Goal: Information Seeking & Learning: Learn about a topic

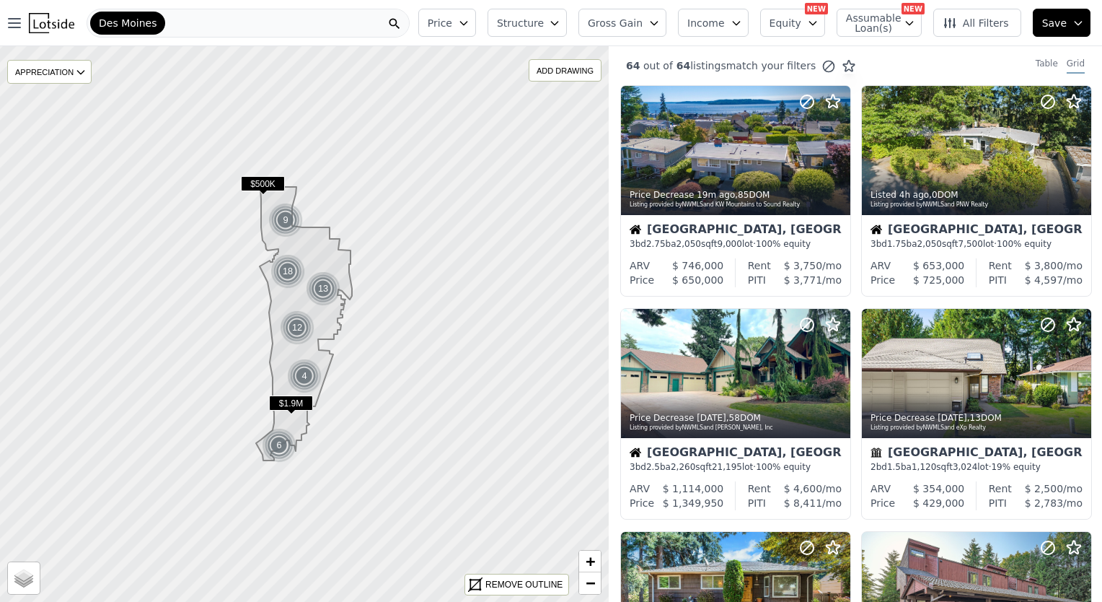
click at [476, 30] on button "Price" at bounding box center [447, 23] width 58 height 28
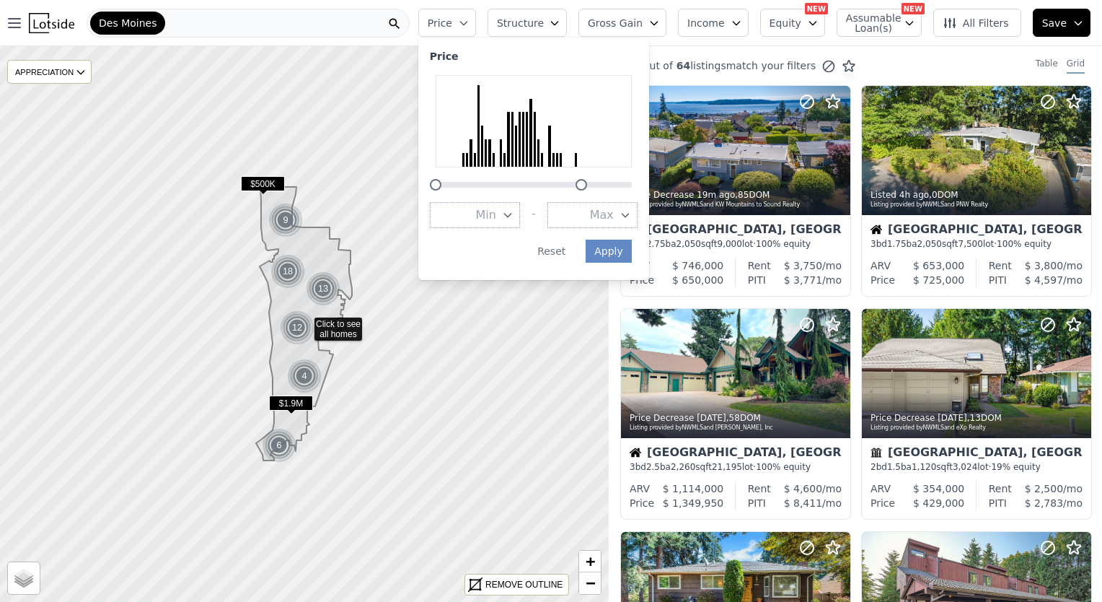
drag, startPoint x: 658, startPoint y: 188, endPoint x: 606, endPoint y: 192, distance: 52.1
click at [607, 192] on div "Price Min - Max Apply Reset" at bounding box center [533, 159] width 231 height 242
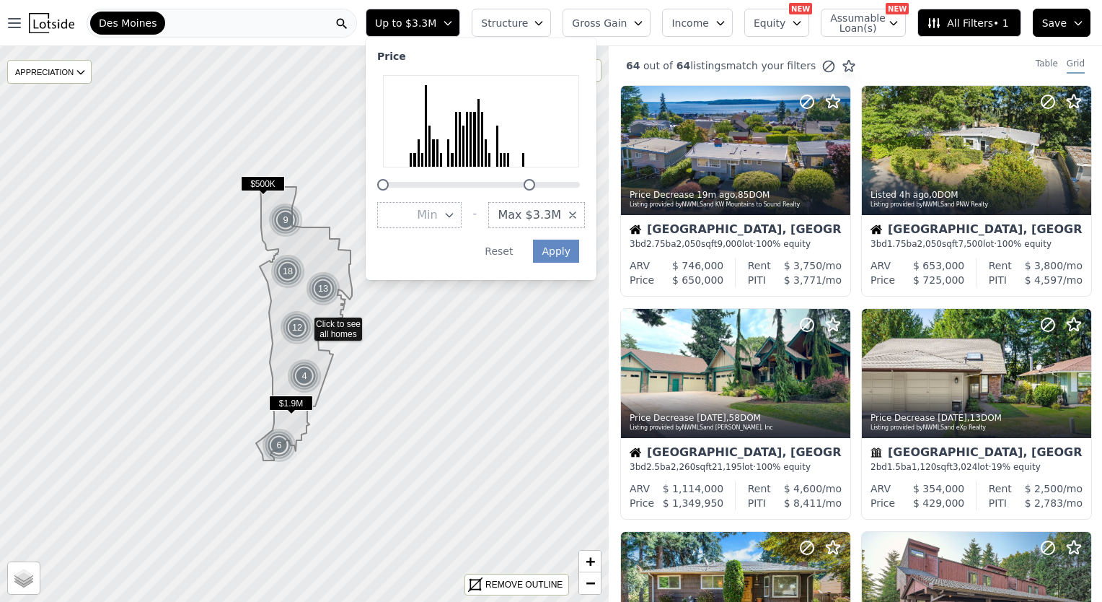
click at [561, 213] on span "Max $3.3M" at bounding box center [529, 214] width 63 height 17
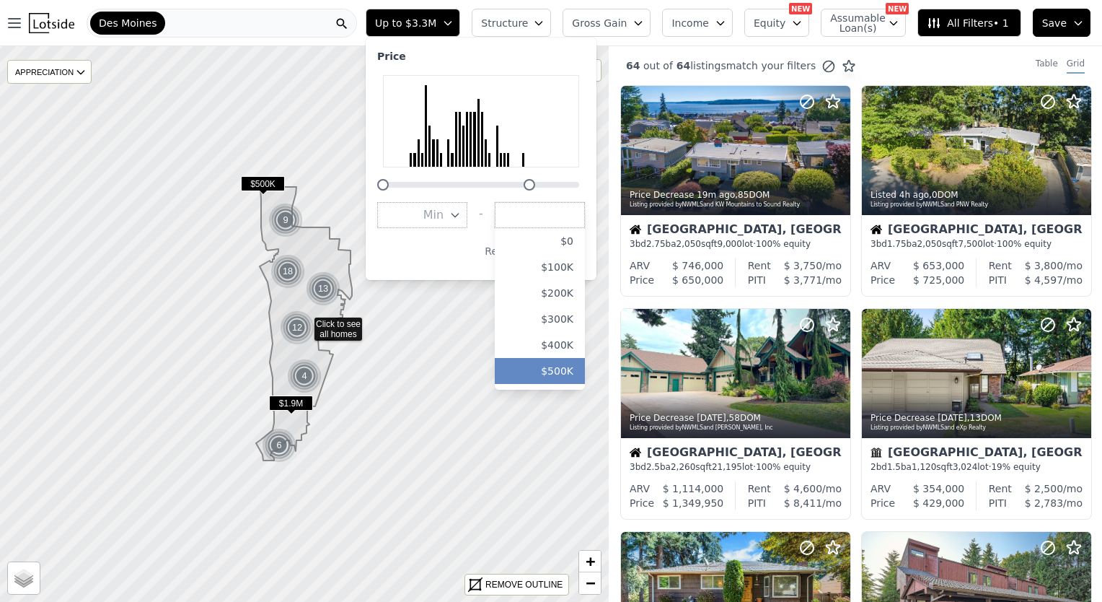
click at [583, 363] on button "$500K" at bounding box center [540, 371] width 90 height 26
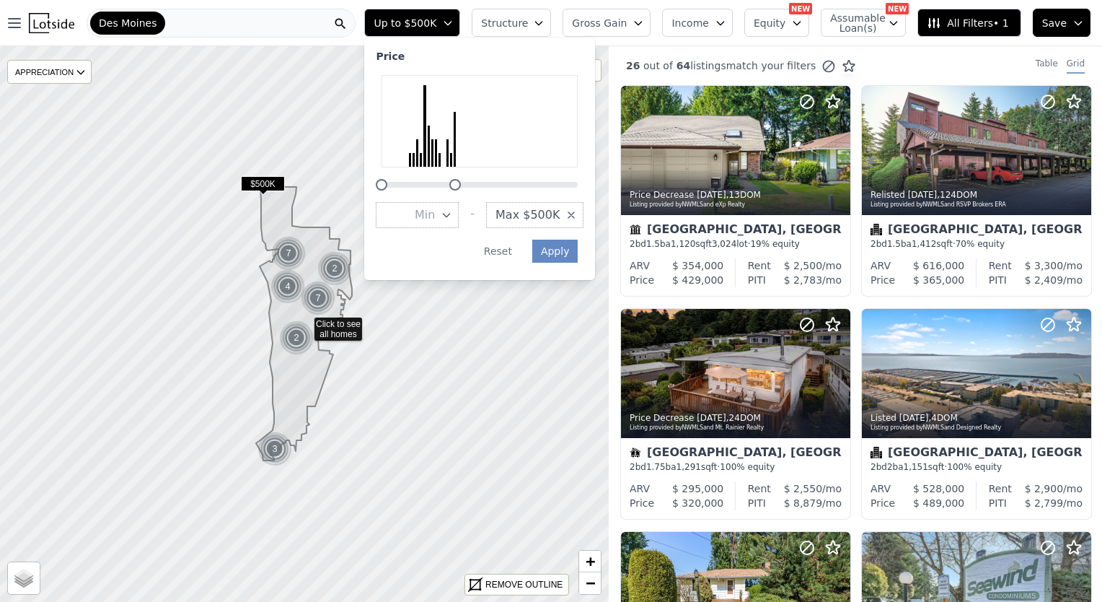
click at [551, 29] on button "Structure" at bounding box center [511, 23] width 79 height 28
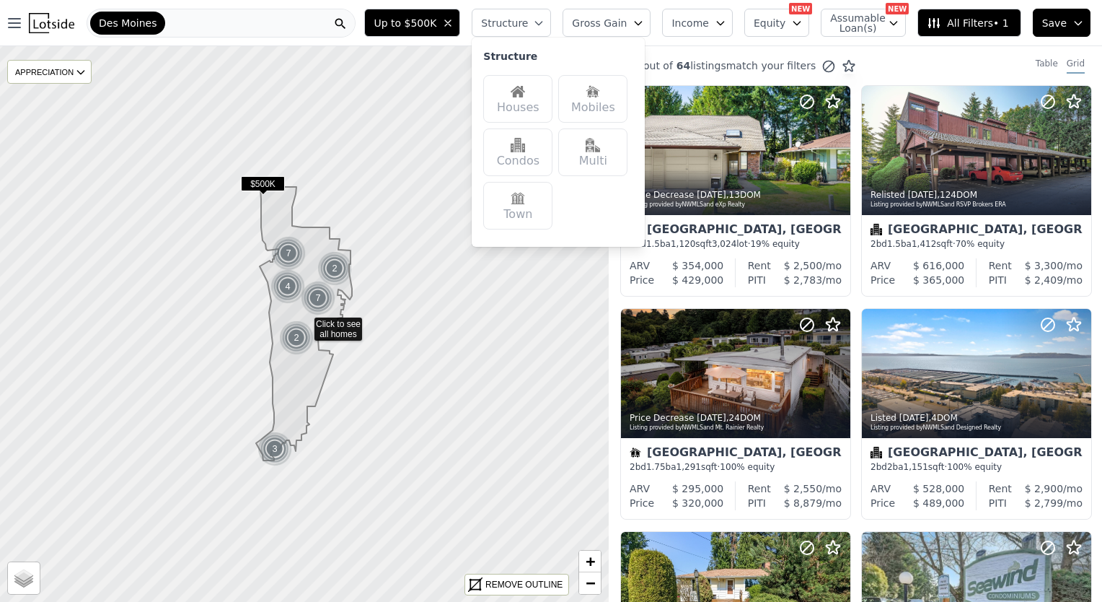
click at [553, 102] on div "Houses" at bounding box center [517, 99] width 69 height 48
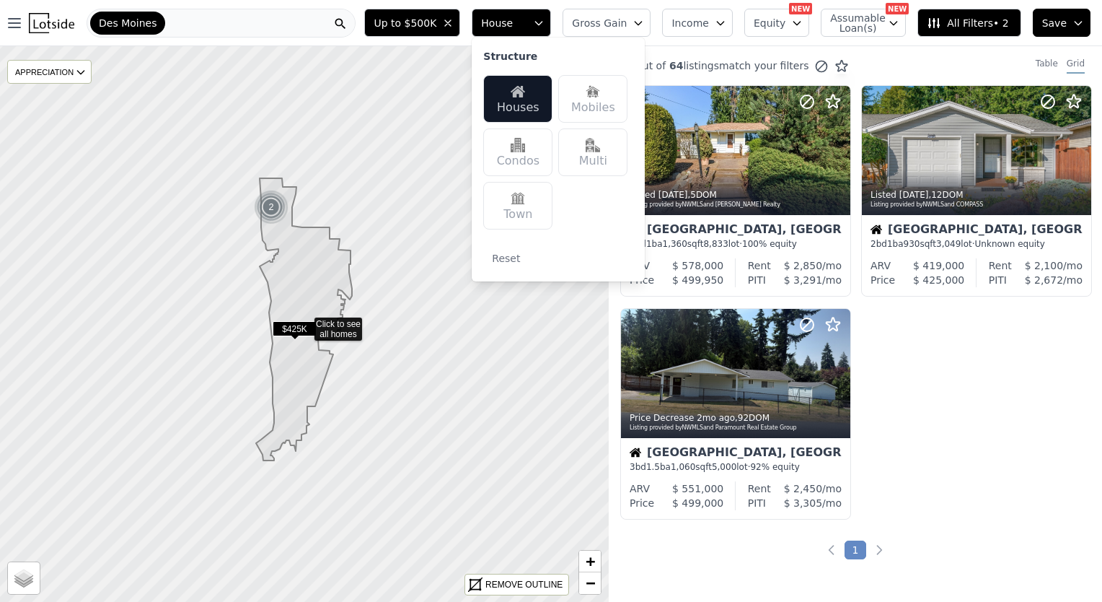
click at [956, 434] on div "Listed 5d ago , 5 DOM Listing provided by NWMLS and Keller Williams Realty Des …" at bounding box center [855, 308] width 493 height 446
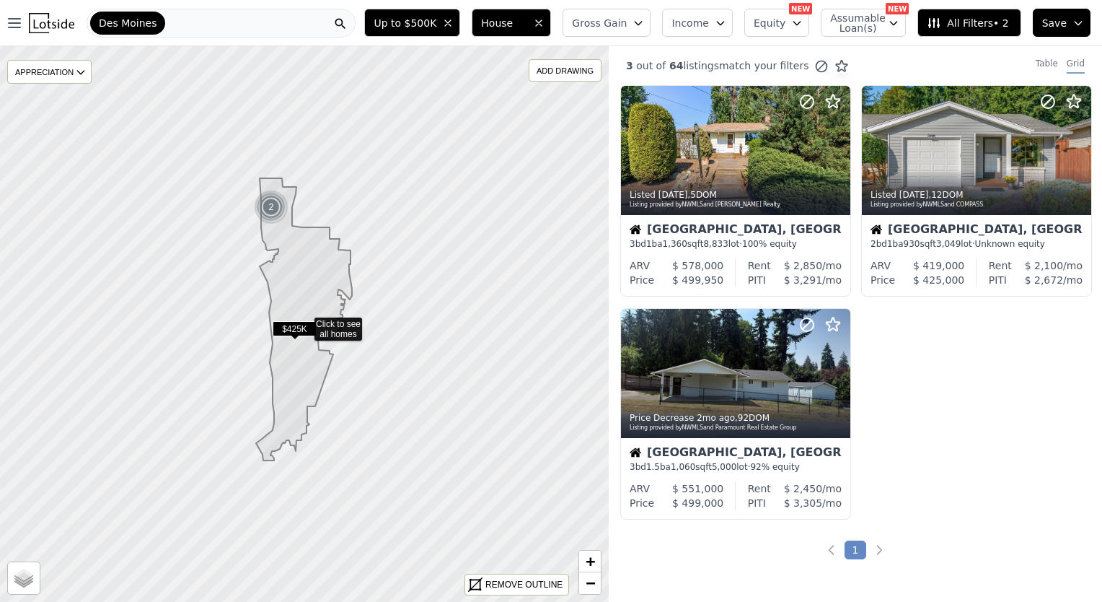
click at [651, 27] on button "Gross Gain" at bounding box center [607, 23] width 88 height 28
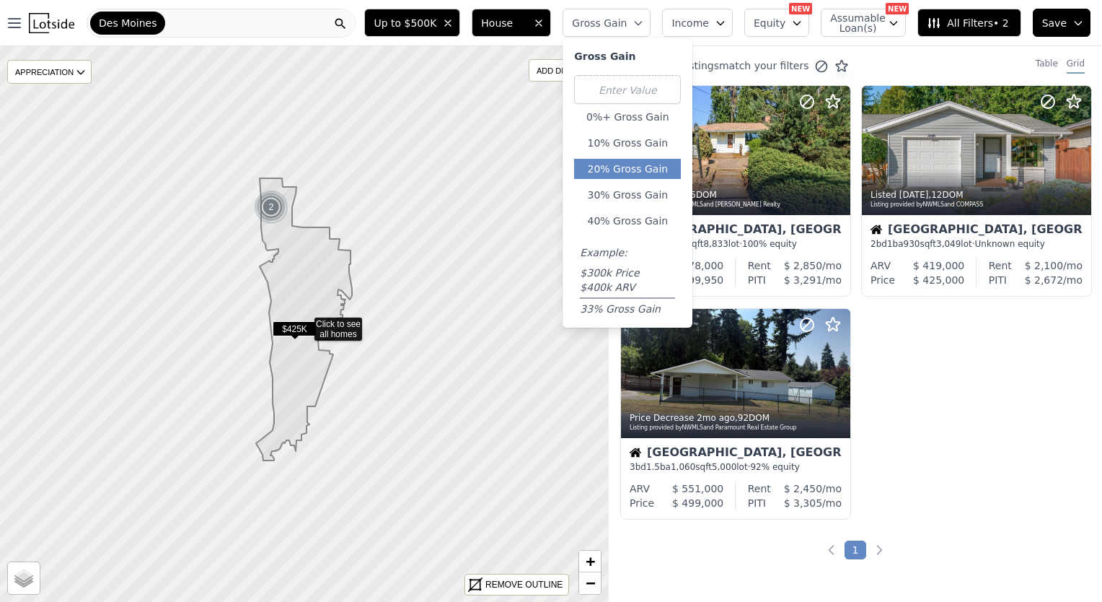
click at [658, 175] on button "20% Gross Gain" at bounding box center [627, 169] width 107 height 20
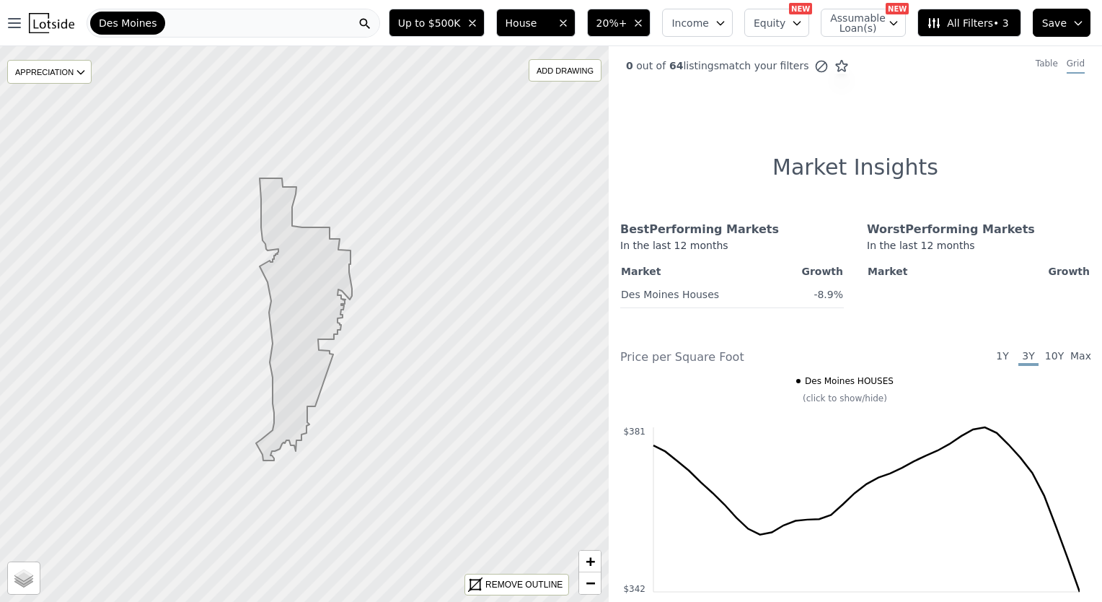
click at [286, 32] on div "Des Moines" at bounding box center [234, 23] width 294 height 29
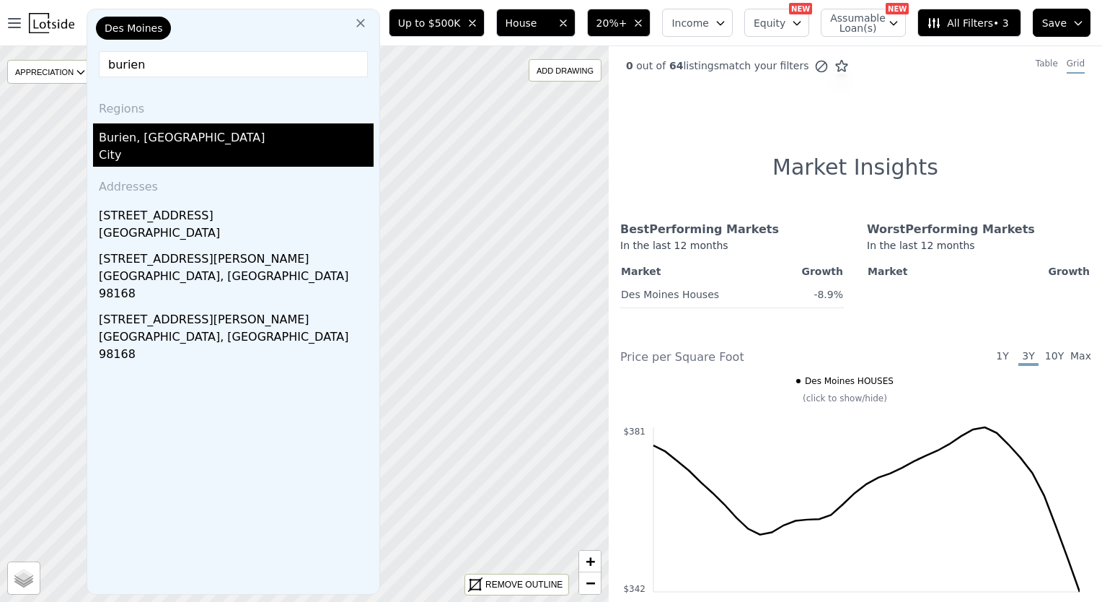
type input "burien"
click at [161, 151] on div "City" at bounding box center [236, 156] width 275 height 20
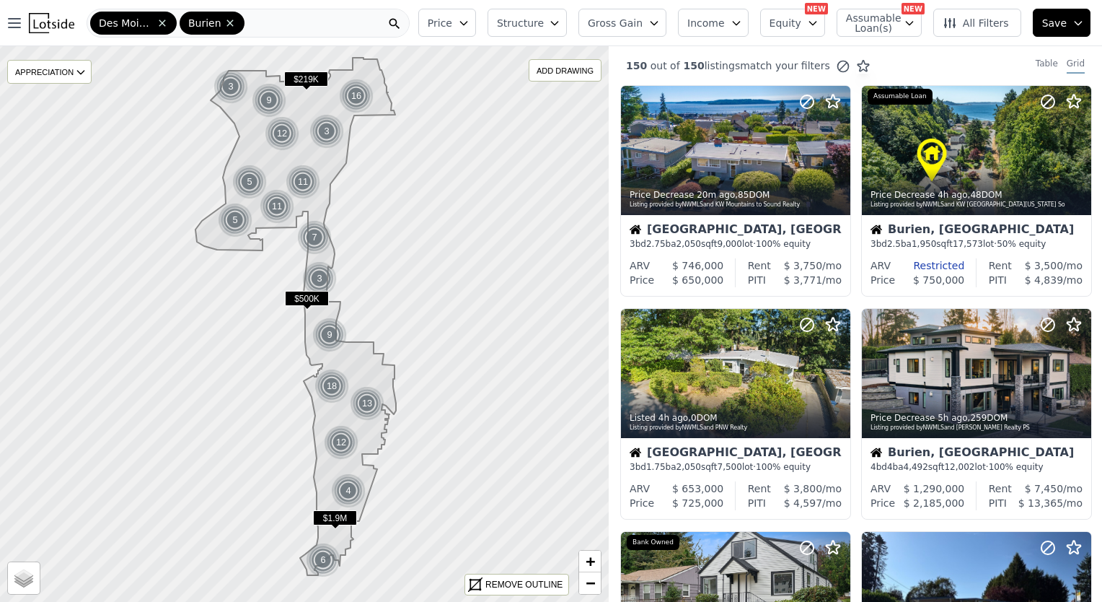
click at [467, 22] on icon "button" at bounding box center [463, 24] width 6 height 4
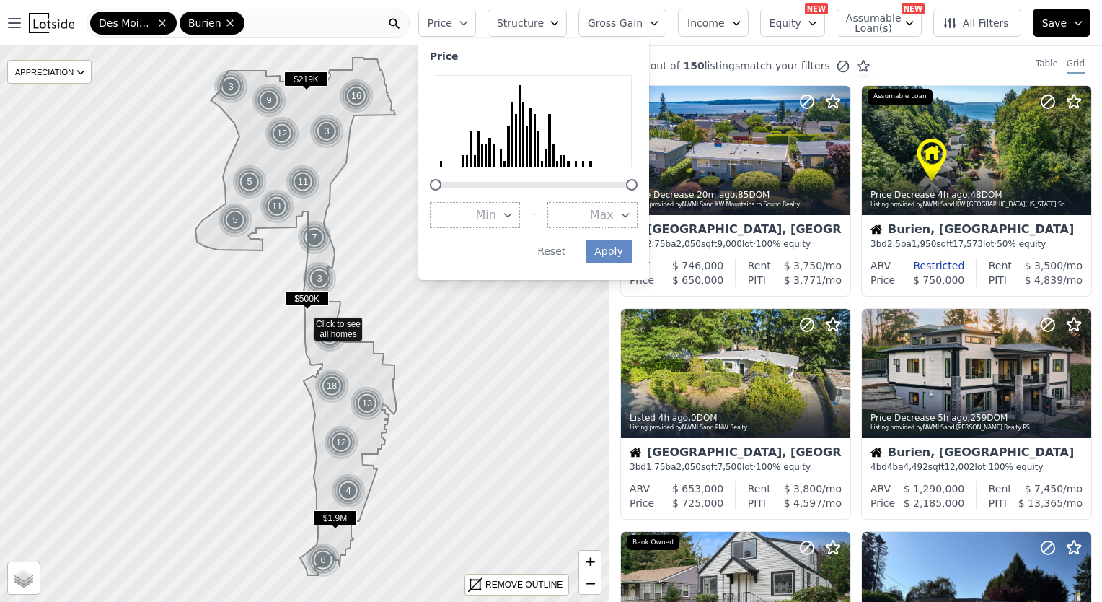
click at [631, 210] on icon "button" at bounding box center [626, 215] width 12 height 12
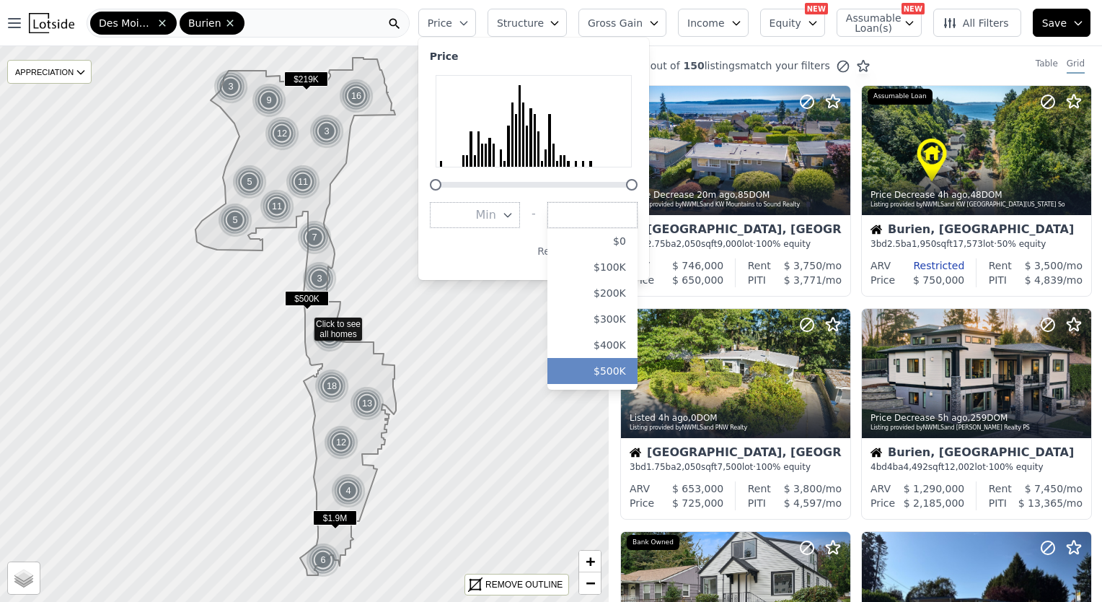
click at [638, 361] on button "$500K" at bounding box center [592, 371] width 90 height 26
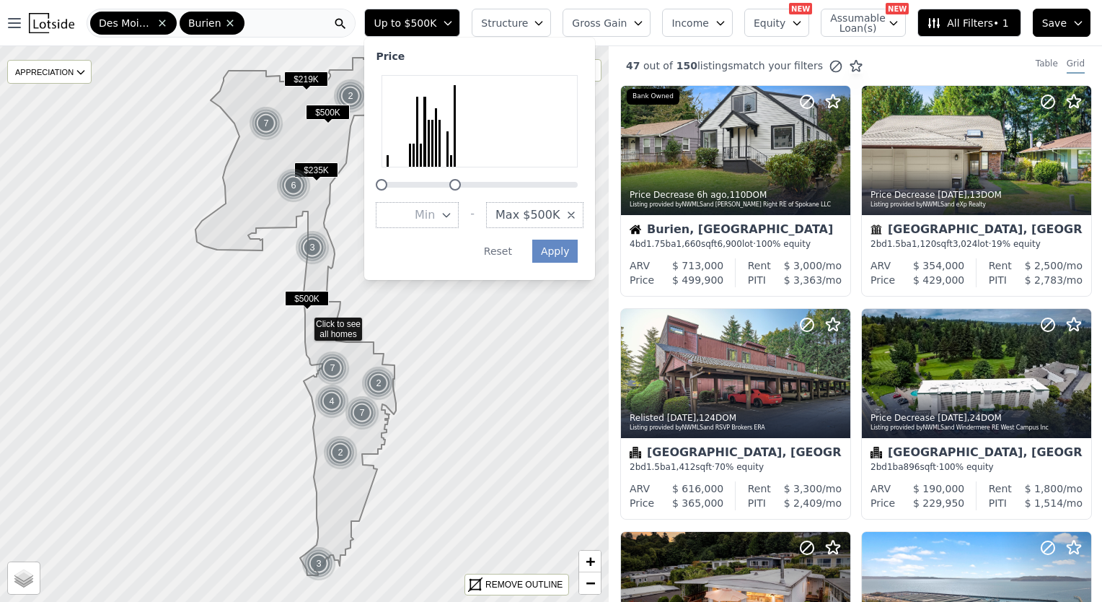
click at [551, 22] on button "Structure" at bounding box center [511, 23] width 79 height 28
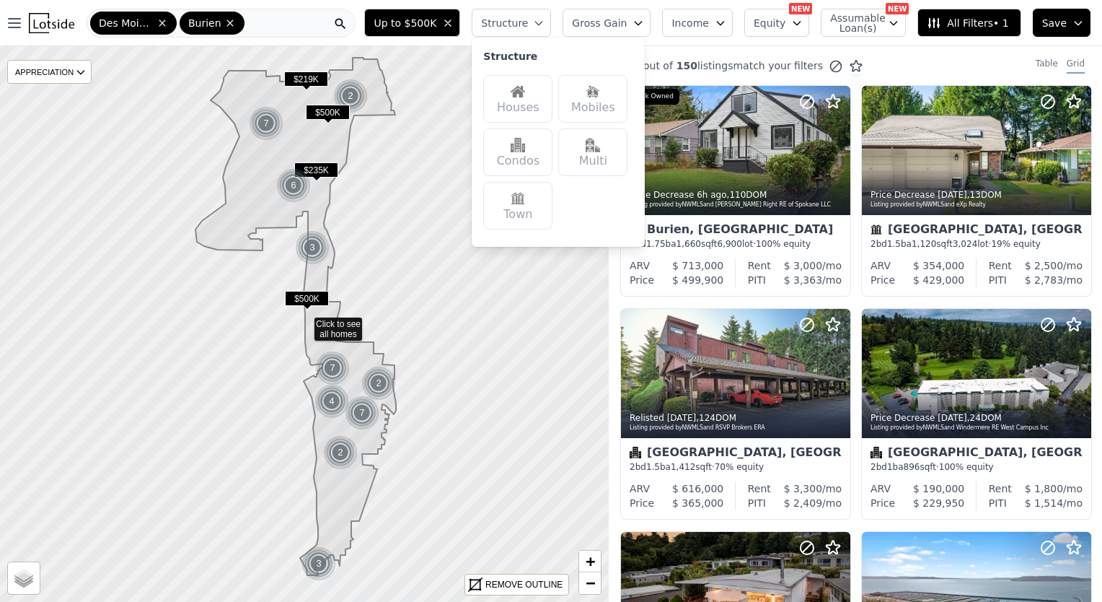
drag, startPoint x: 524, startPoint y: 91, endPoint x: 548, endPoint y: 84, distance: 25.4
click at [524, 92] on div "Houses" at bounding box center [517, 99] width 69 height 48
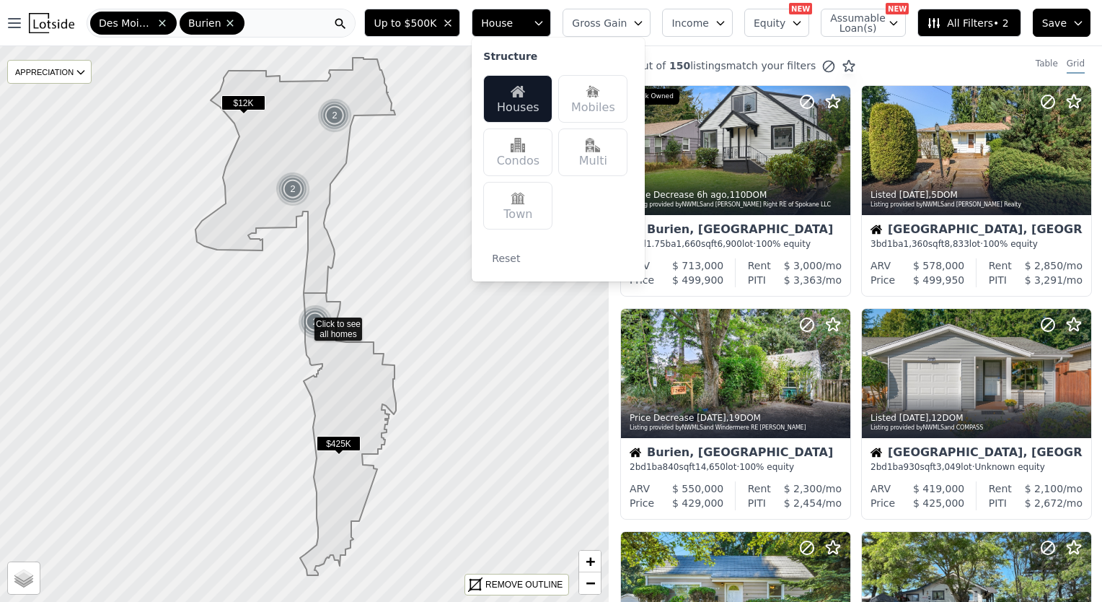
click at [627, 24] on span "Gross Gain" at bounding box center [599, 23] width 55 height 14
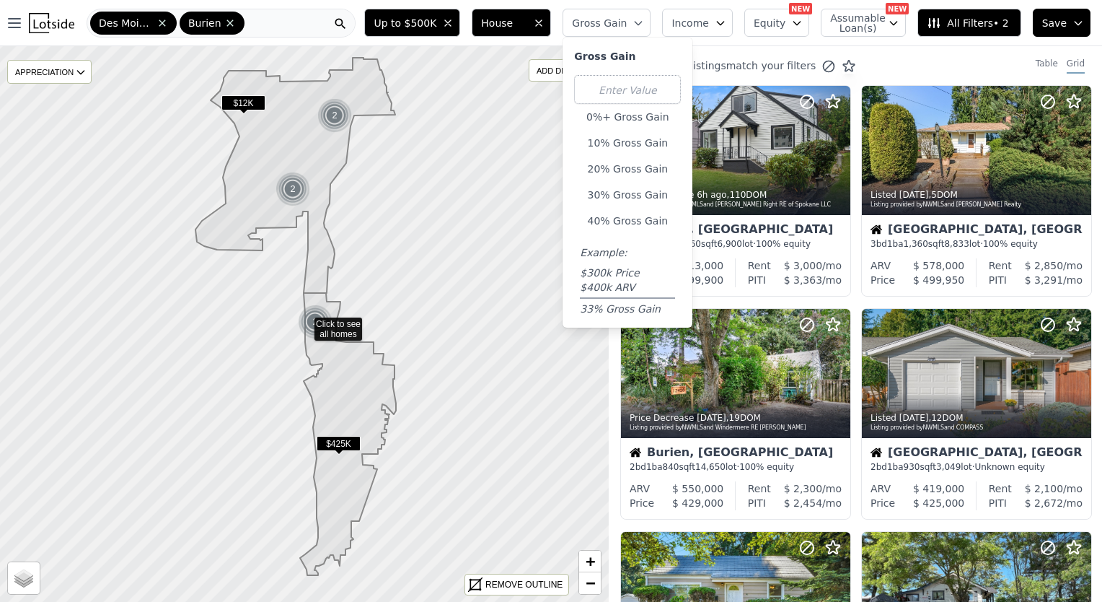
click at [635, 14] on button "Gross Gain" at bounding box center [607, 23] width 88 height 28
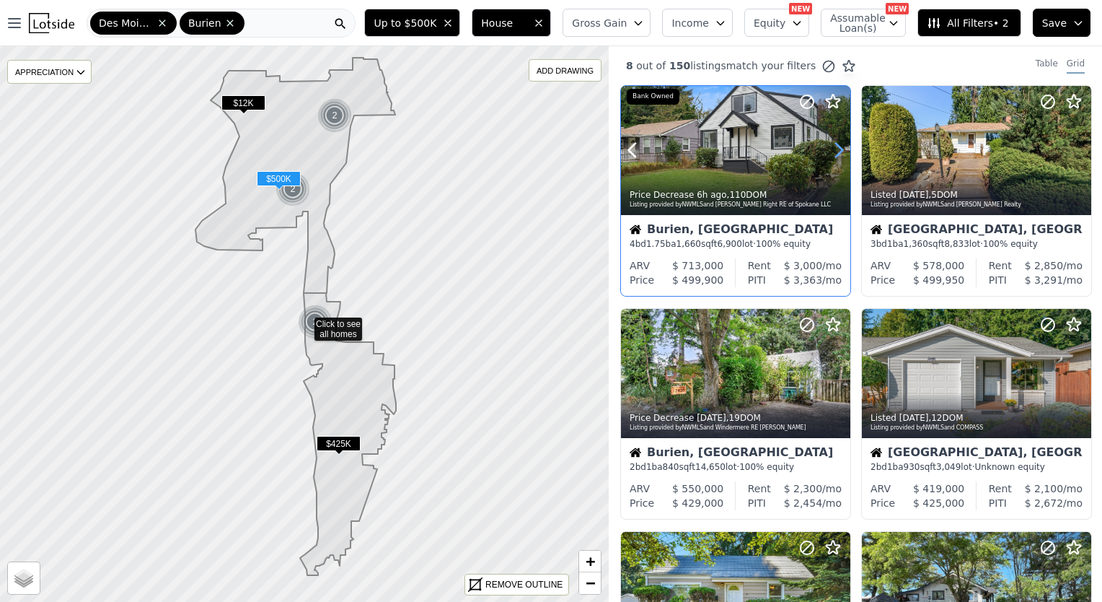
click at [831, 146] on icon at bounding box center [838, 149] width 23 height 23
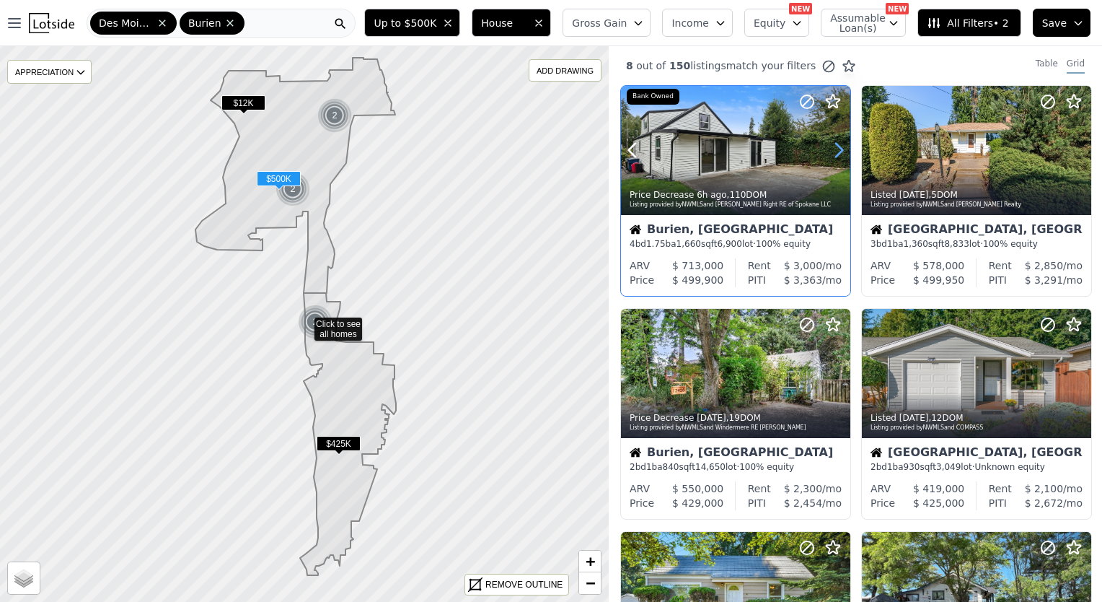
click at [832, 146] on icon at bounding box center [838, 149] width 23 height 23
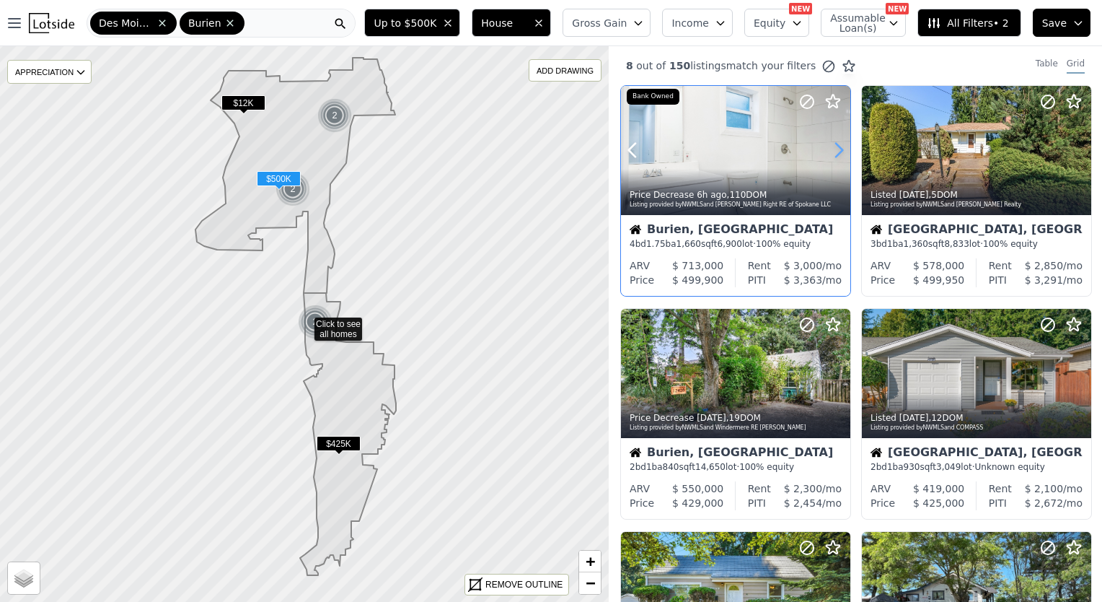
click at [832, 146] on icon at bounding box center [838, 149] width 23 height 23
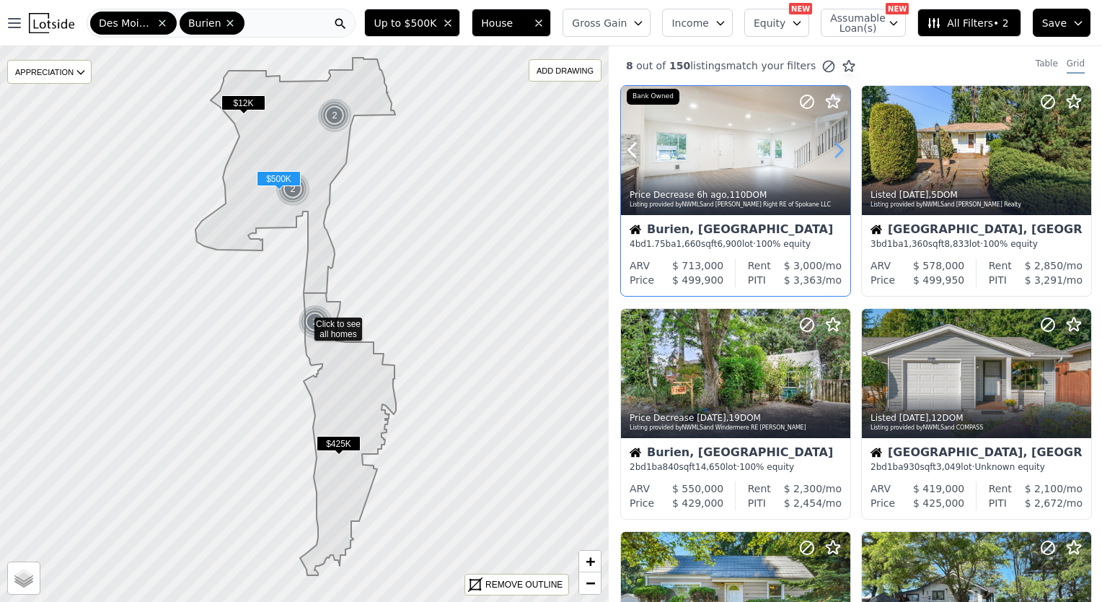
click at [833, 146] on icon at bounding box center [838, 149] width 23 height 23
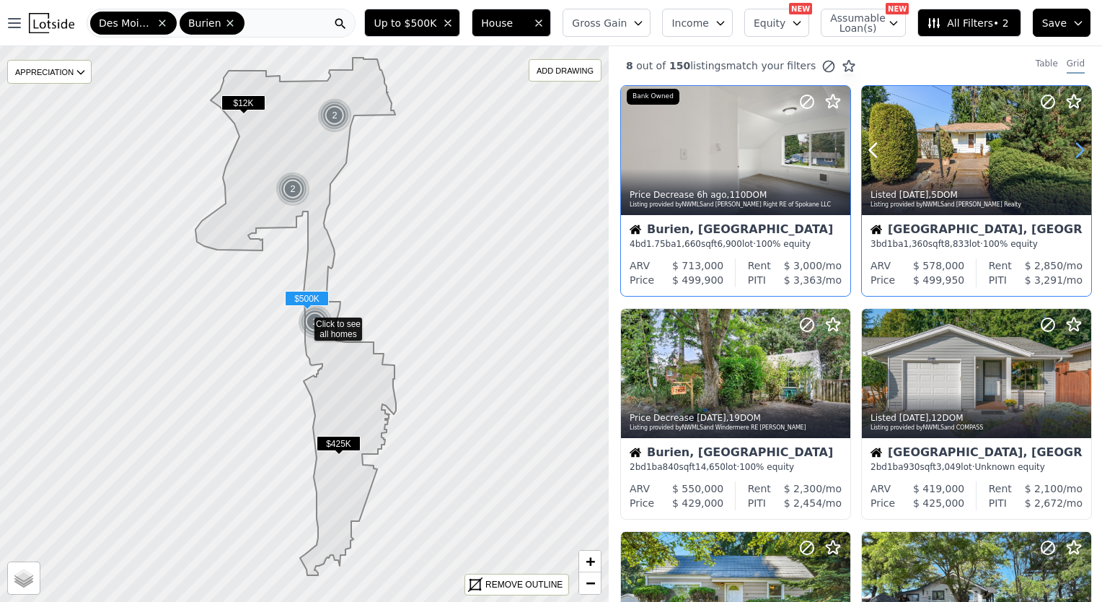
click at [1075, 151] on icon at bounding box center [1079, 149] width 23 height 23
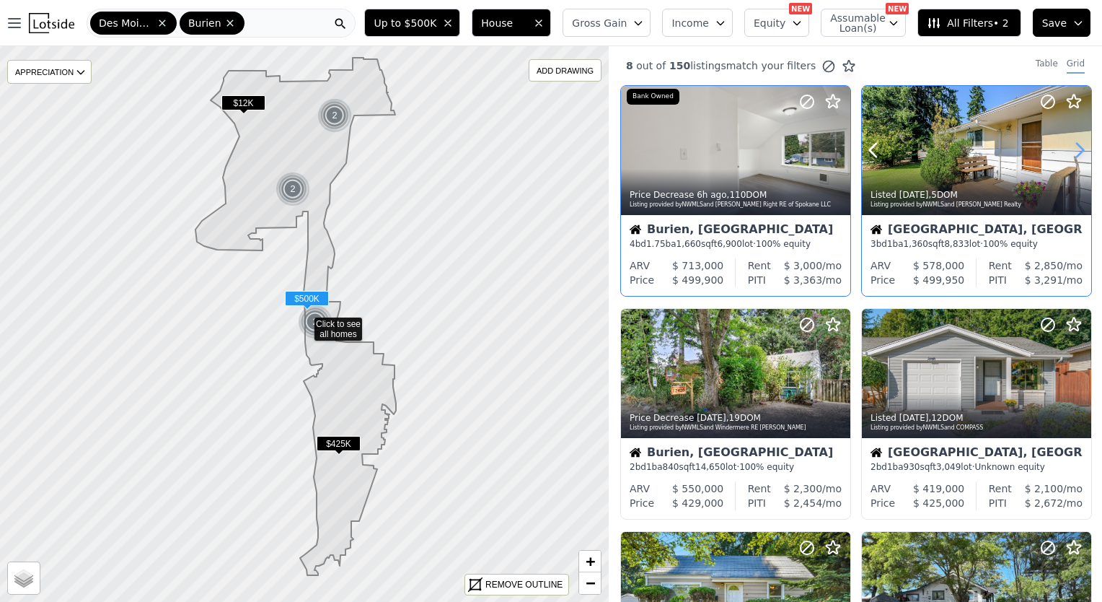
click at [1075, 151] on icon at bounding box center [1079, 149] width 23 height 23
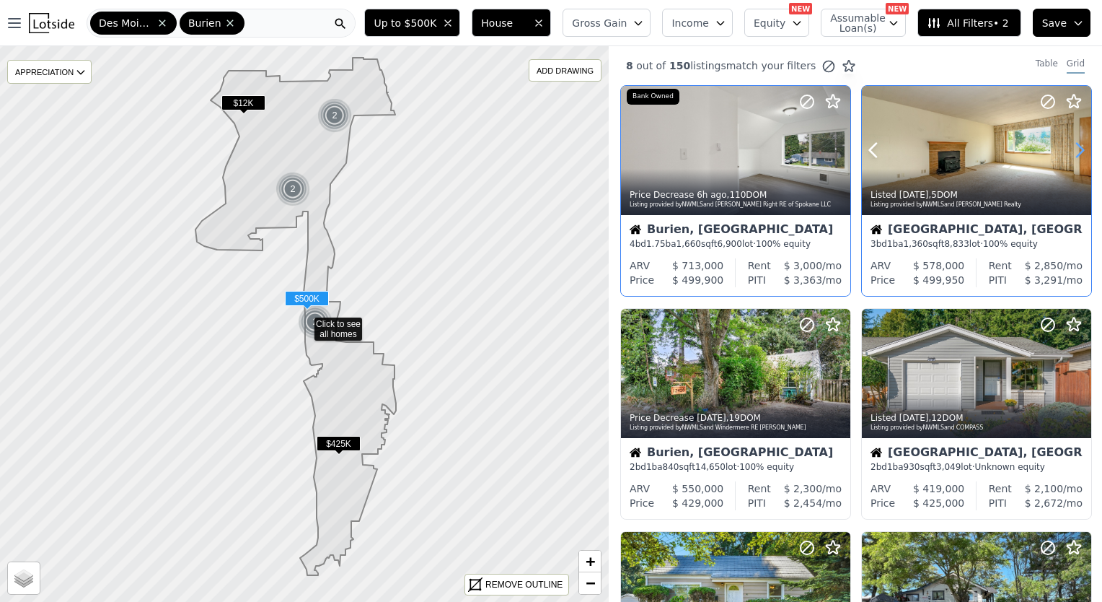
click at [1075, 151] on icon at bounding box center [1079, 149] width 23 height 23
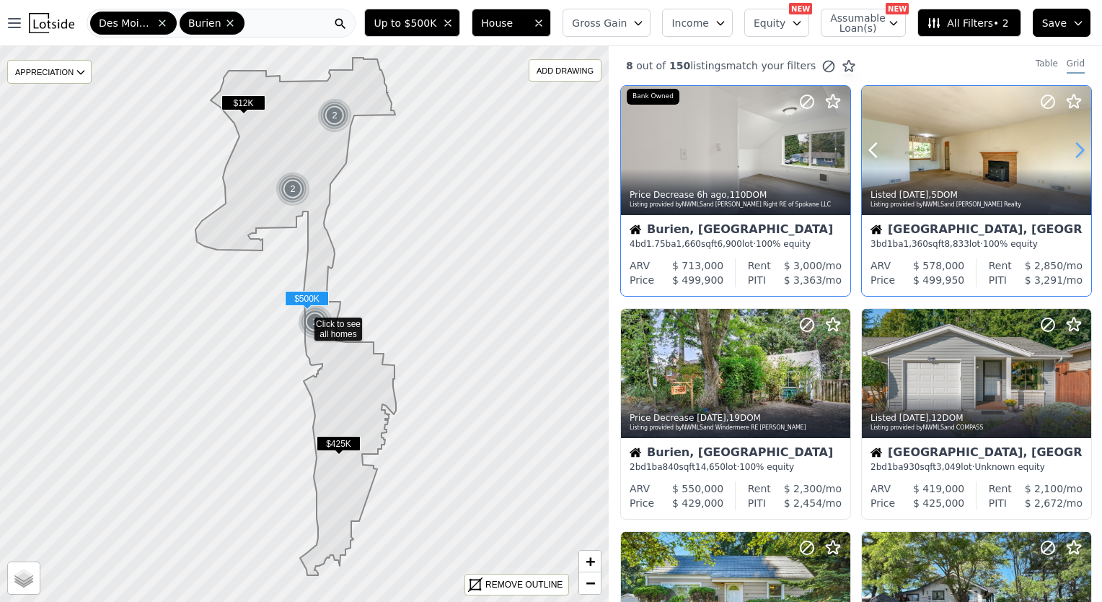
click at [1075, 151] on icon at bounding box center [1079, 149] width 23 height 23
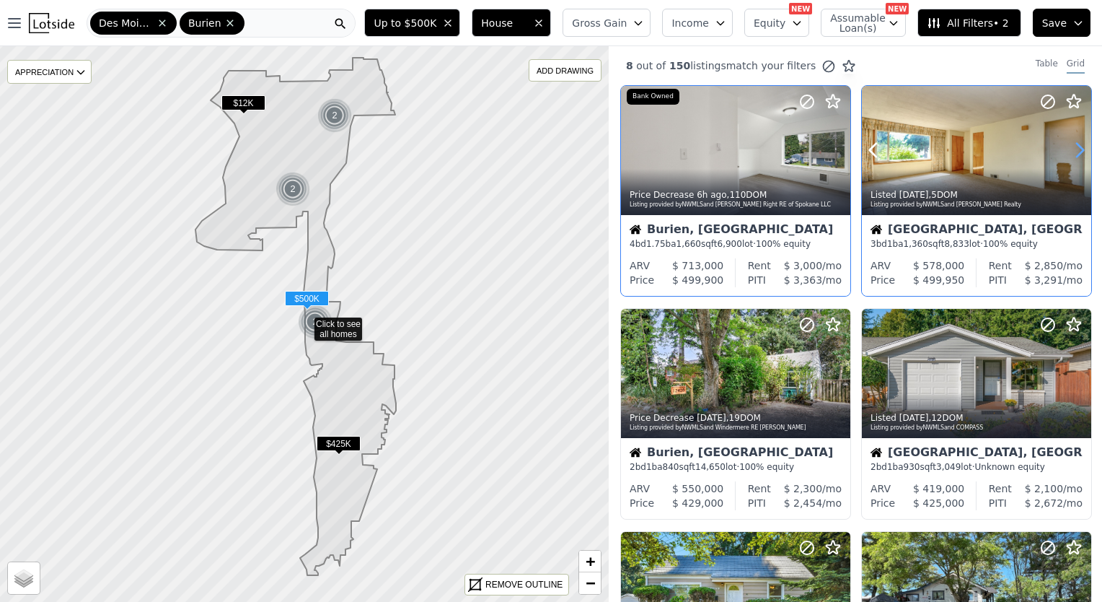
click at [1075, 151] on icon at bounding box center [1079, 149] width 23 height 23
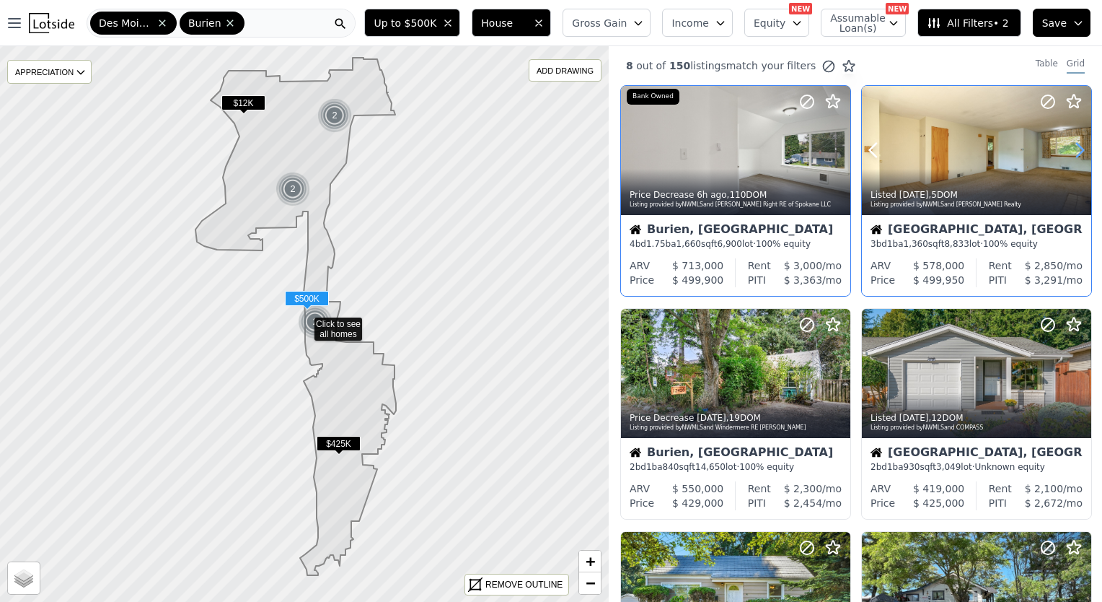
click at [1075, 151] on icon at bounding box center [1079, 149] width 23 height 23
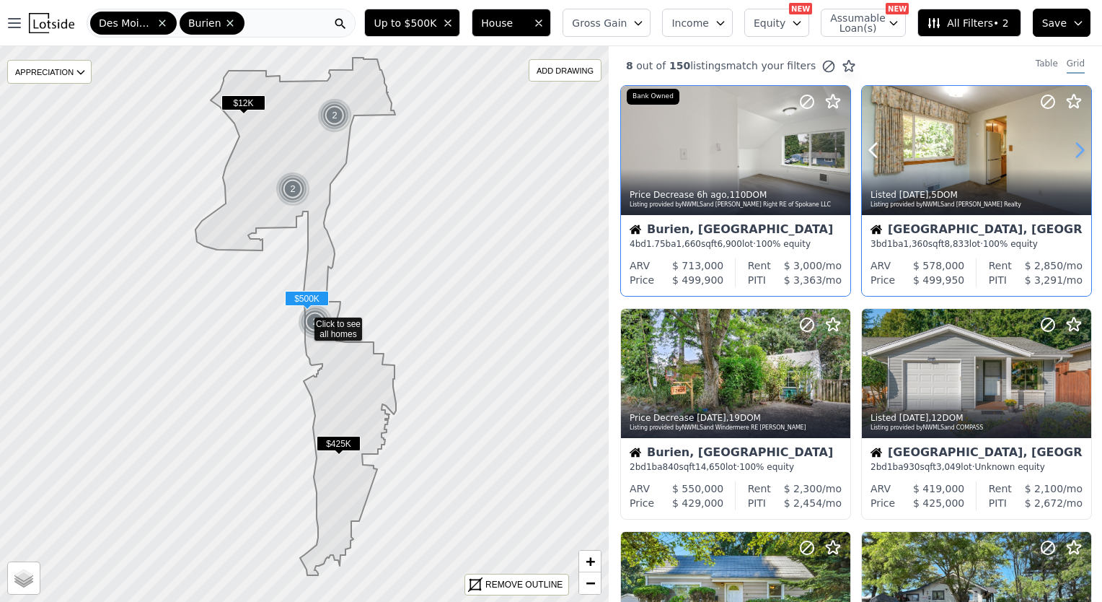
click at [1075, 151] on icon at bounding box center [1079, 149] width 23 height 23
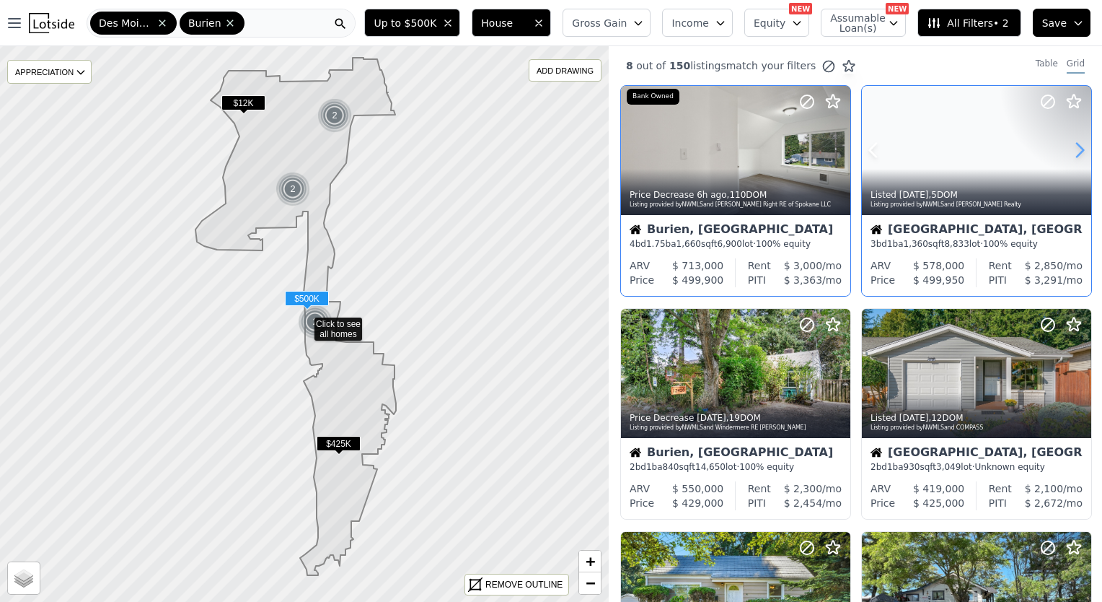
click at [1075, 151] on icon at bounding box center [1079, 149] width 23 height 23
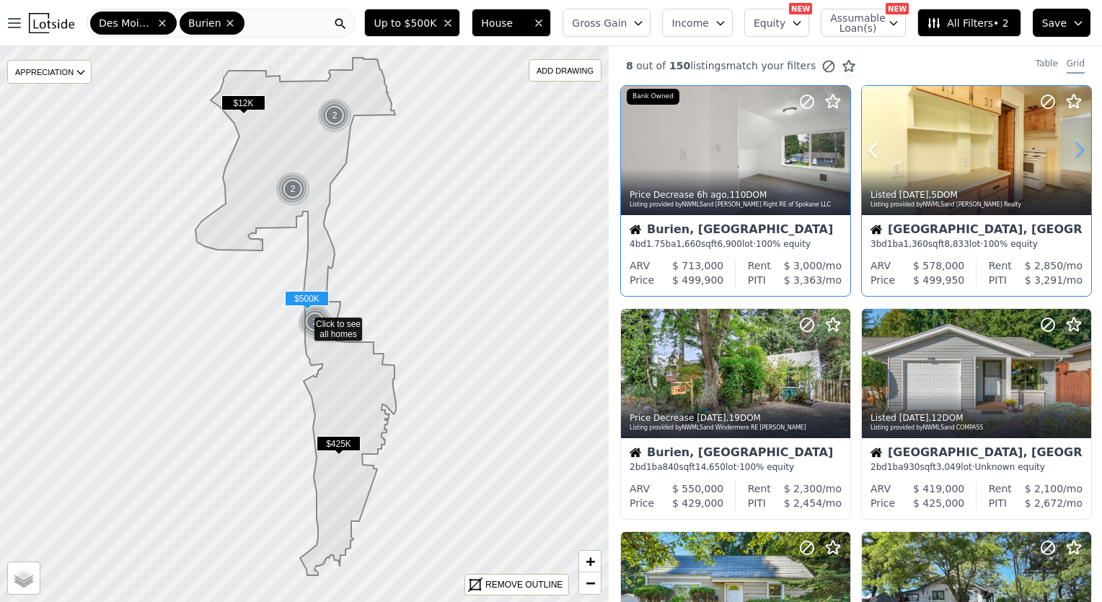
click at [1075, 151] on icon at bounding box center [1079, 149] width 23 height 23
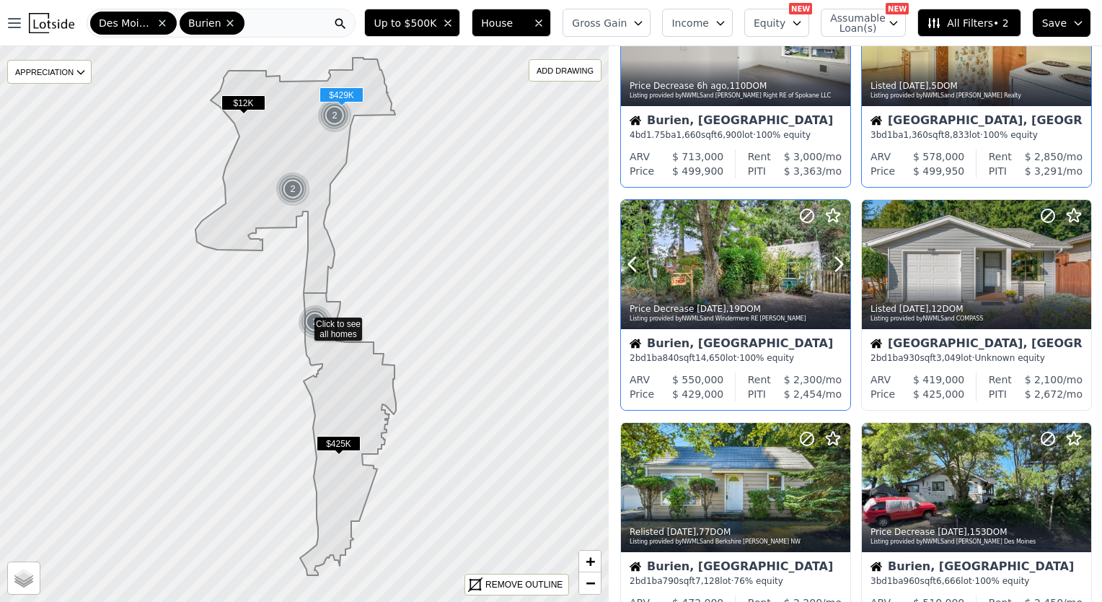
scroll to position [144, 0]
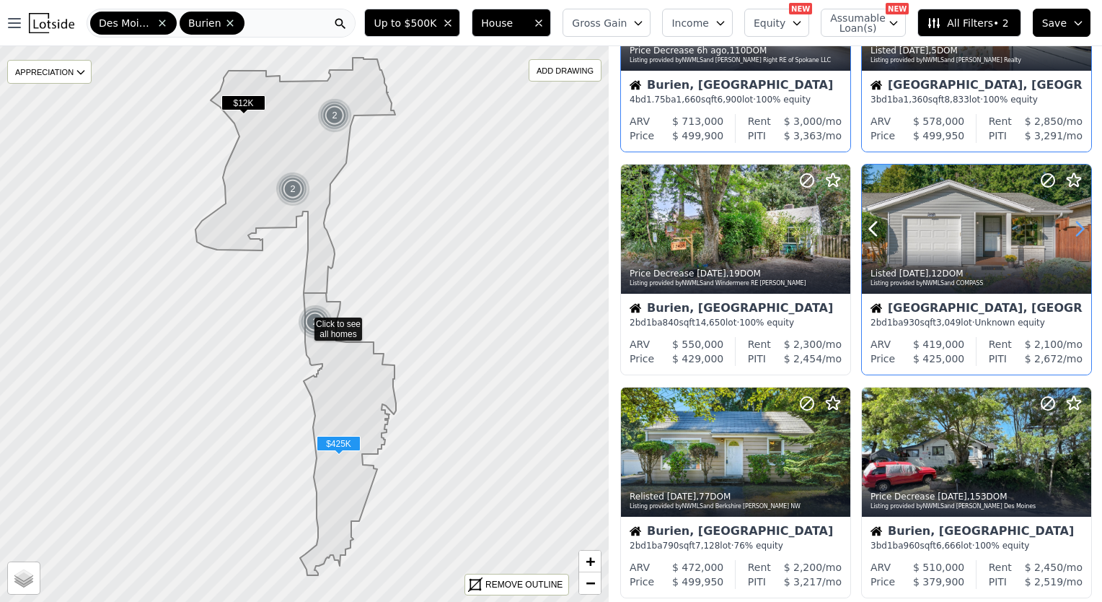
click at [1077, 222] on icon at bounding box center [1080, 229] width 6 height 14
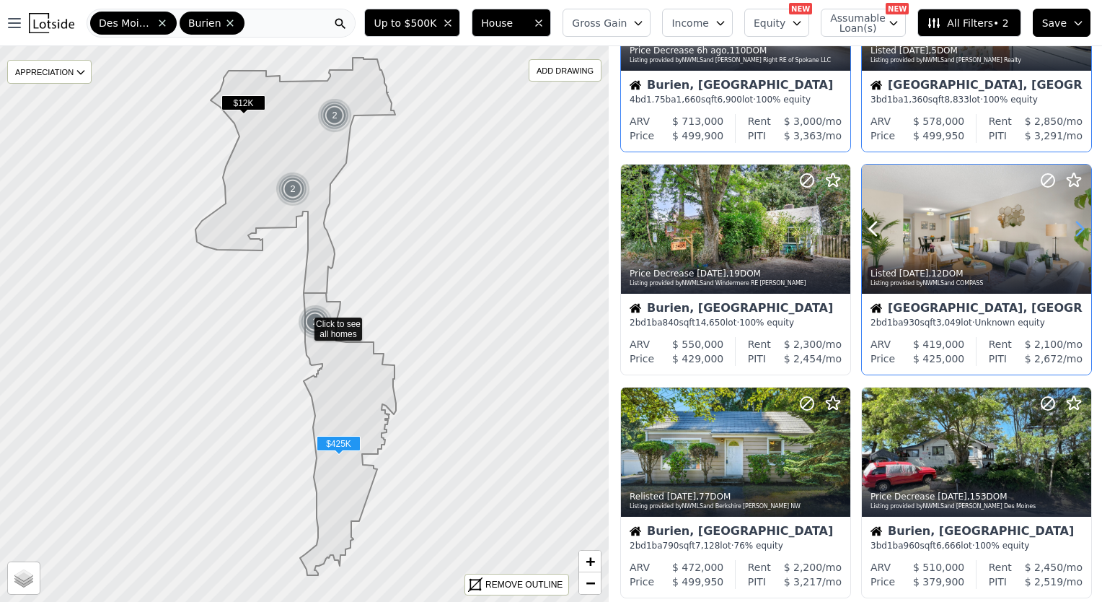
click at [1071, 230] on icon at bounding box center [1079, 228] width 23 height 23
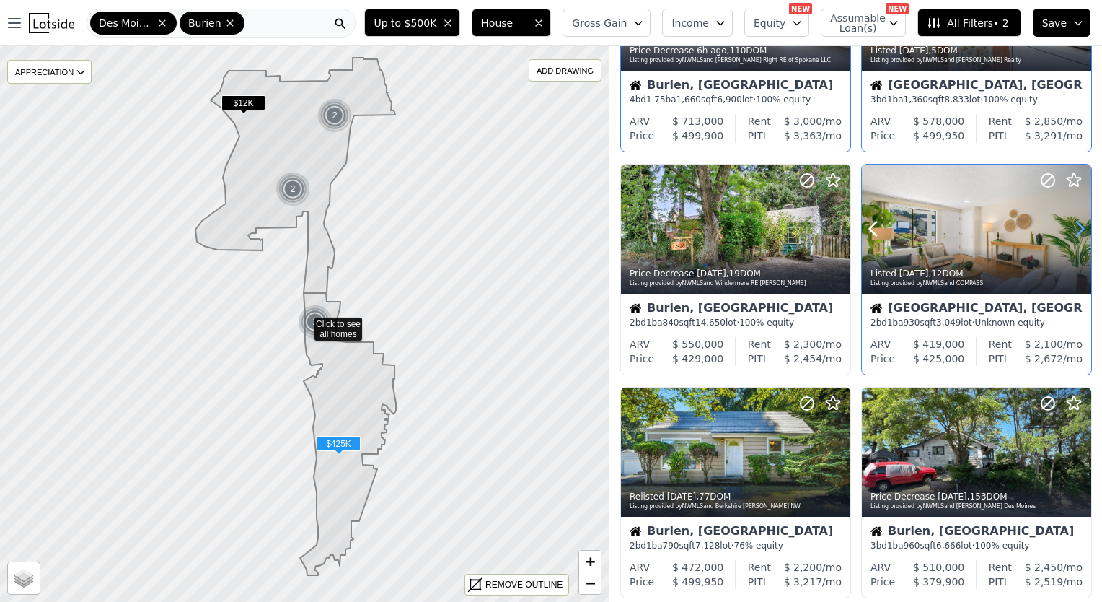
click at [1071, 230] on icon at bounding box center [1079, 228] width 23 height 23
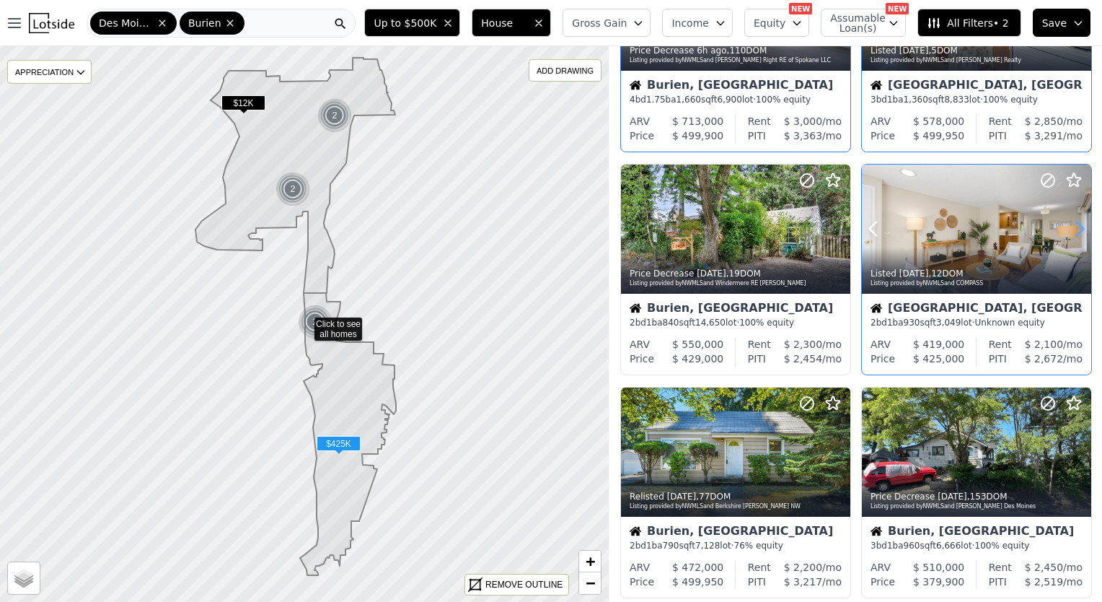
click at [1071, 230] on icon at bounding box center [1079, 228] width 23 height 23
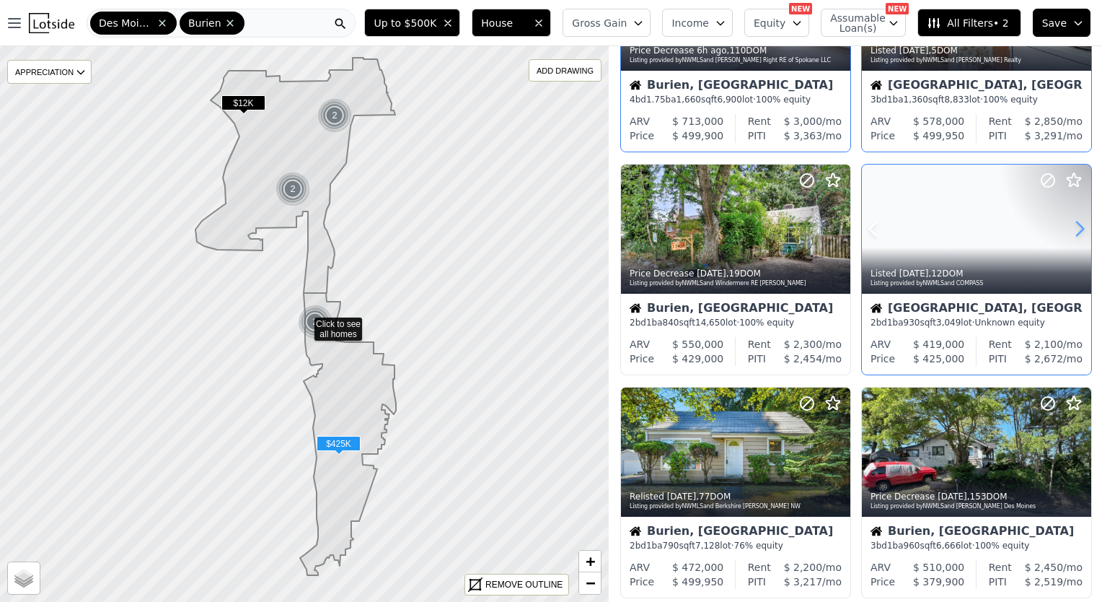
click at [1071, 230] on icon at bounding box center [1079, 228] width 23 height 23
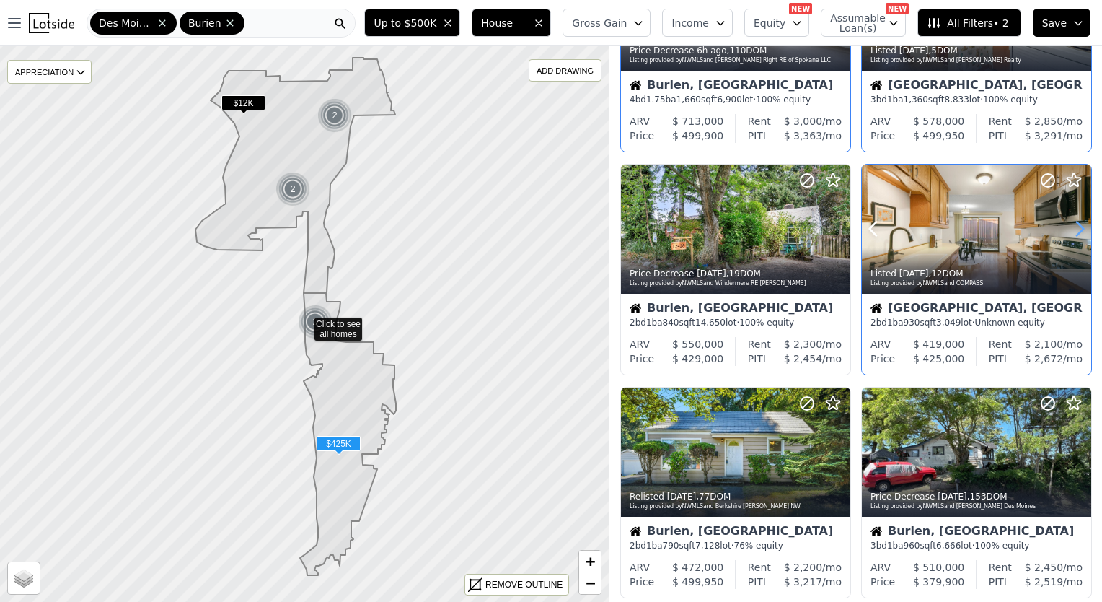
click at [1071, 230] on icon at bounding box center [1079, 228] width 23 height 23
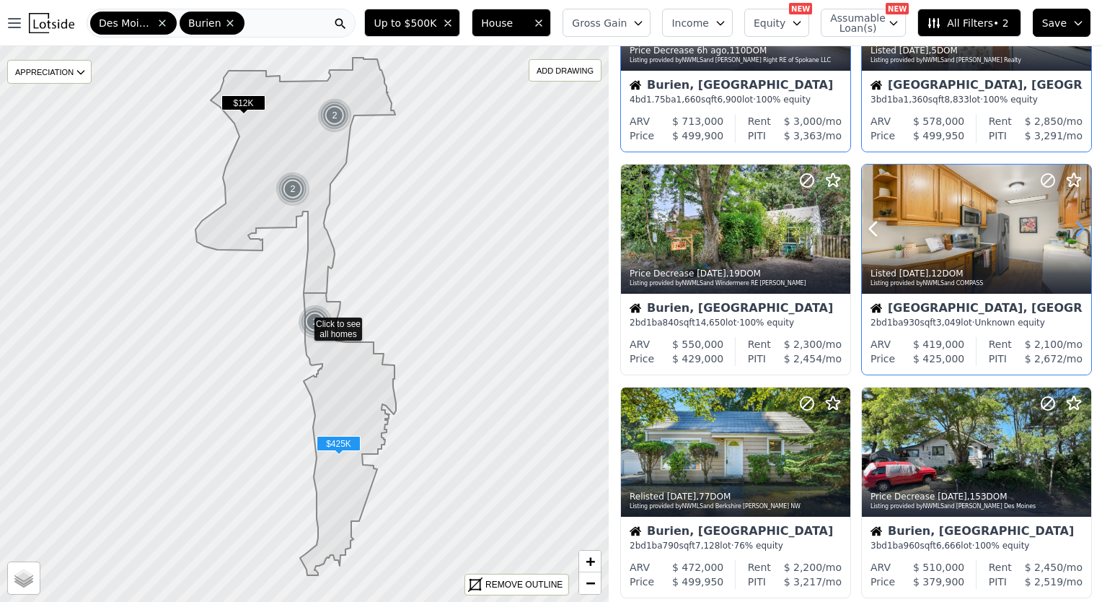
click at [1071, 230] on icon at bounding box center [1079, 228] width 23 height 23
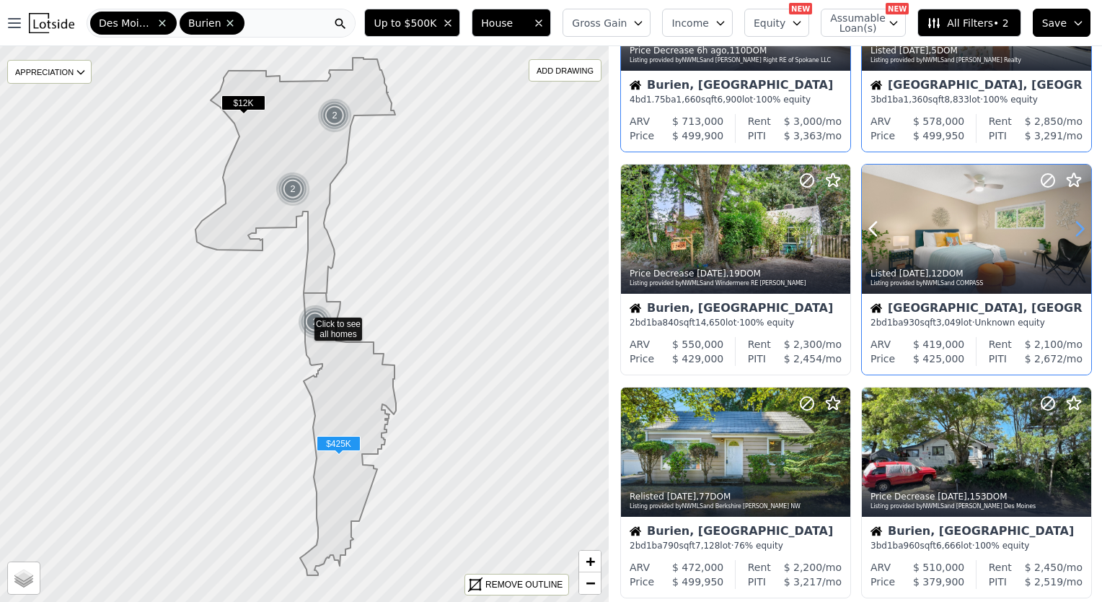
click at [1071, 230] on icon at bounding box center [1079, 228] width 23 height 23
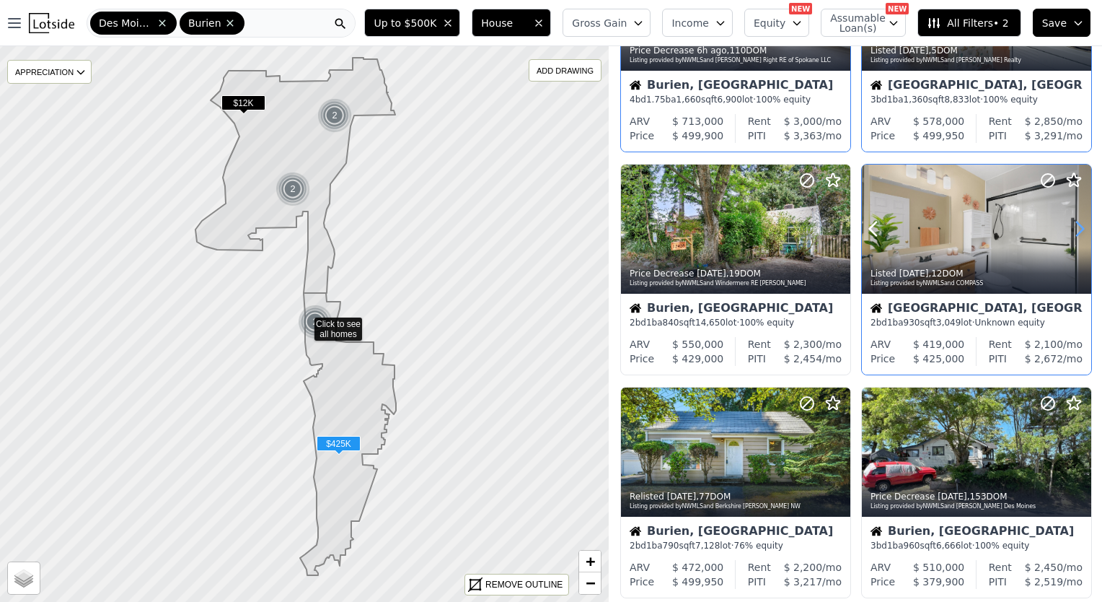
click at [1071, 230] on icon at bounding box center [1079, 228] width 23 height 23
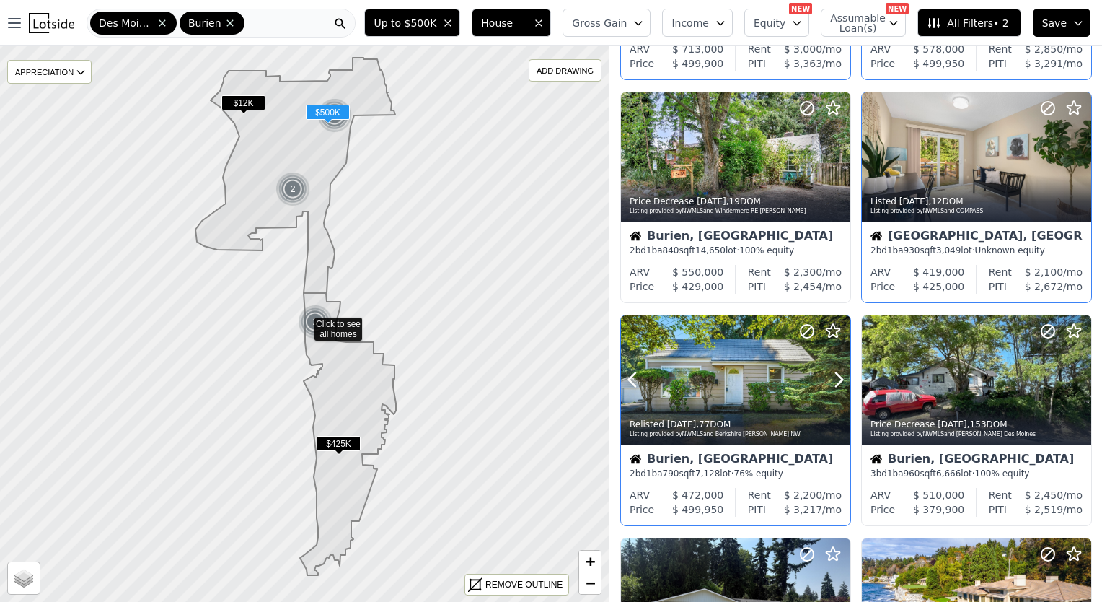
scroll to position [289, 0]
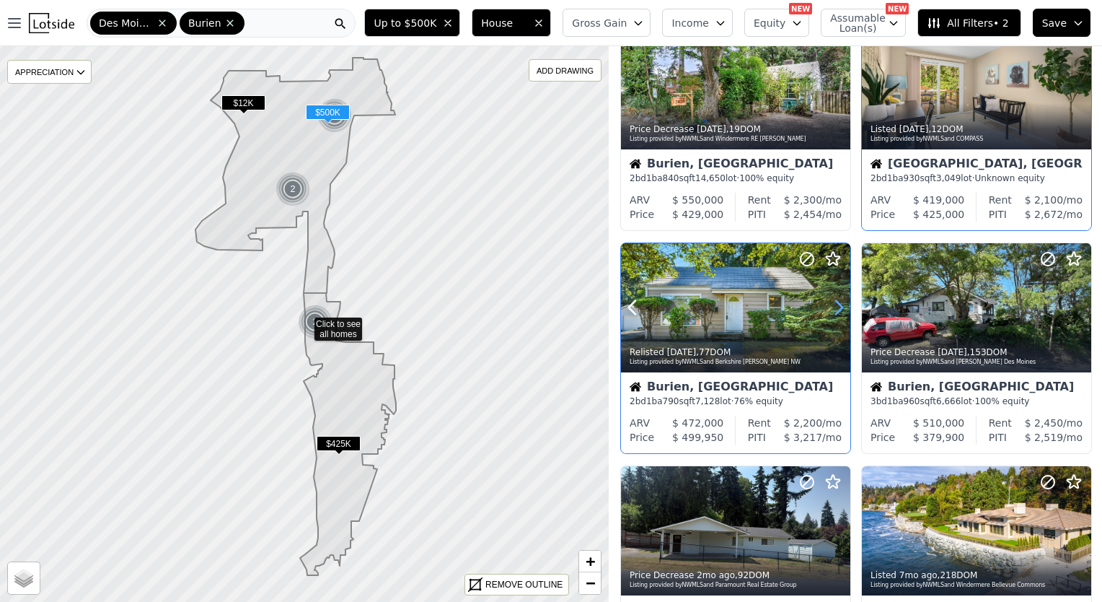
click at [836, 307] on icon at bounding box center [838, 307] width 23 height 23
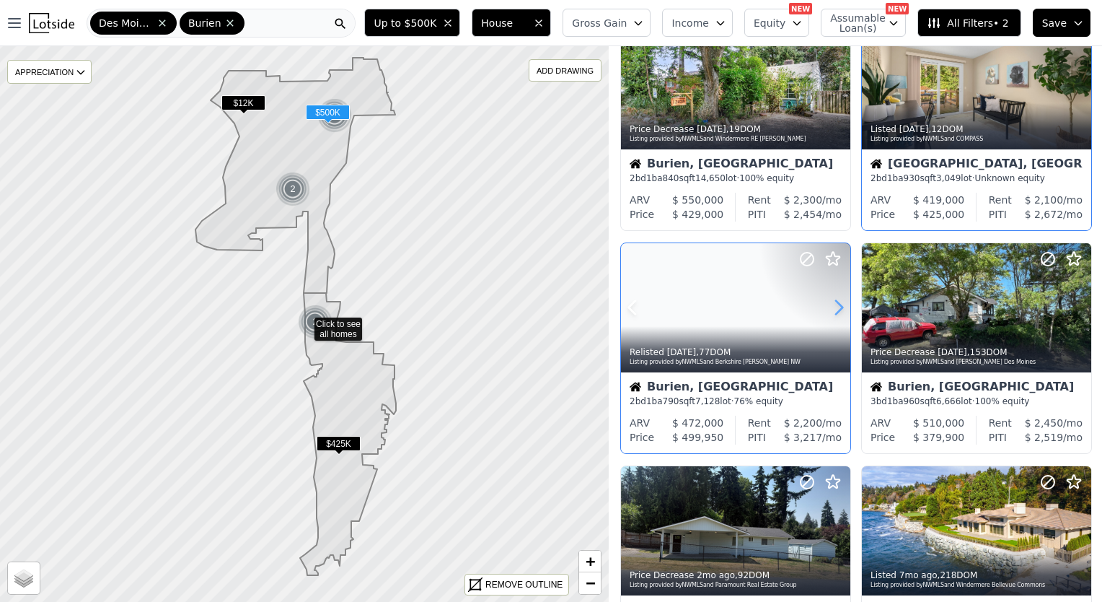
click at [836, 307] on icon at bounding box center [838, 307] width 23 height 23
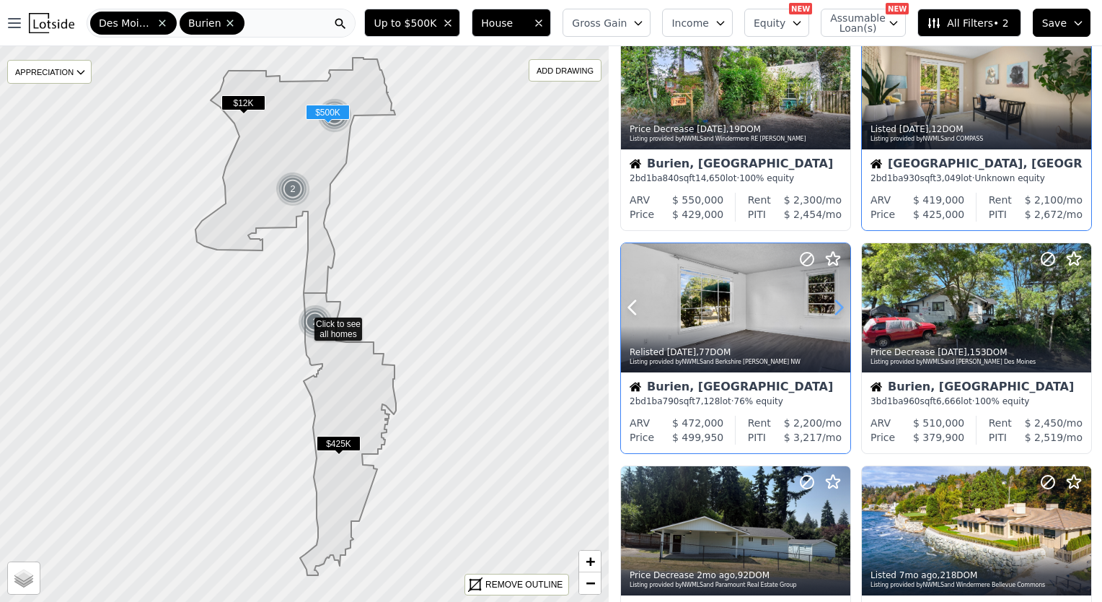
click at [836, 307] on icon at bounding box center [838, 307] width 23 height 23
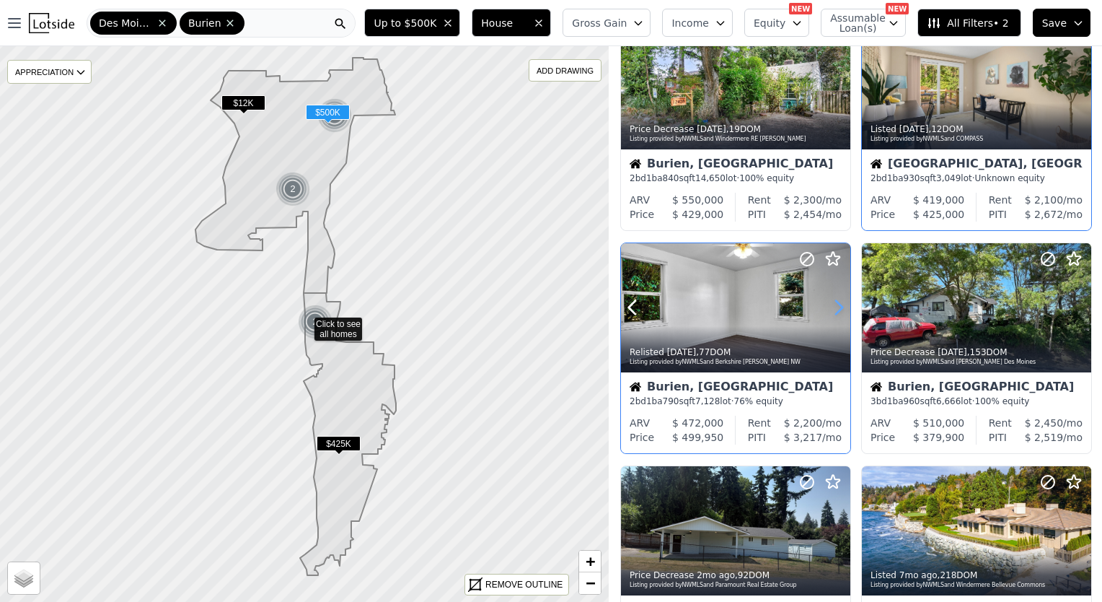
click at [836, 307] on icon at bounding box center [838, 307] width 23 height 23
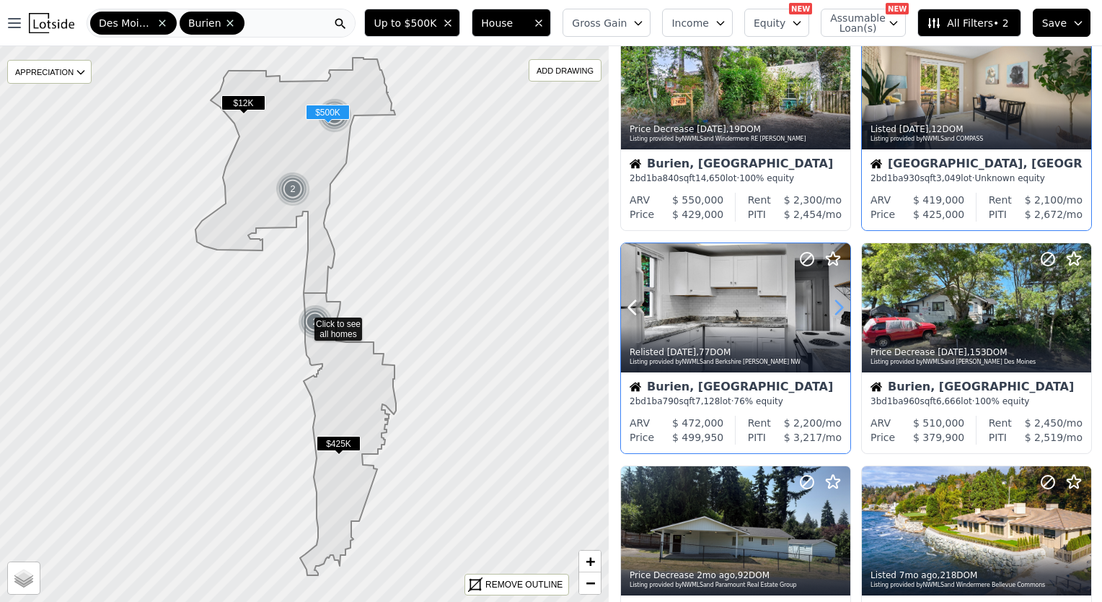
click at [836, 307] on icon at bounding box center [838, 307] width 23 height 23
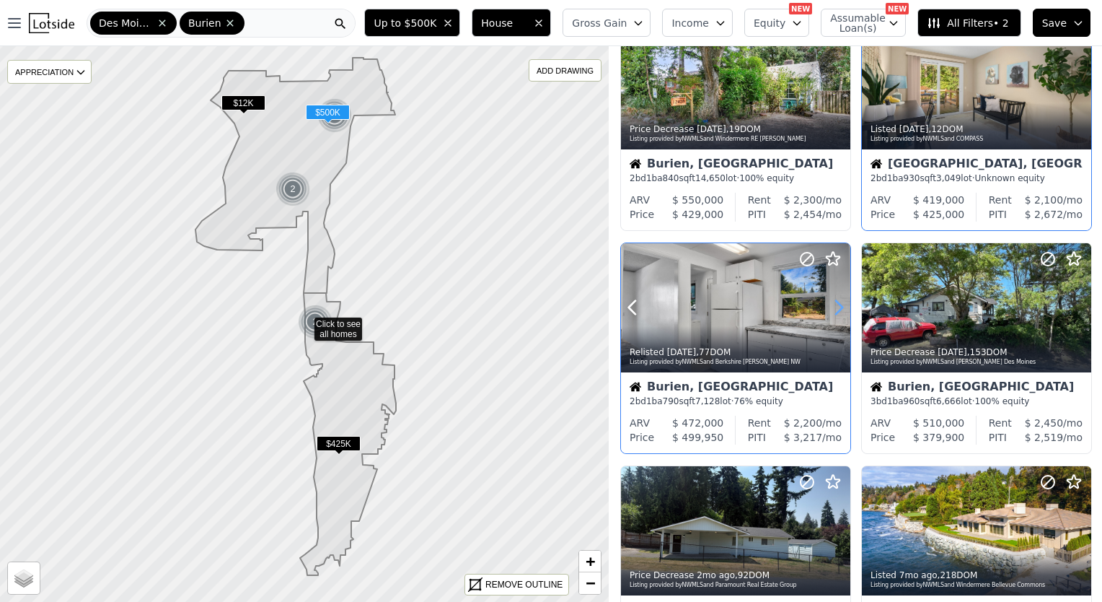
click at [835, 307] on icon at bounding box center [838, 307] width 23 height 23
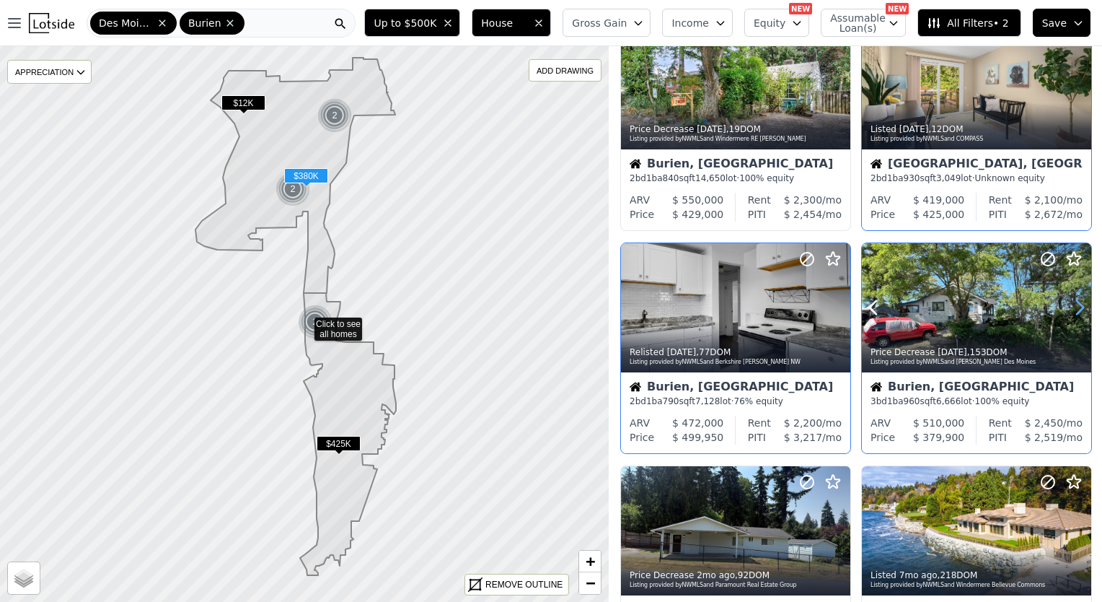
click at [1077, 308] on icon at bounding box center [1080, 308] width 6 height 14
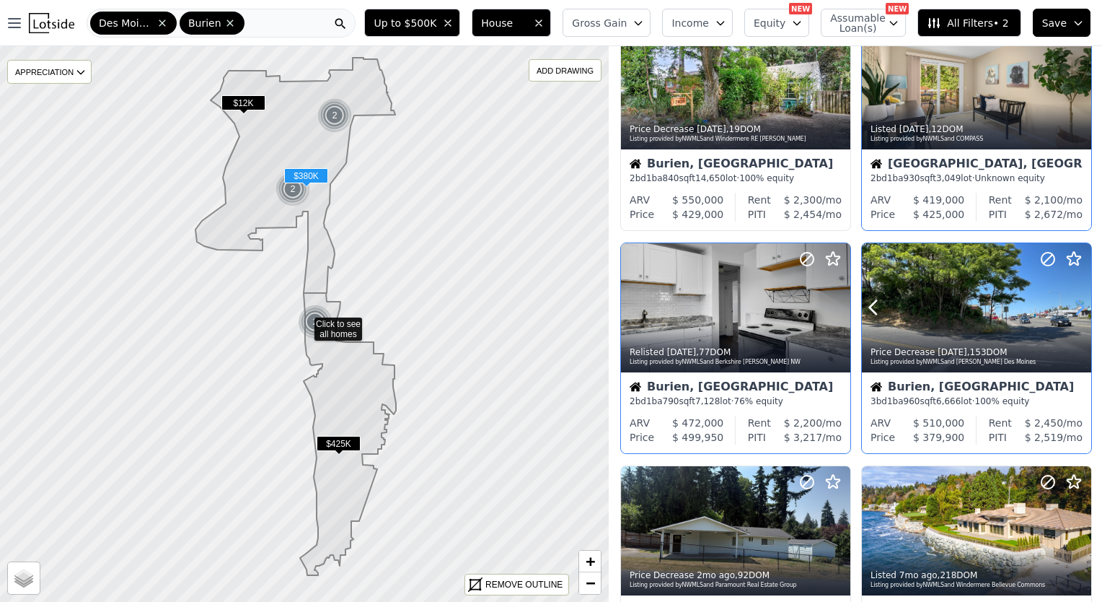
click at [1077, 308] on icon at bounding box center [1080, 308] width 6 height 14
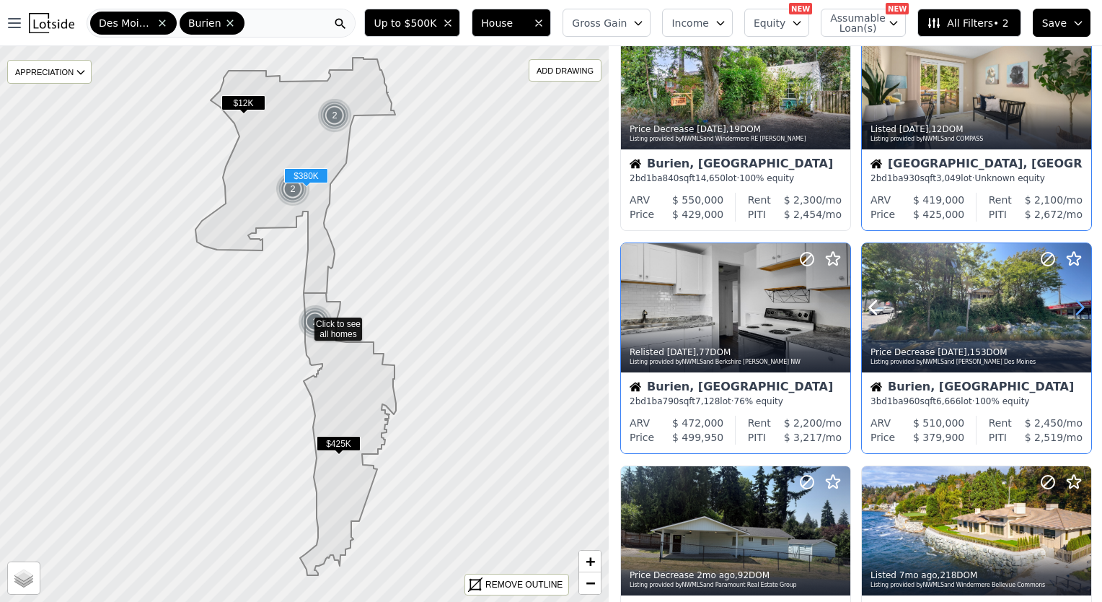
click at [1077, 308] on icon at bounding box center [1080, 308] width 6 height 14
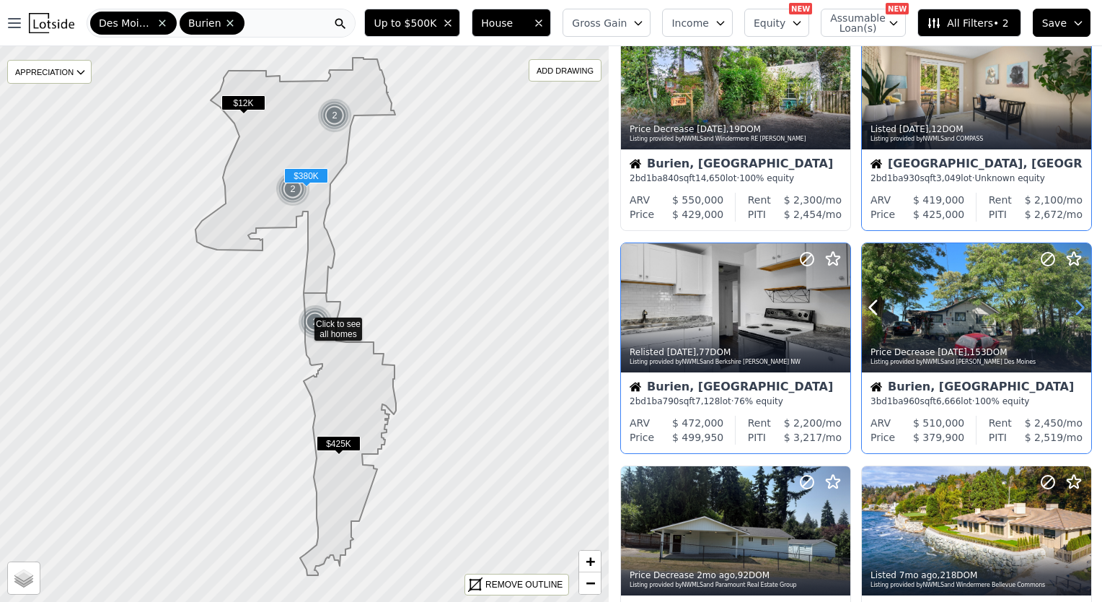
click at [1077, 308] on icon at bounding box center [1080, 308] width 6 height 14
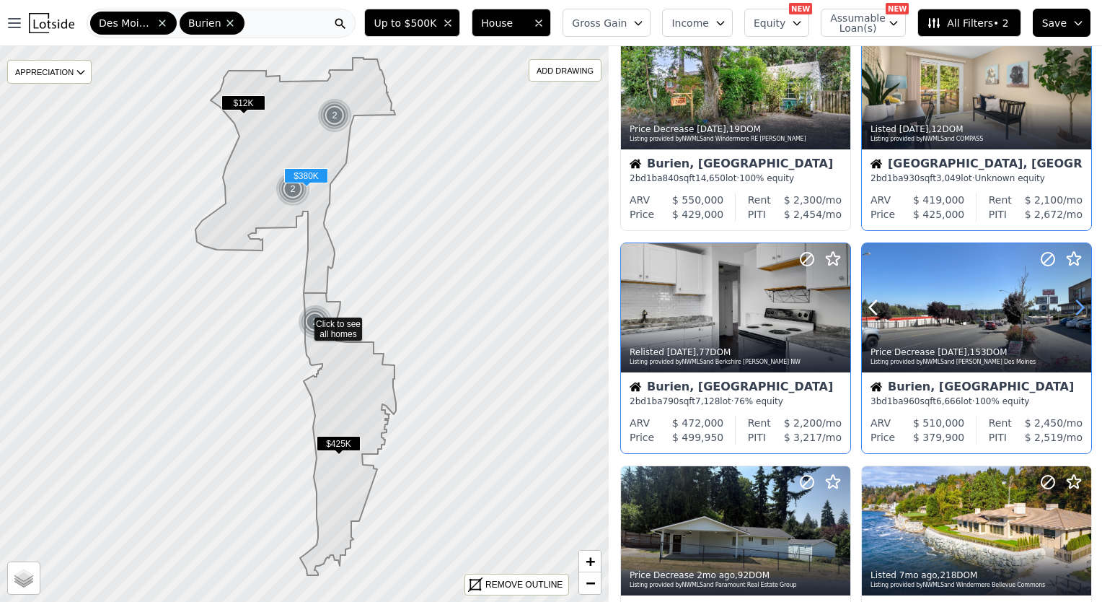
click at [1076, 308] on icon at bounding box center [1079, 307] width 23 height 23
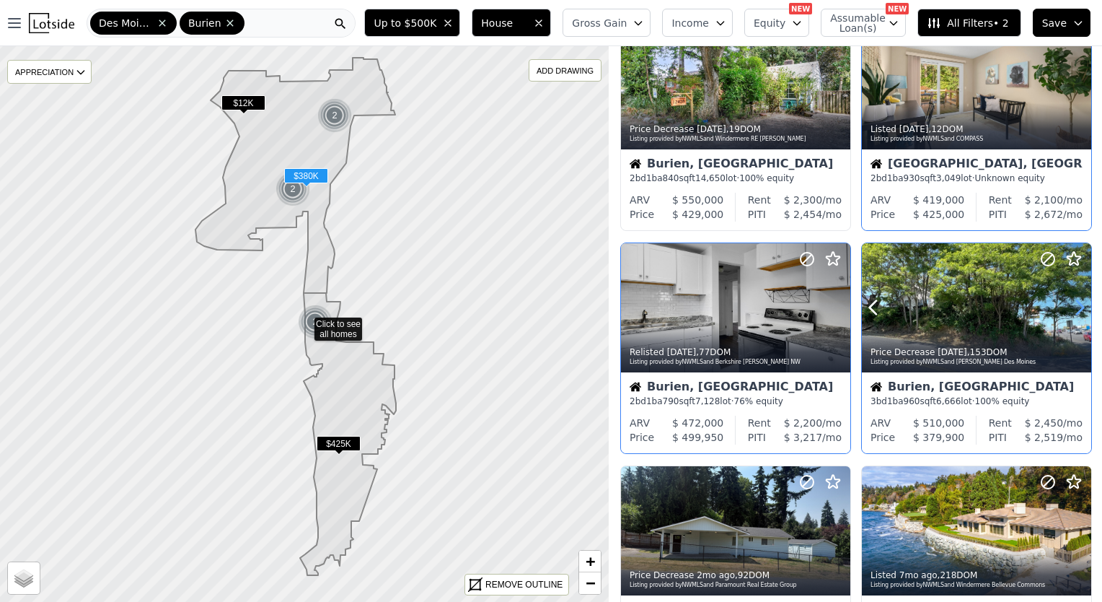
click at [1076, 308] on icon at bounding box center [1079, 307] width 23 height 23
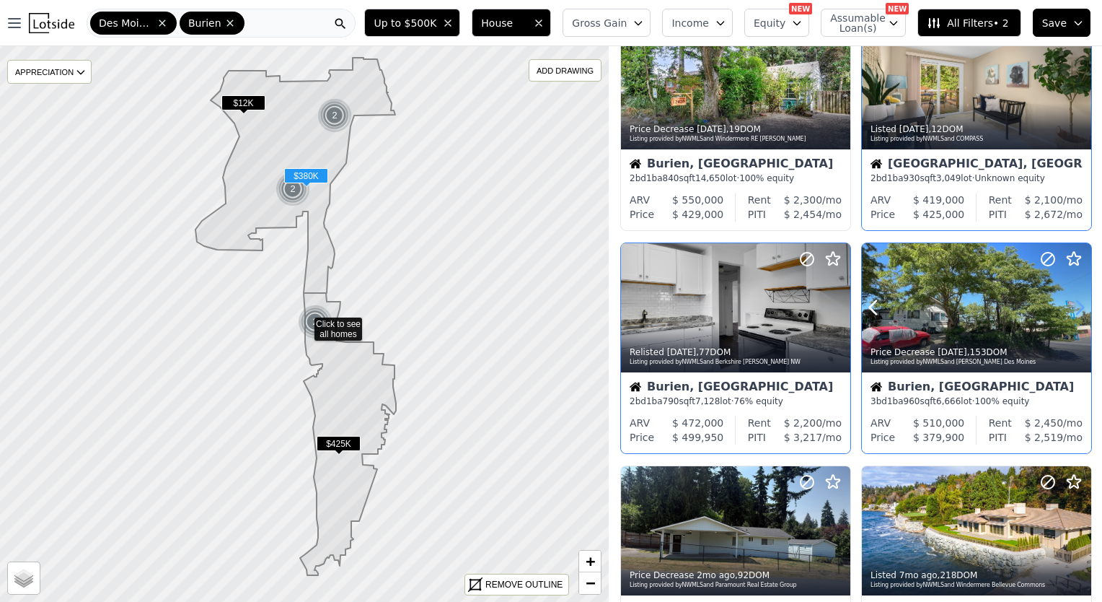
click at [1076, 308] on icon at bounding box center [1079, 307] width 23 height 23
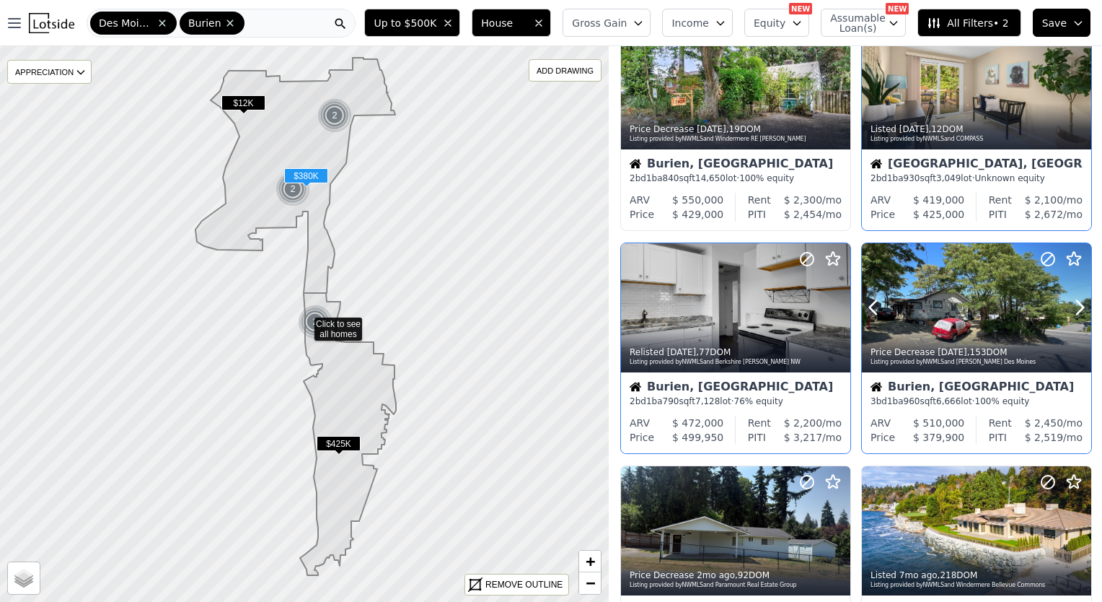
click at [970, 310] on div at bounding box center [976, 307] width 229 height 129
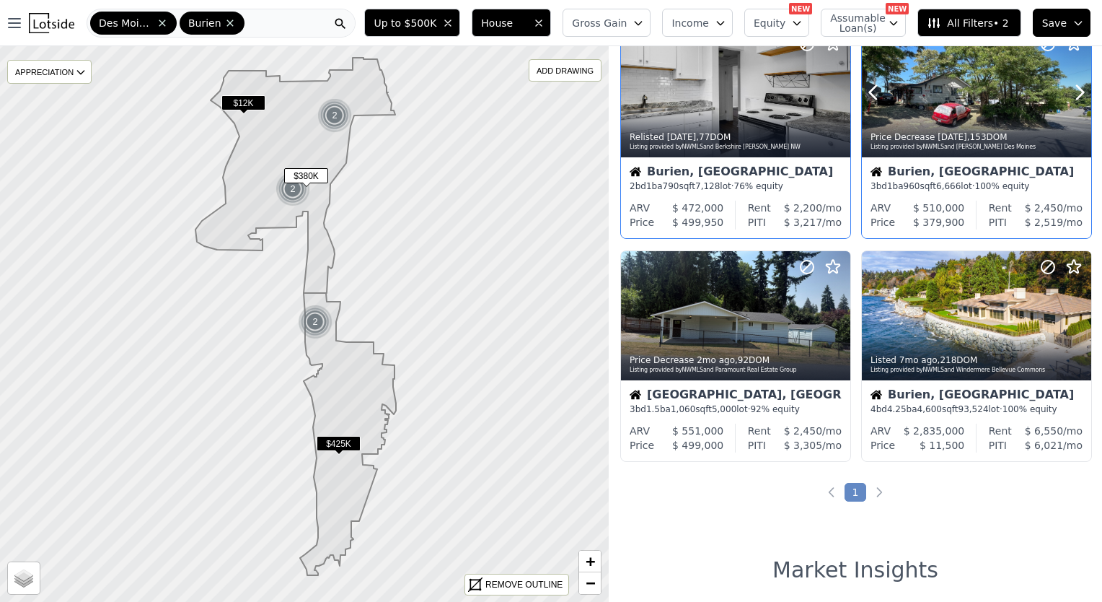
scroll to position [505, 0]
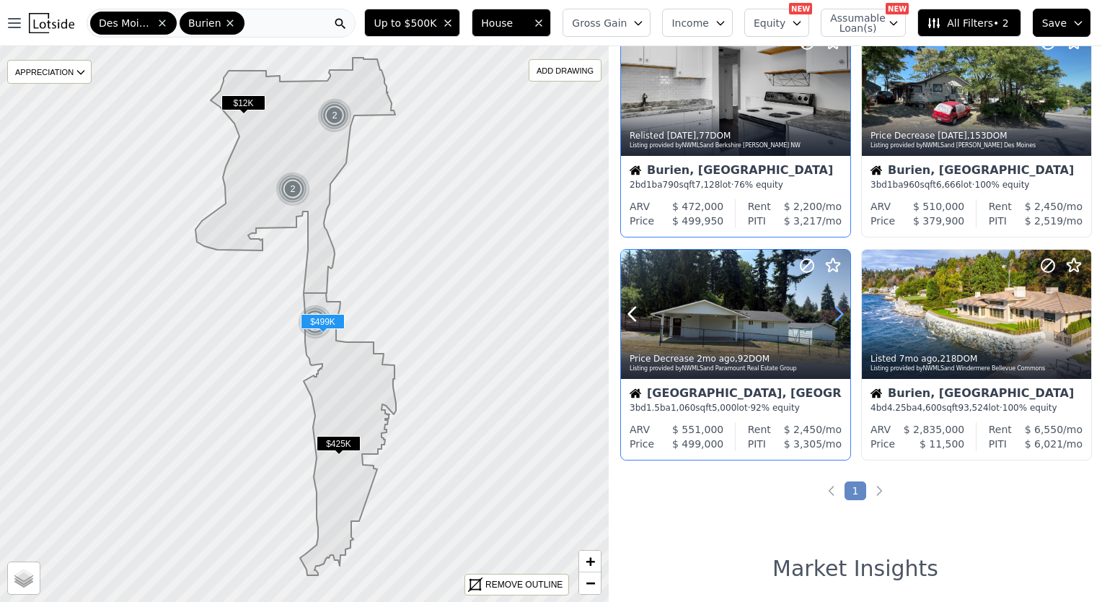
click at [833, 315] on icon at bounding box center [838, 313] width 23 height 23
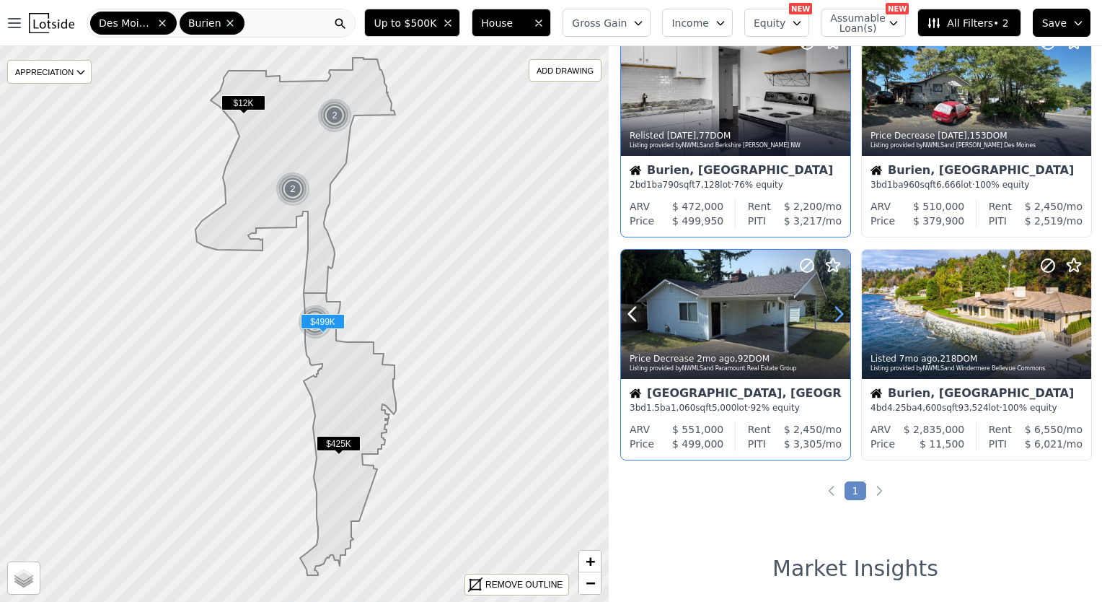
click at [837, 315] on icon at bounding box center [838, 313] width 23 height 23
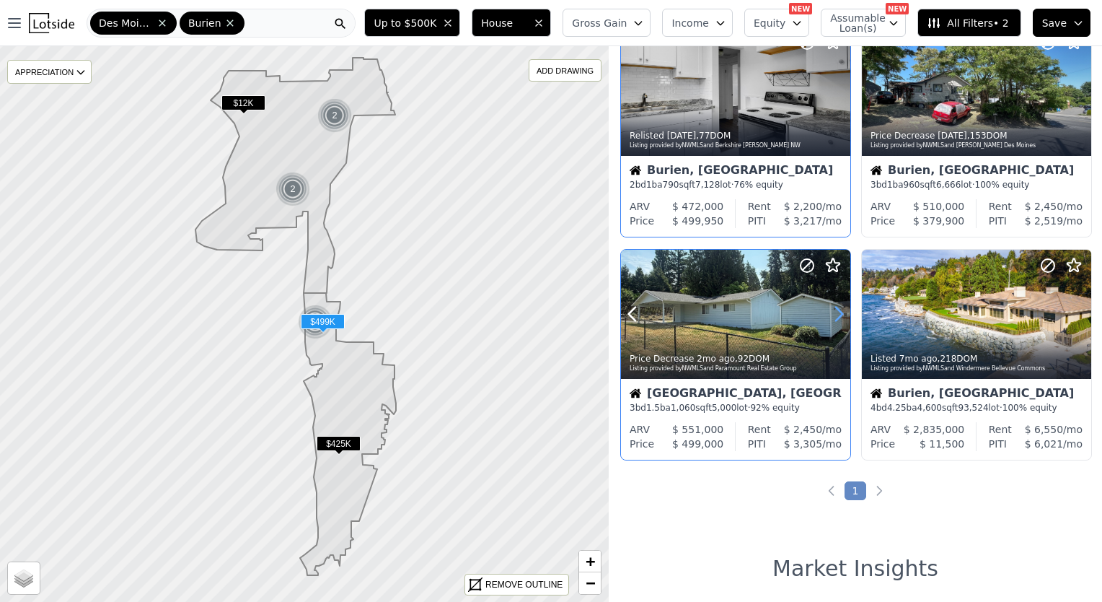
click at [837, 315] on icon at bounding box center [838, 313] width 23 height 23
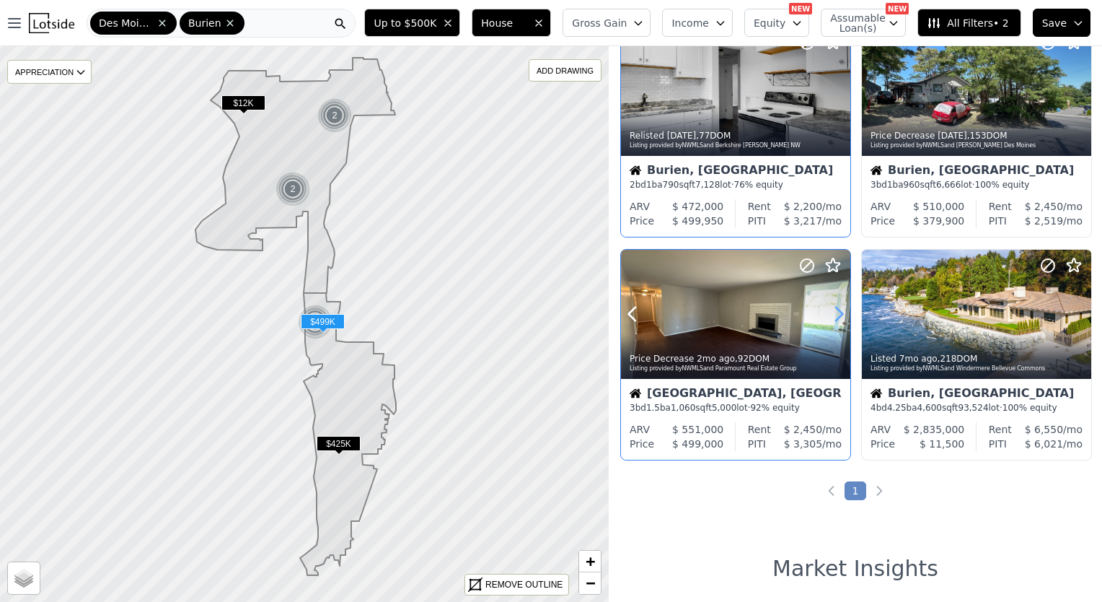
click at [837, 315] on icon at bounding box center [838, 313] width 23 height 23
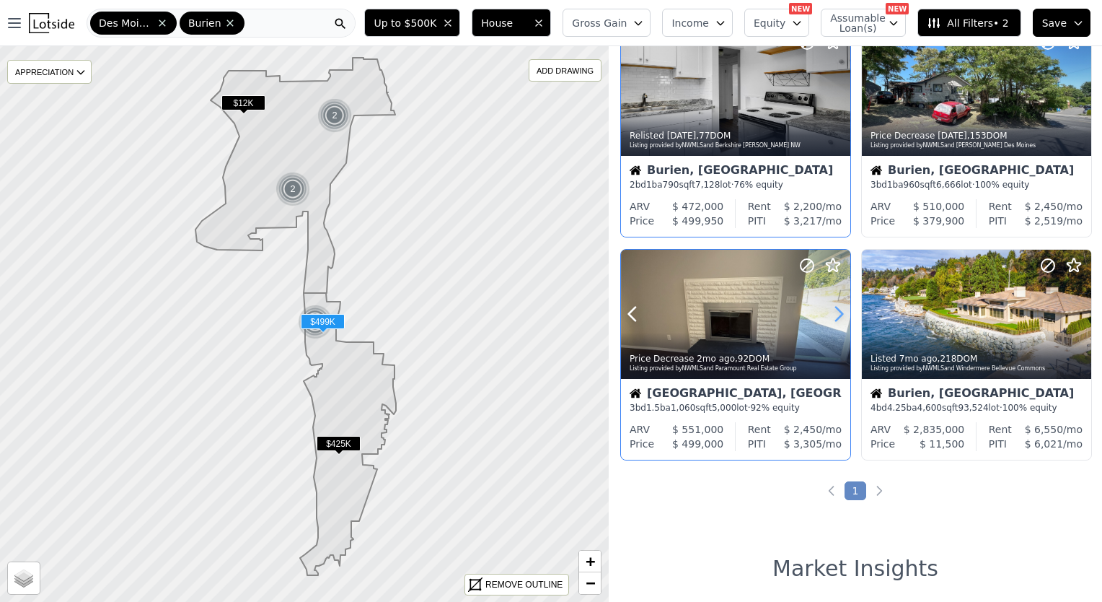
click at [837, 315] on icon at bounding box center [838, 313] width 23 height 23
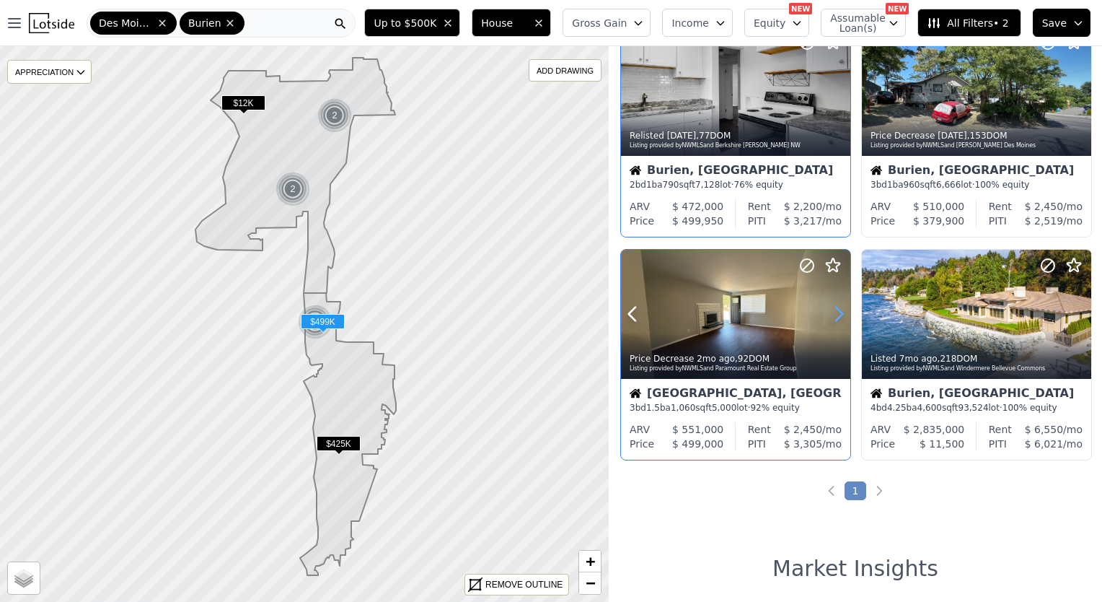
click at [837, 315] on icon at bounding box center [838, 313] width 23 height 23
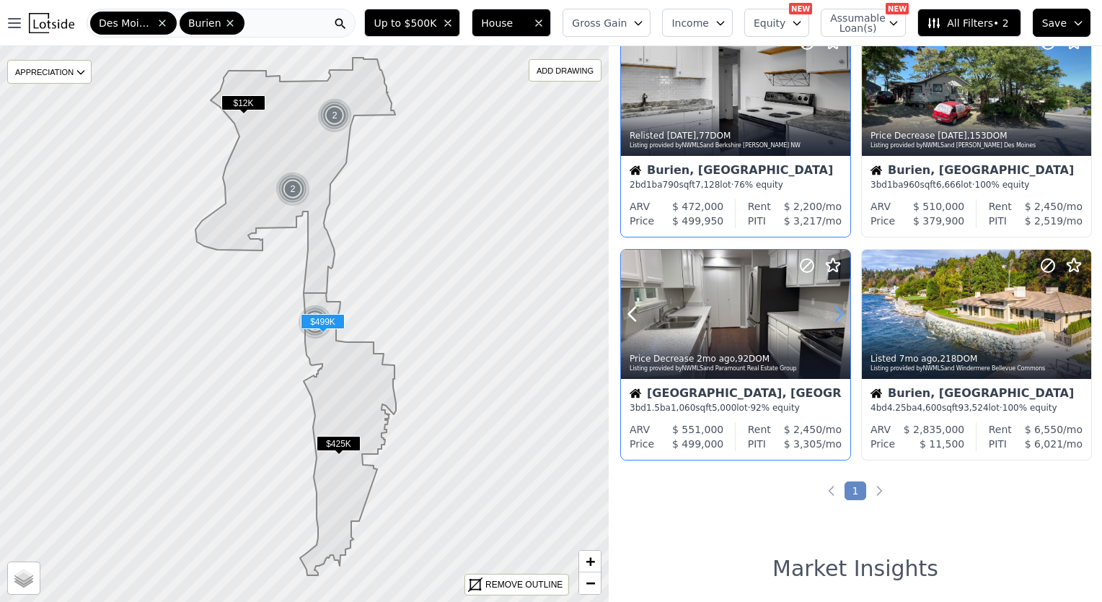
click at [837, 315] on icon at bounding box center [838, 313] width 23 height 23
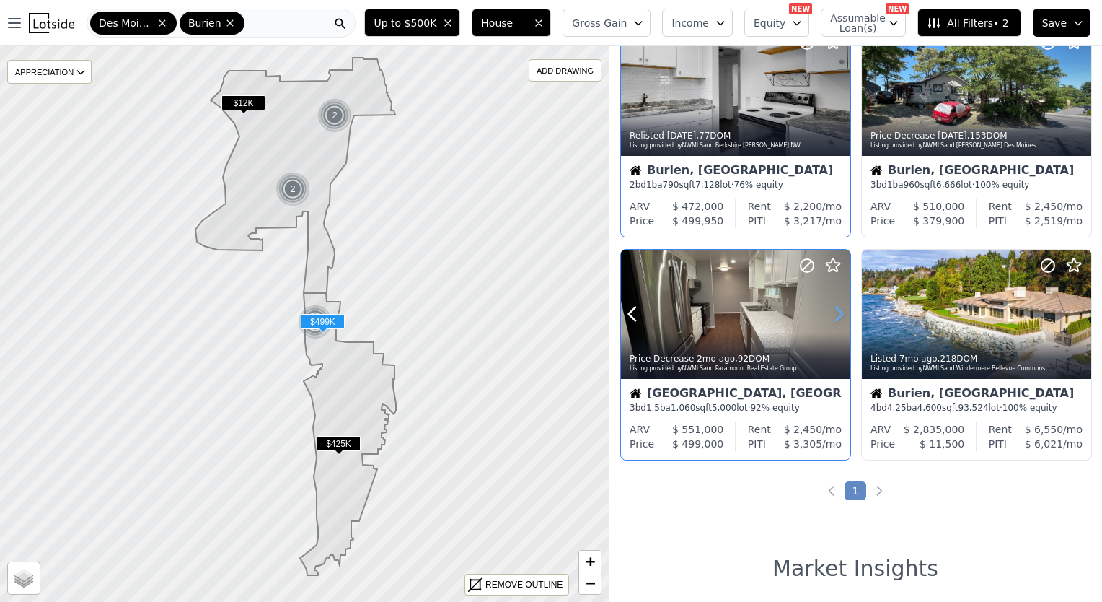
click at [837, 315] on icon at bounding box center [838, 313] width 23 height 23
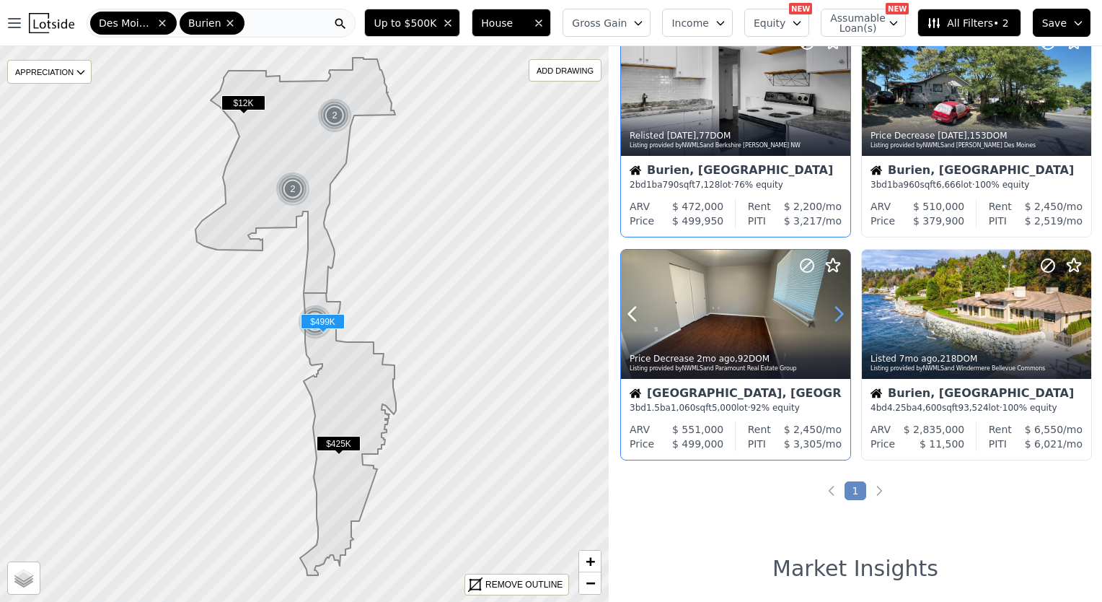
click at [837, 315] on icon at bounding box center [838, 313] width 23 height 23
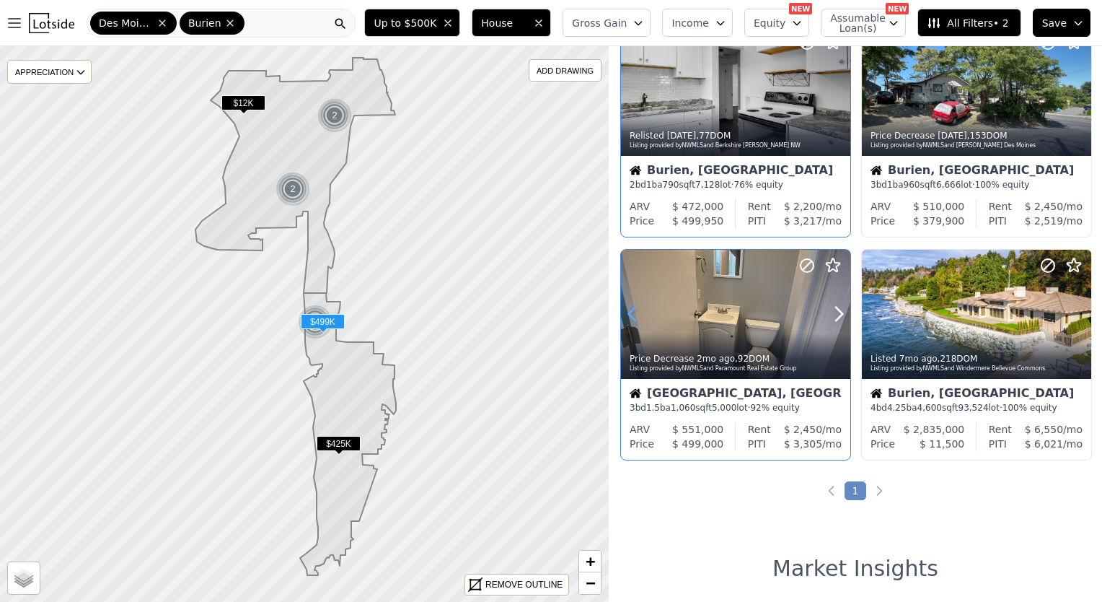
click at [635, 317] on icon at bounding box center [632, 313] width 23 height 23
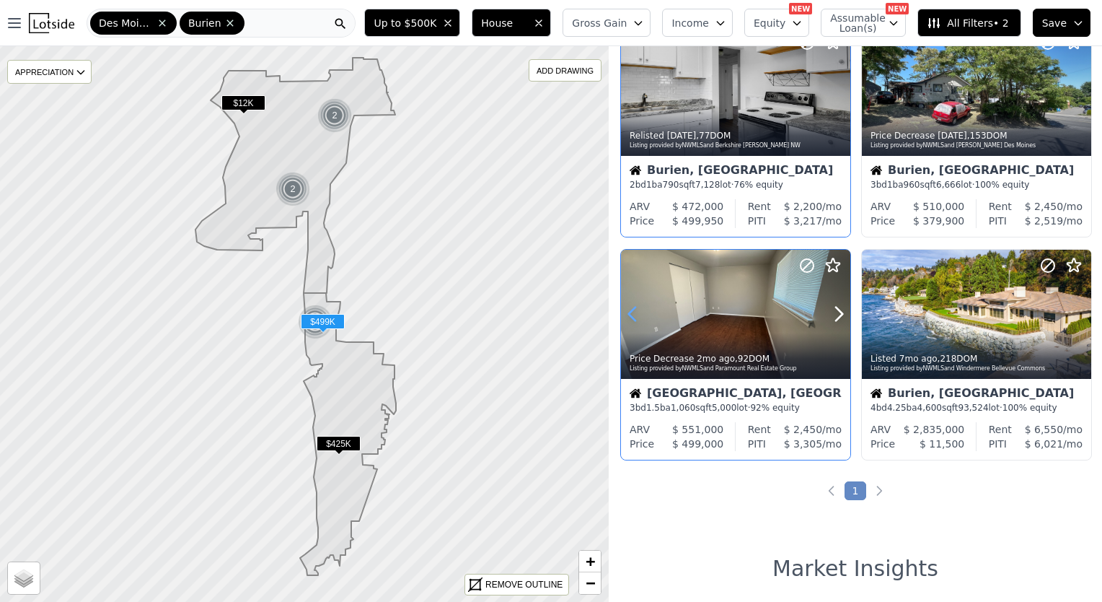
click at [635, 317] on icon at bounding box center [632, 313] width 23 height 23
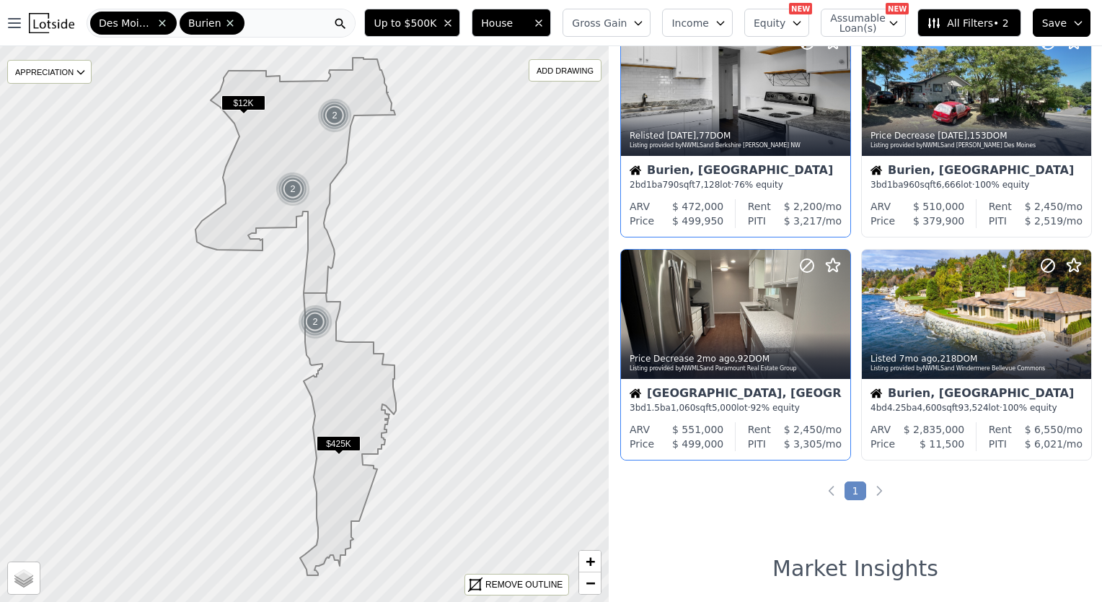
scroll to position [433, 0]
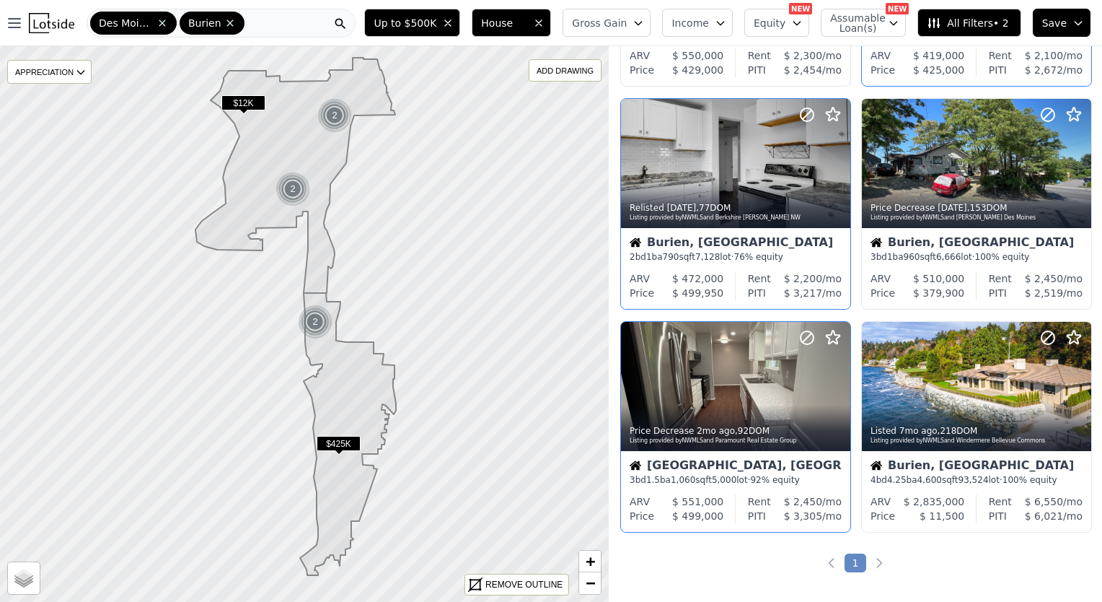
click at [260, 20] on div "Des Moines Burien" at bounding box center [221, 23] width 269 height 29
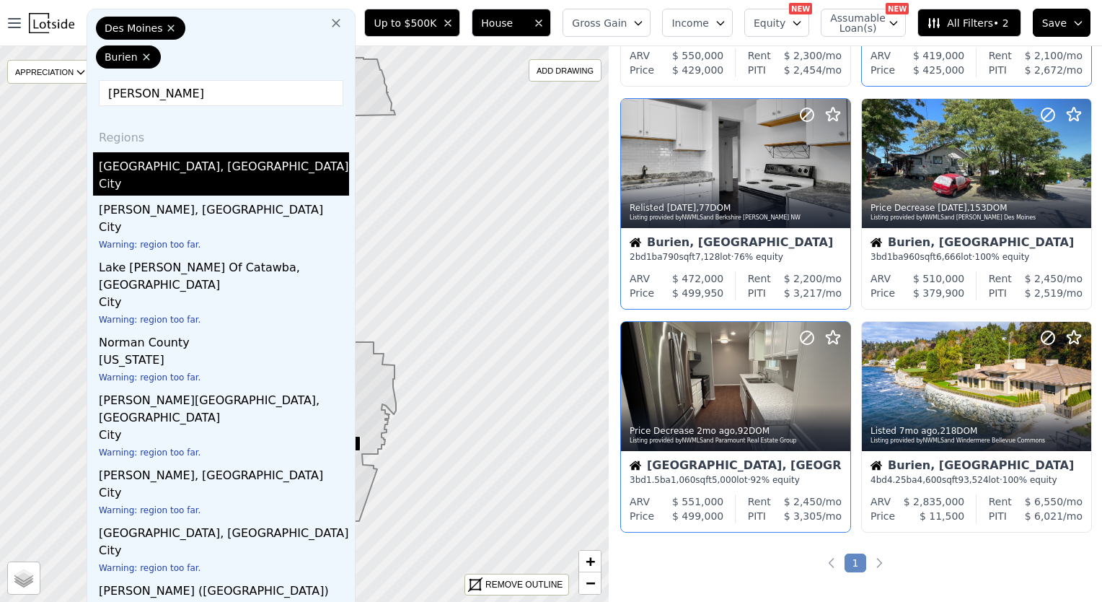
type input "norman"
click at [190, 167] on div "Normandy Park, WA" at bounding box center [224, 163] width 250 height 23
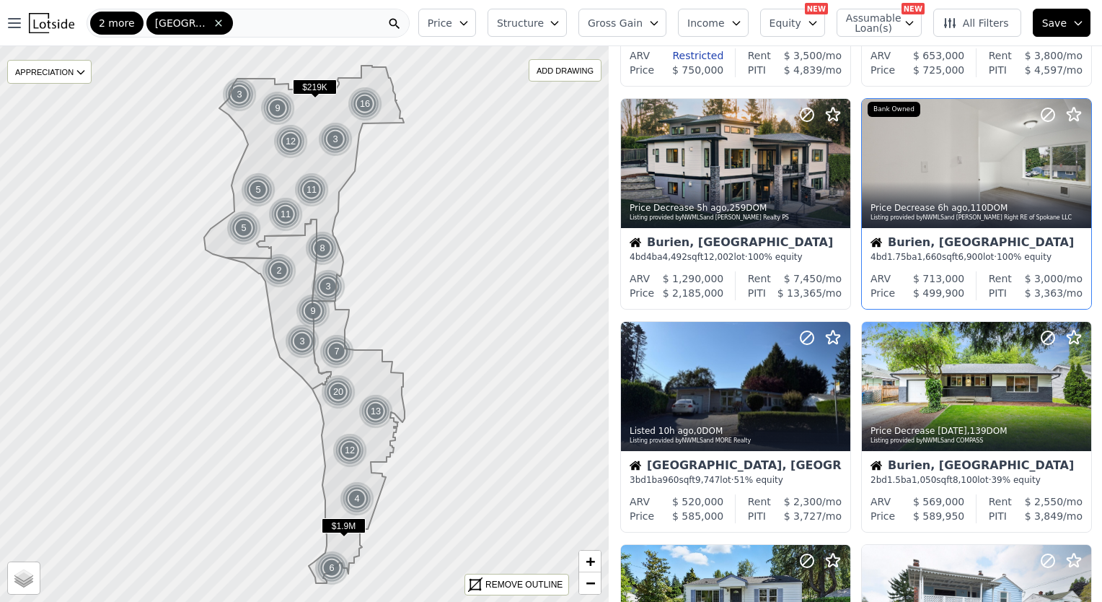
click at [476, 25] on button "Price" at bounding box center [447, 23] width 58 height 28
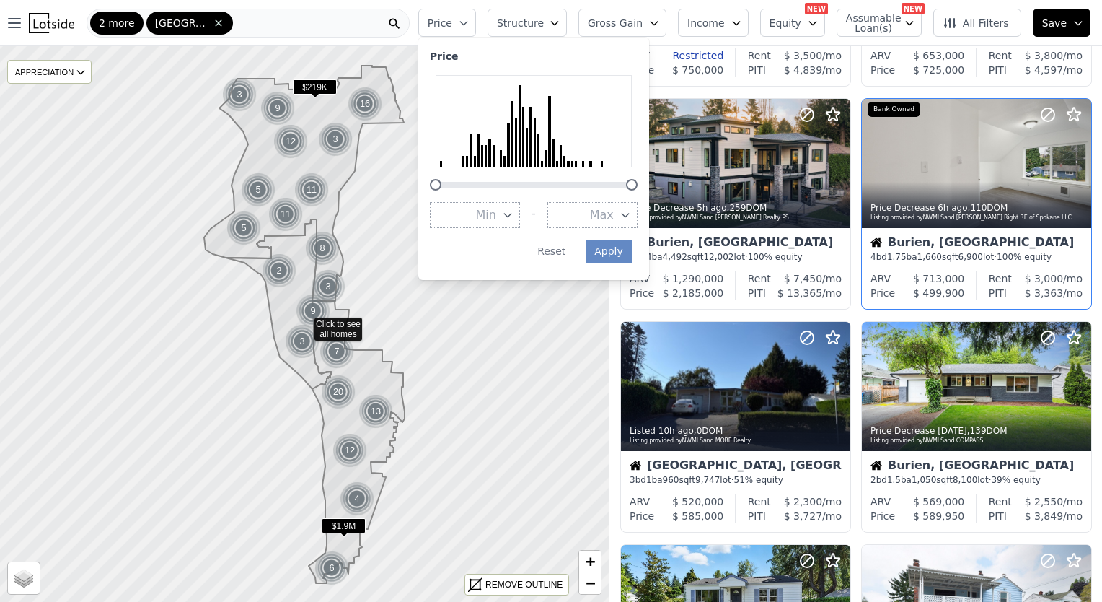
click at [631, 217] on icon "button" at bounding box center [626, 215] width 12 height 12
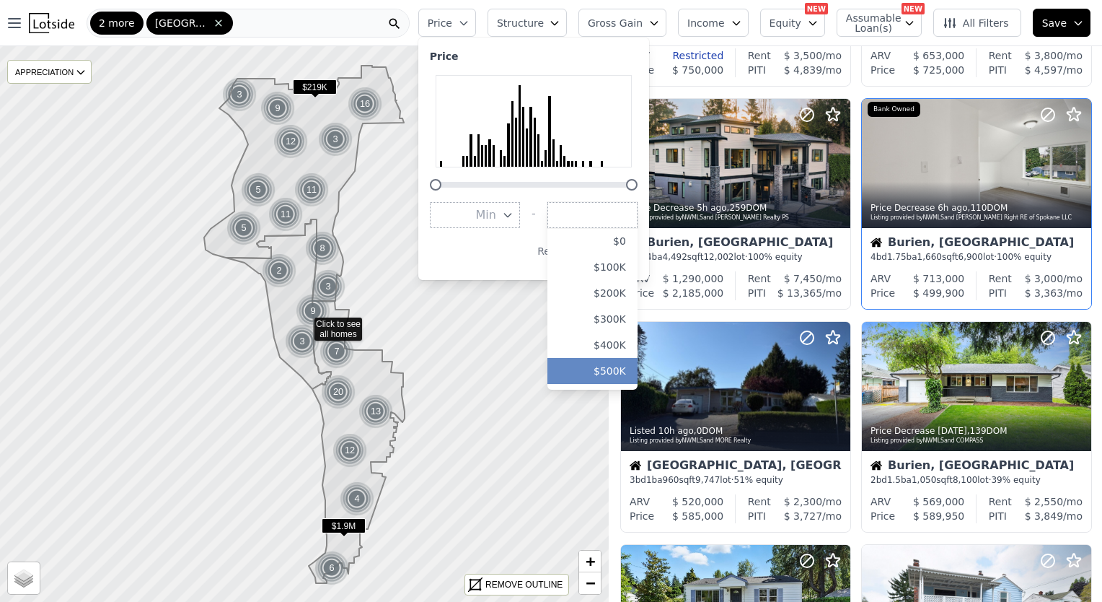
click at [637, 373] on button "$500K" at bounding box center [592, 371] width 90 height 26
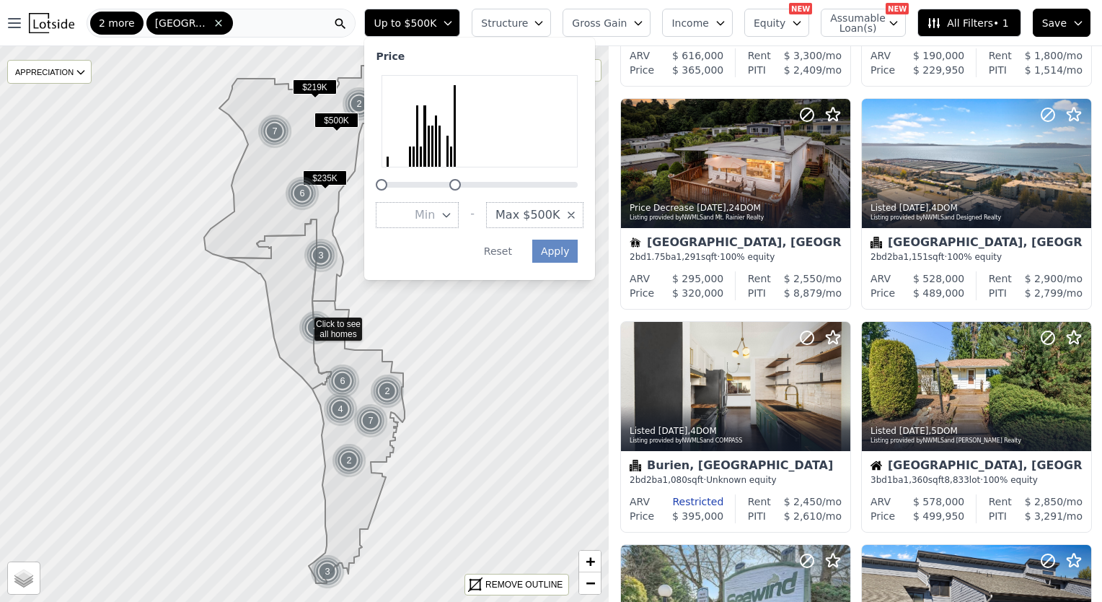
click at [545, 26] on icon "button" at bounding box center [539, 23] width 12 height 12
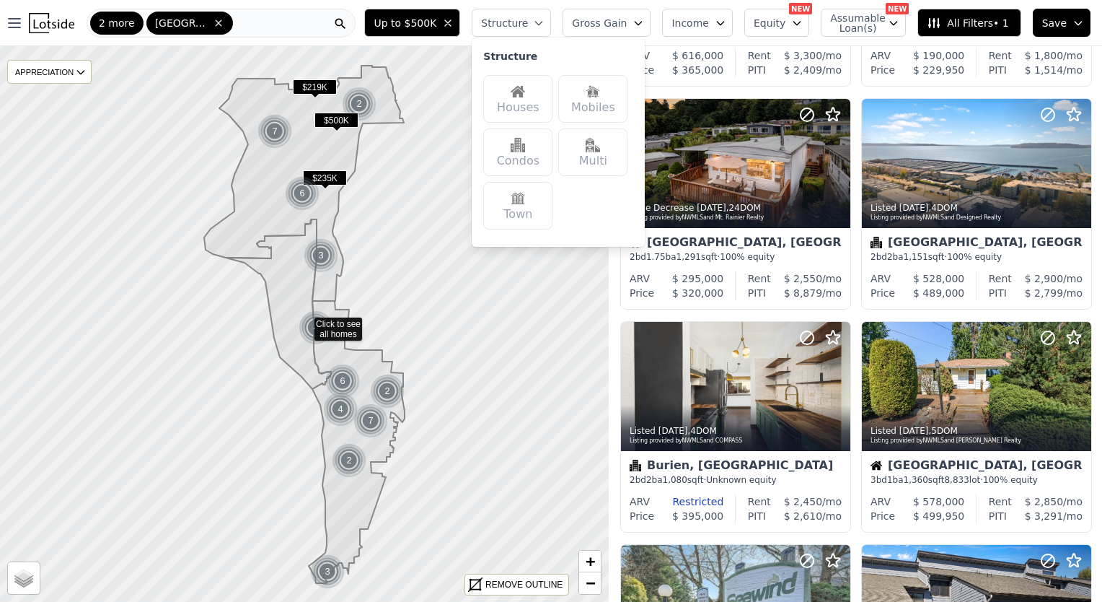
click at [525, 88] on img at bounding box center [518, 91] width 14 height 14
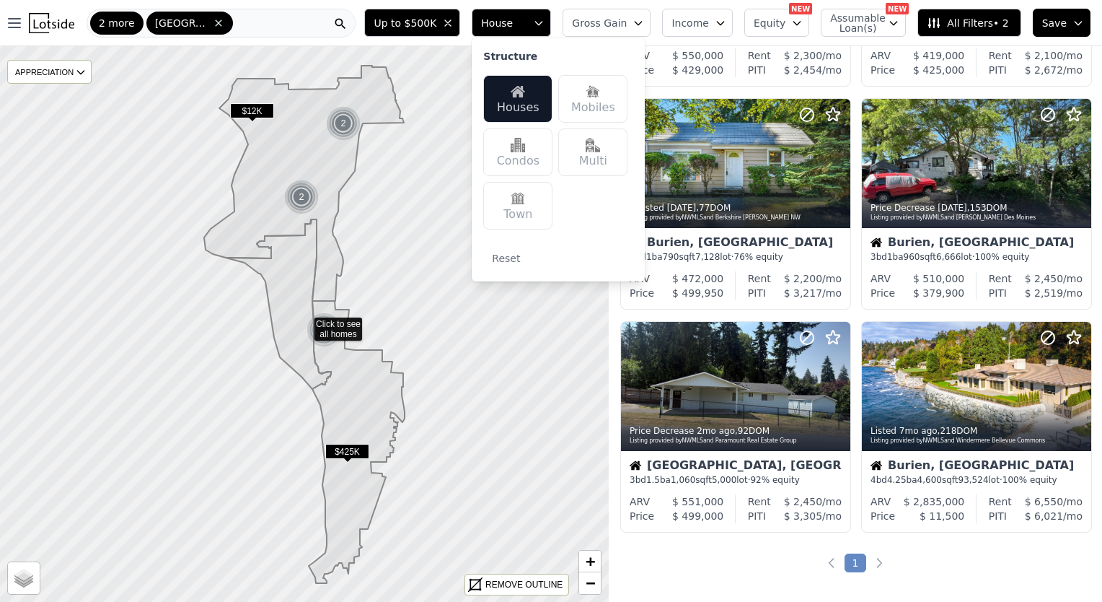
click at [627, 24] on span "Gross Gain" at bounding box center [599, 23] width 55 height 14
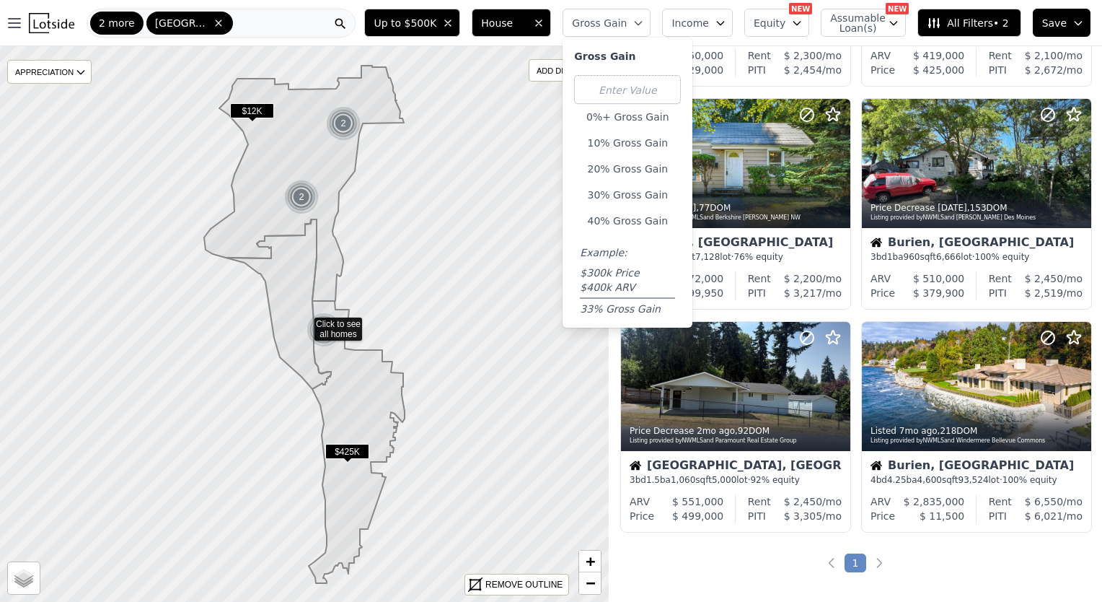
click at [626, 23] on span "Gross Gain" at bounding box center [599, 23] width 55 height 14
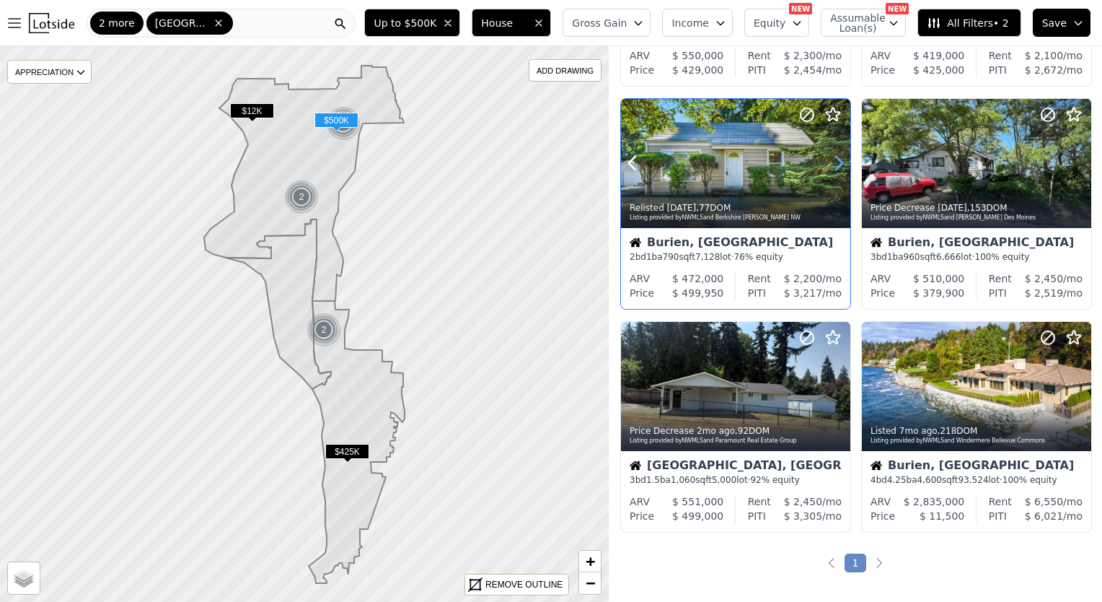
click at [837, 168] on icon at bounding box center [839, 164] width 6 height 14
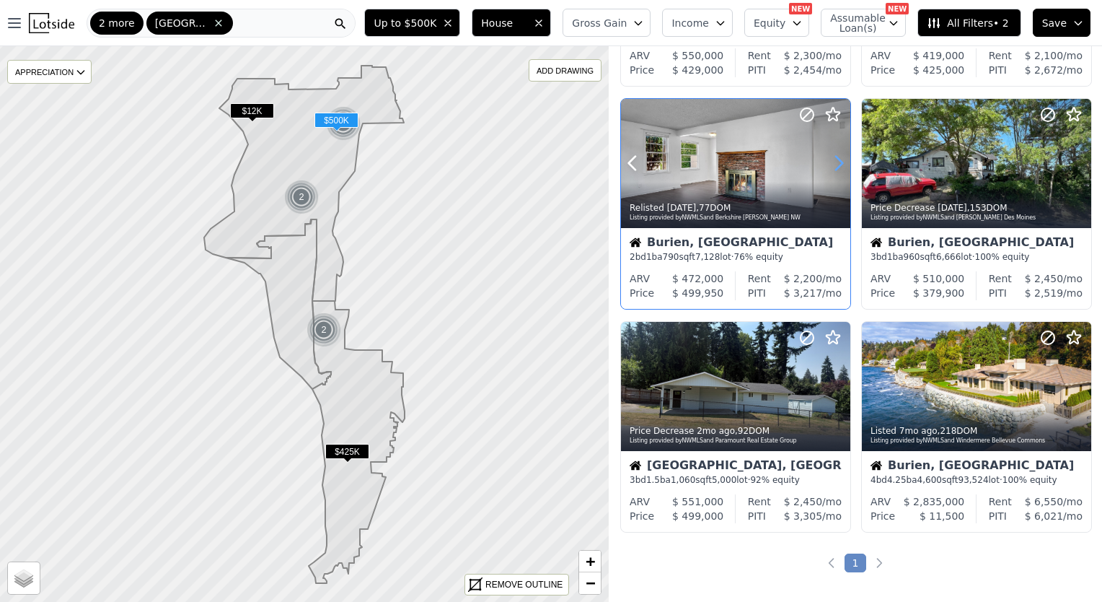
click at [836, 168] on icon at bounding box center [838, 162] width 23 height 23
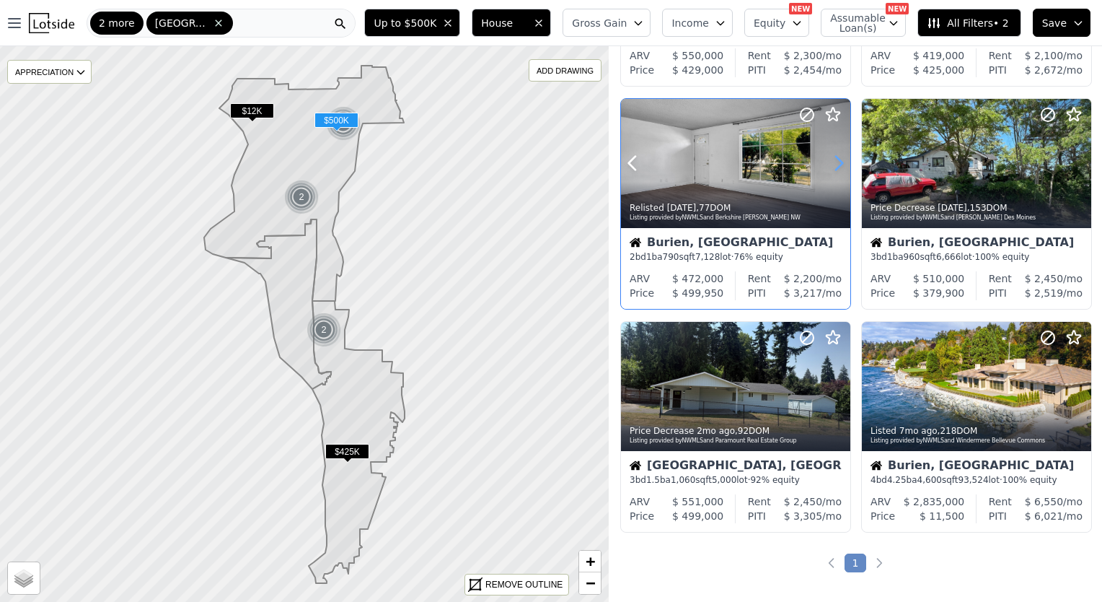
click at [836, 168] on icon at bounding box center [838, 162] width 23 height 23
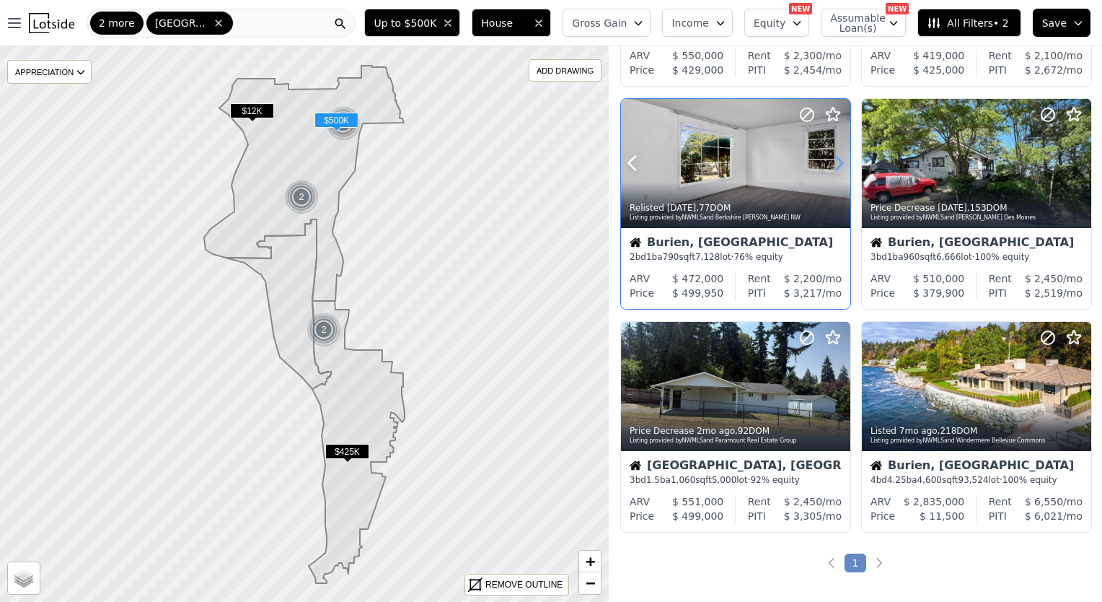
click at [836, 168] on icon at bounding box center [838, 162] width 23 height 23
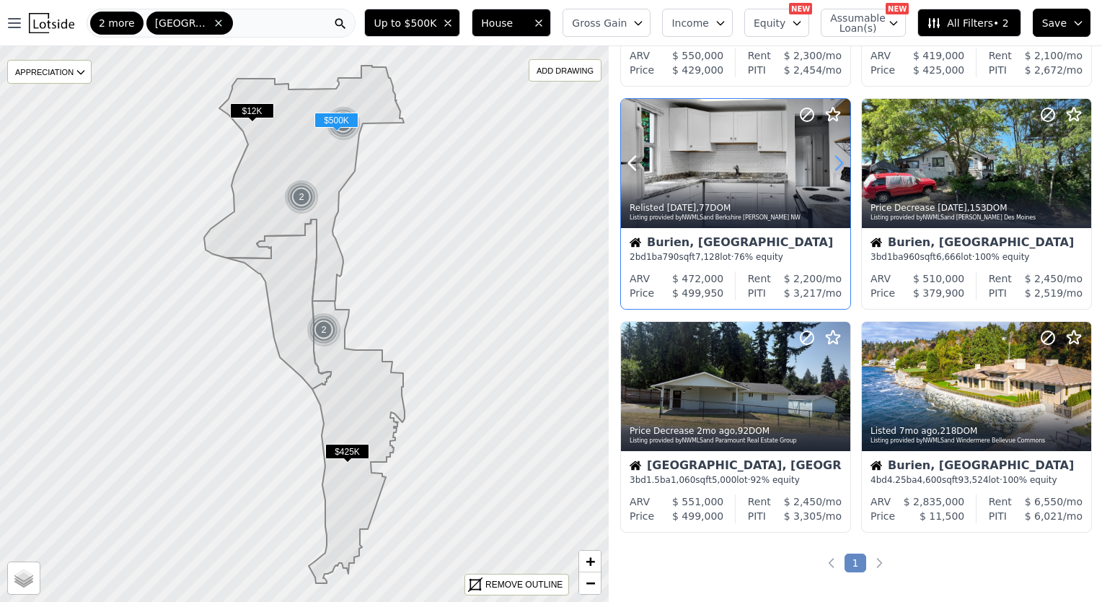
click at [836, 168] on icon at bounding box center [838, 162] width 23 height 23
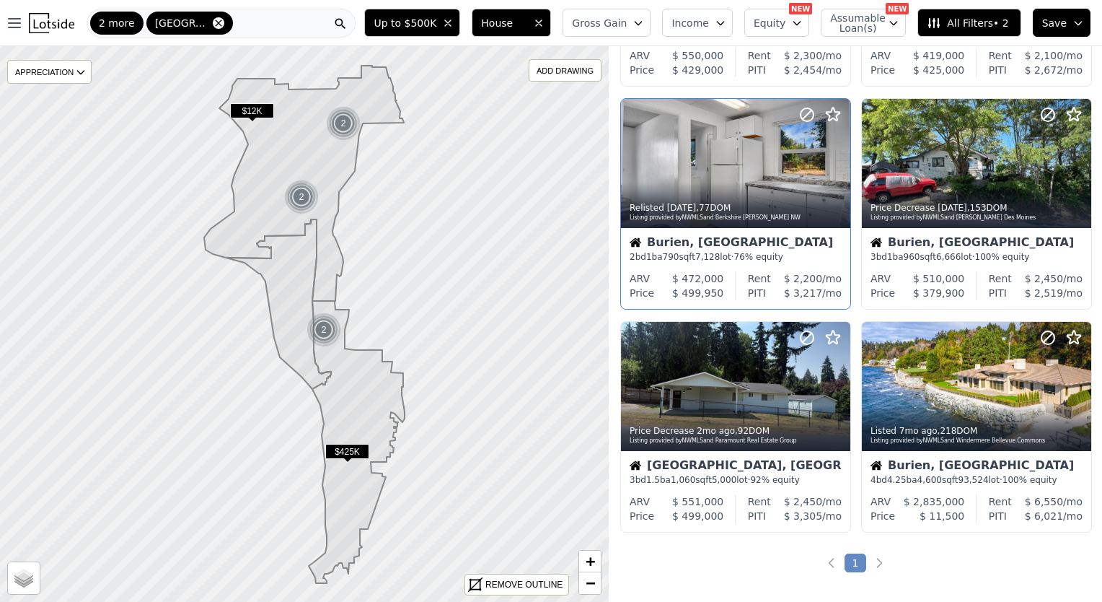
click at [215, 23] on icon at bounding box center [218, 22] width 6 height 6
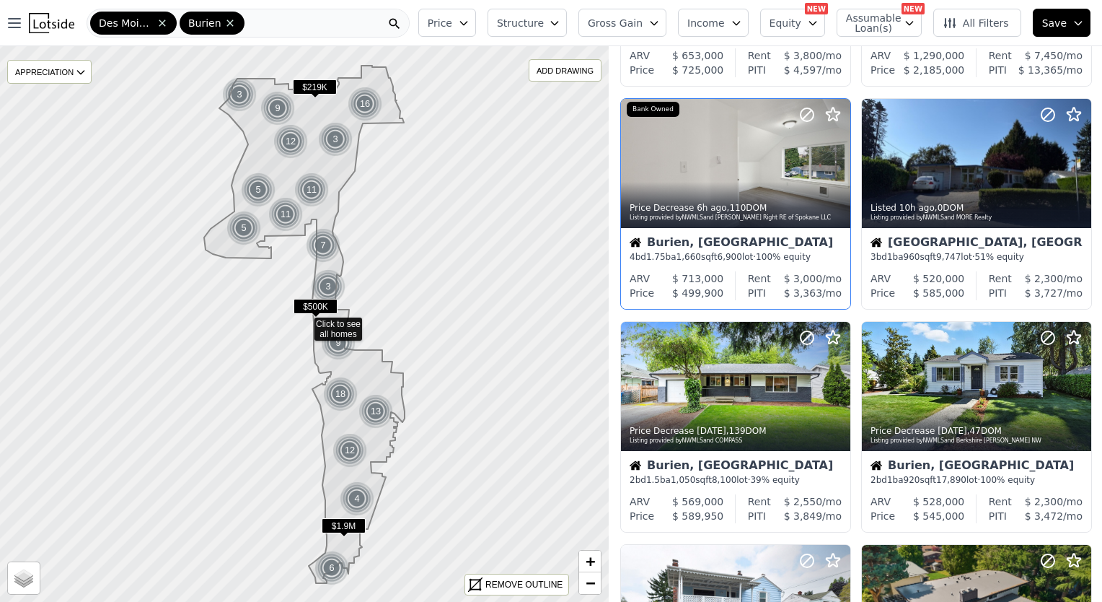
click at [160, 27] on icon at bounding box center [163, 23] width 12 height 12
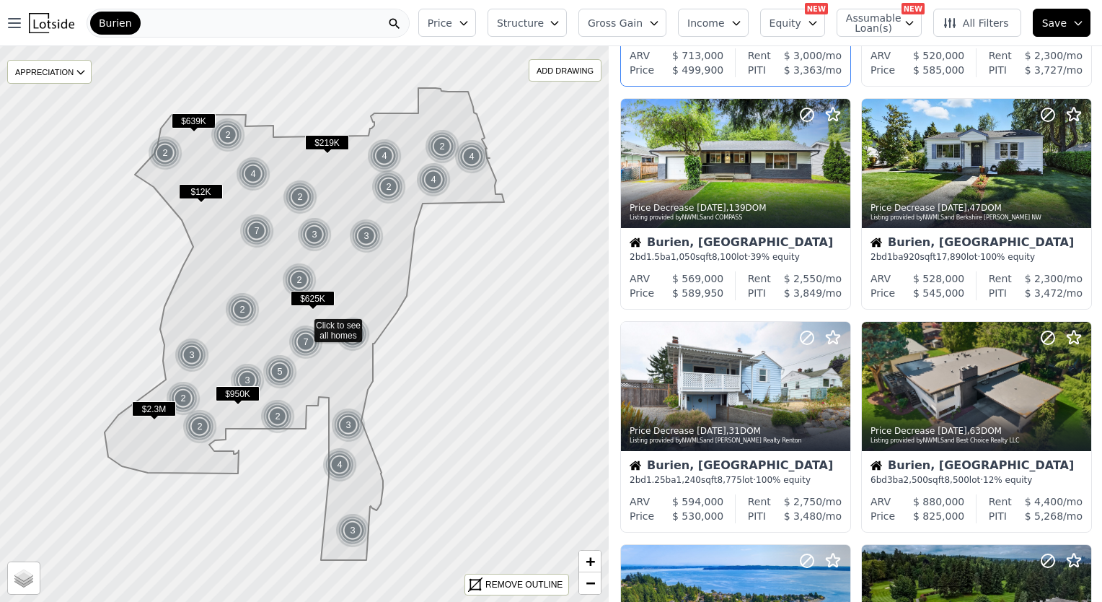
click at [146, 21] on div "Burien" at bounding box center [248, 23] width 323 height 29
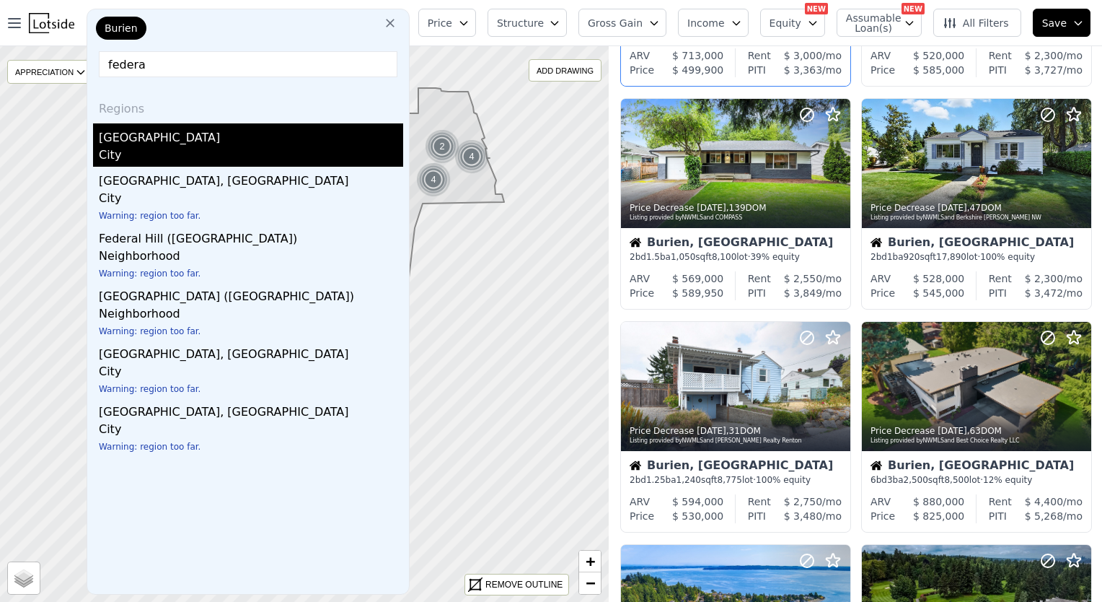
type input "federa"
click at [180, 141] on div "Federal Way, WA" at bounding box center [251, 134] width 304 height 23
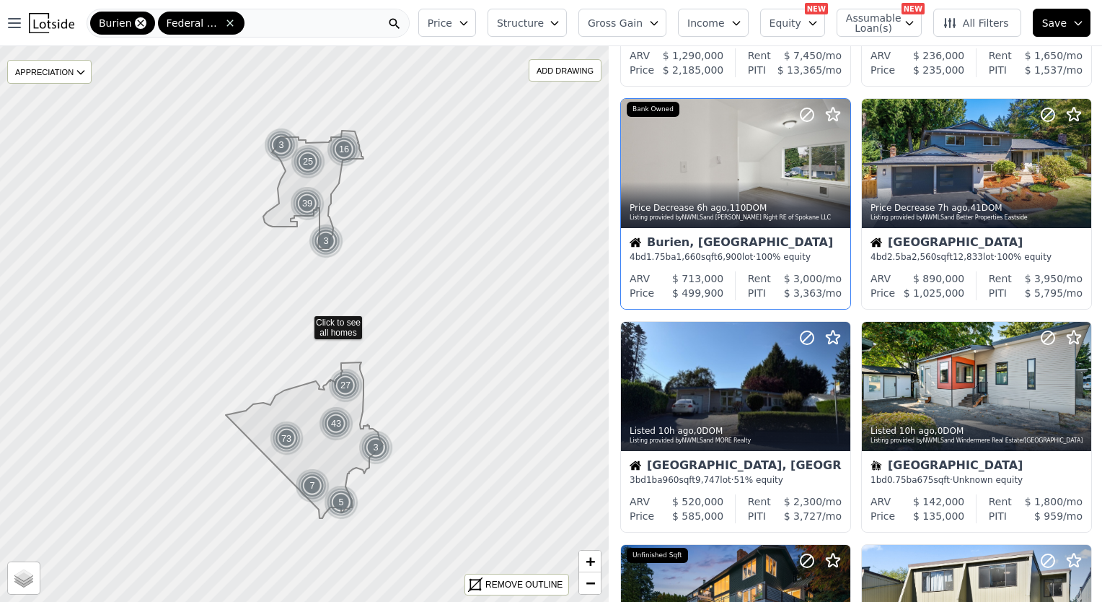
click at [135, 18] on icon at bounding box center [141, 23] width 12 height 12
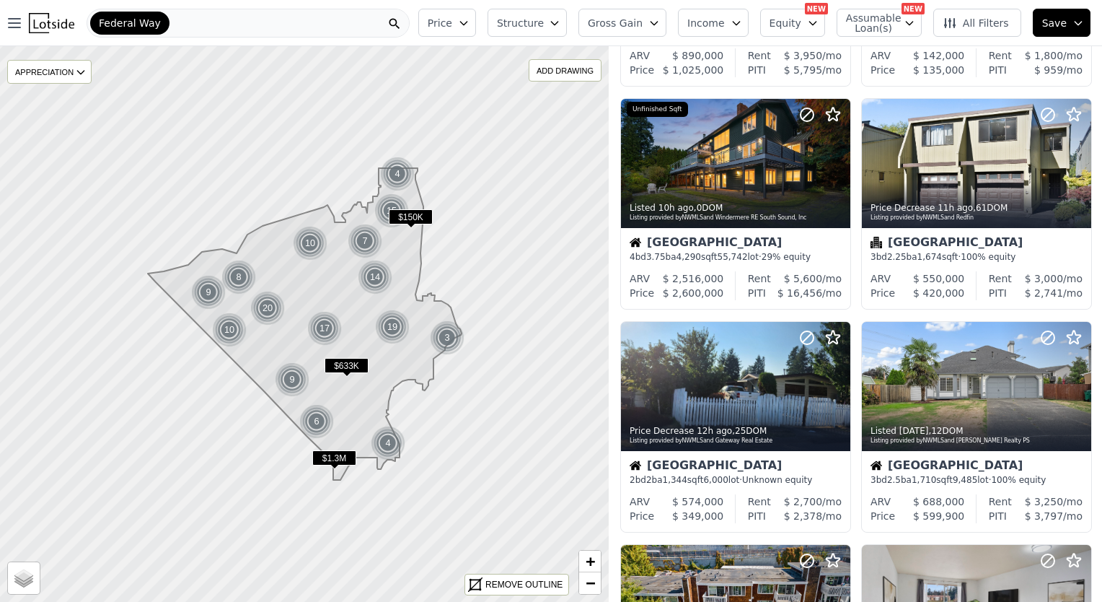
click at [467, 23] on icon "button" at bounding box center [463, 24] width 6 height 4
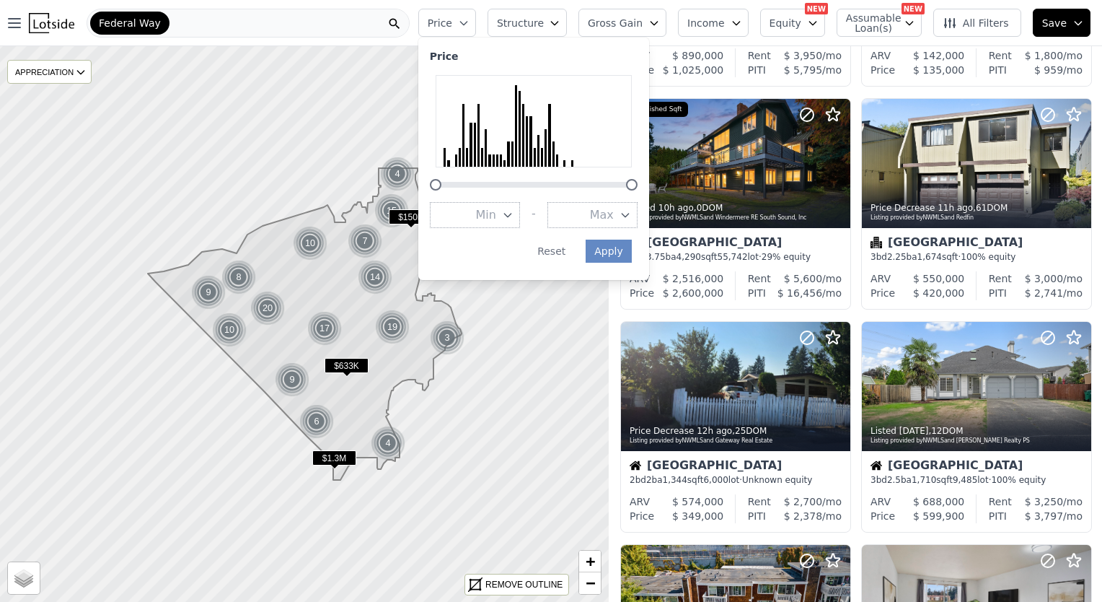
click at [614, 209] on span "Max" at bounding box center [602, 214] width 24 height 17
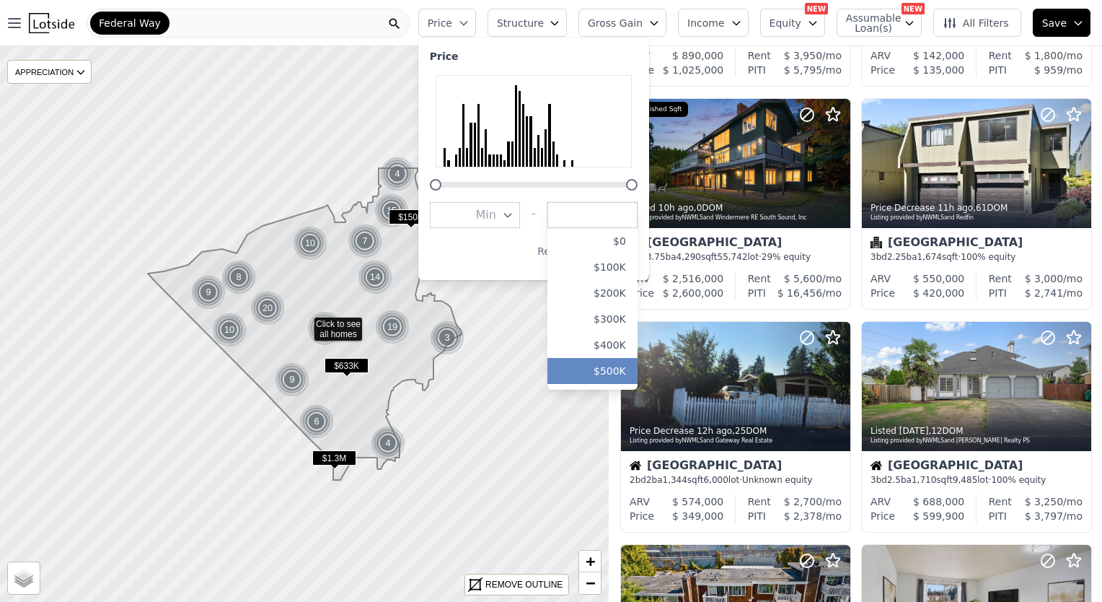
click at [638, 369] on button "$500K" at bounding box center [592, 371] width 90 height 26
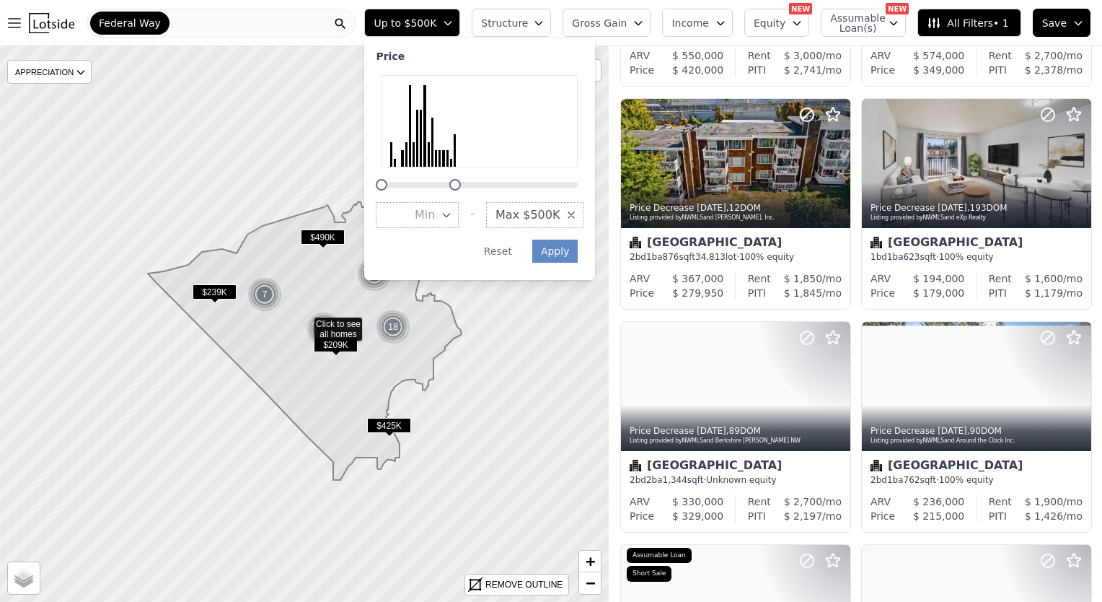
click at [574, 25] on div "Up to $500K Price Min - Max $500K Apply Reset Structure Gross Gain Income Equit…" at bounding box center [731, 23] width 744 height 46
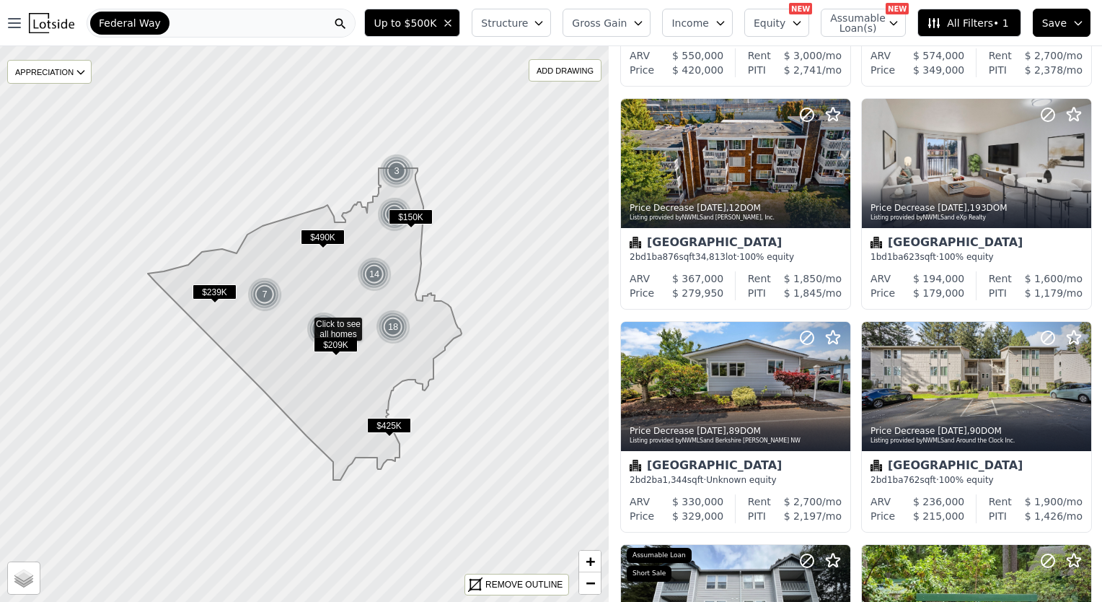
click at [545, 27] on icon "button" at bounding box center [539, 23] width 12 height 12
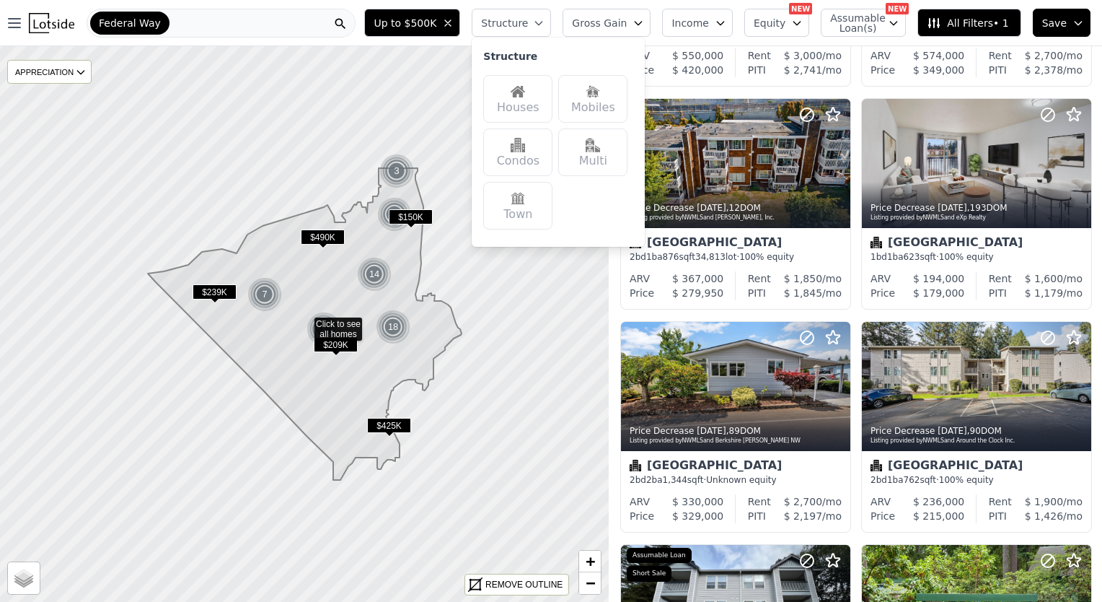
click at [551, 113] on div "Houses" at bounding box center [517, 99] width 69 height 48
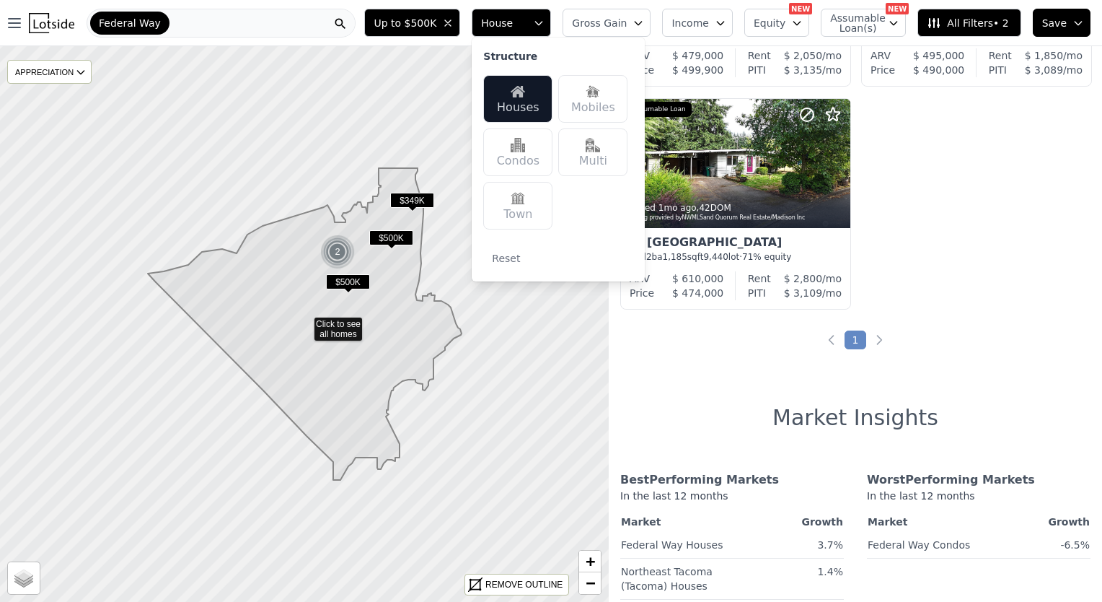
click at [627, 22] on span "Gross Gain" at bounding box center [599, 23] width 55 height 14
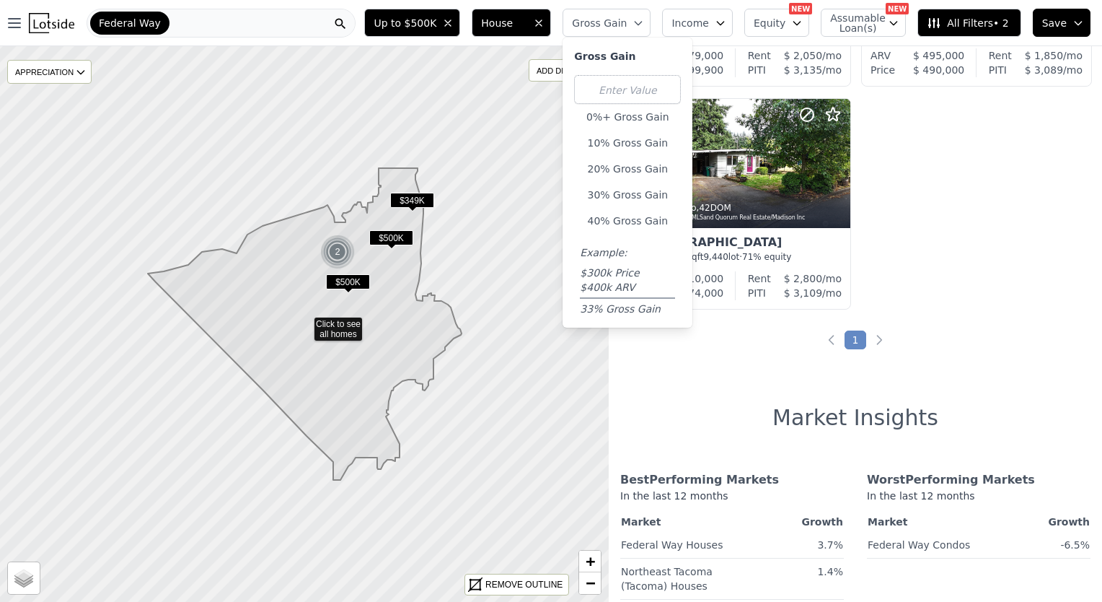
click at [627, 22] on span "Gross Gain" at bounding box center [599, 23] width 55 height 14
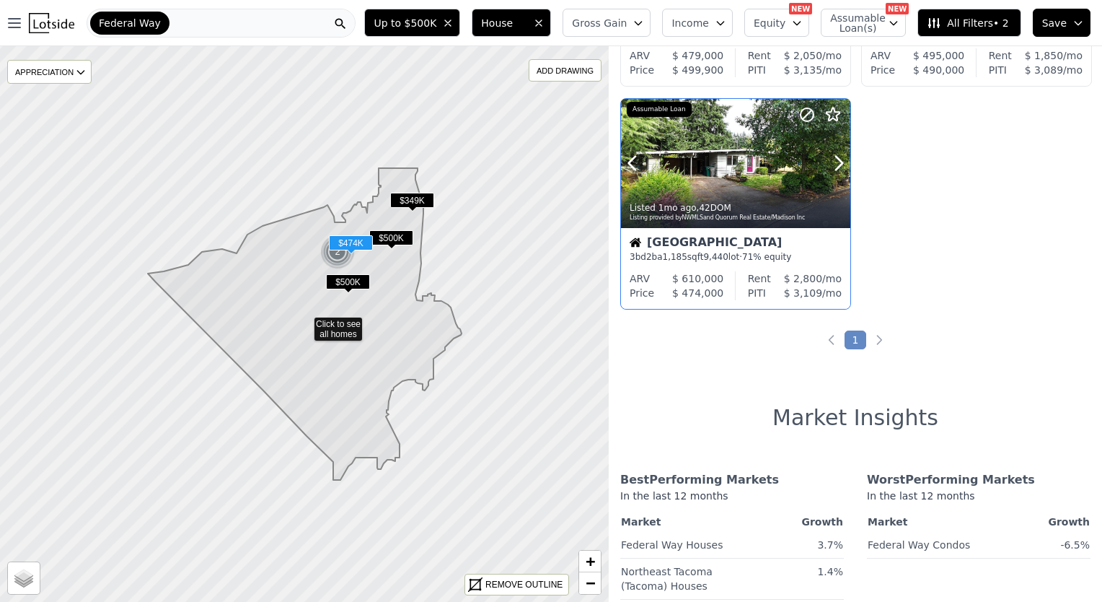
click at [735, 198] on div "Listed 1mo ago , 42 DOM Listing provided by NWMLS and Quorum Real Estate/Madiso…" at bounding box center [735, 210] width 229 height 35
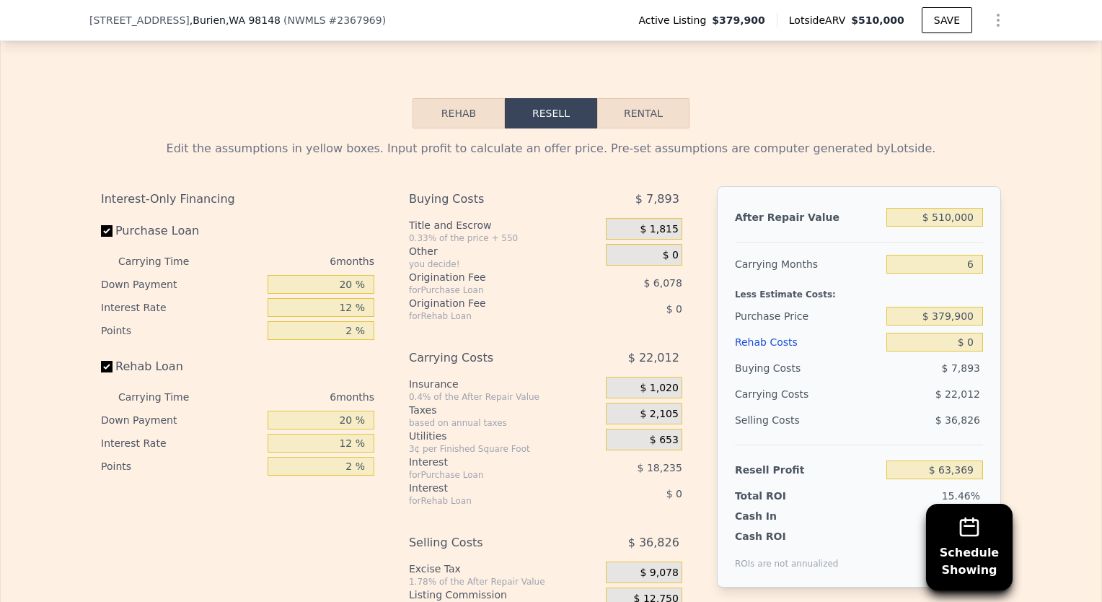
scroll to position [2230, 0]
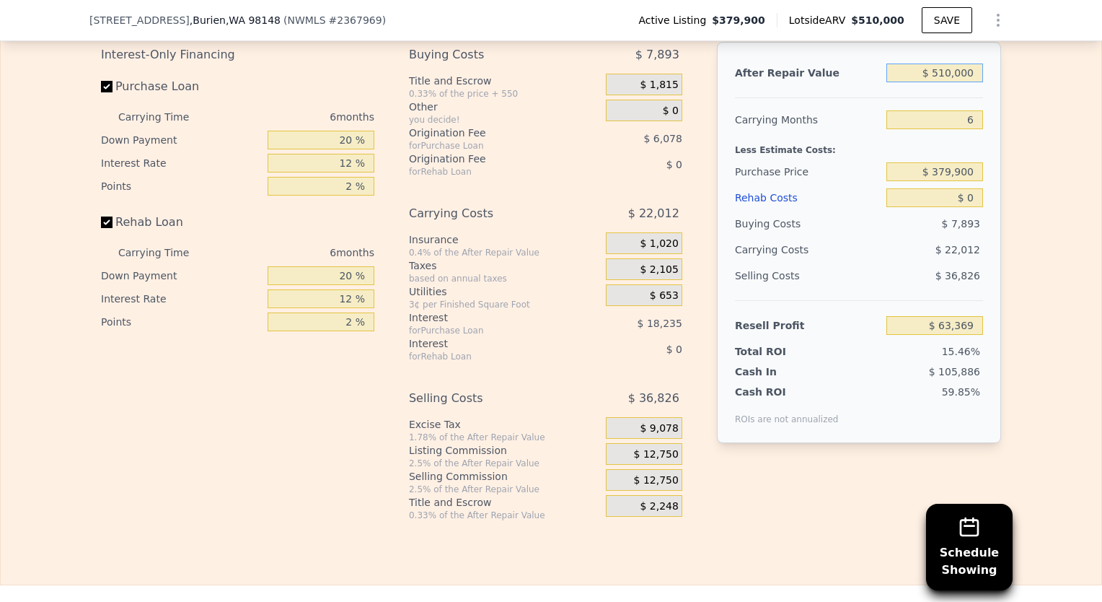
click at [950, 82] on input "$ 510,000" at bounding box center [935, 72] width 97 height 19
type input "$ 52,000"
type input "-$ 361,138"
type input "$ 525,000"
type input "$ 77,272"
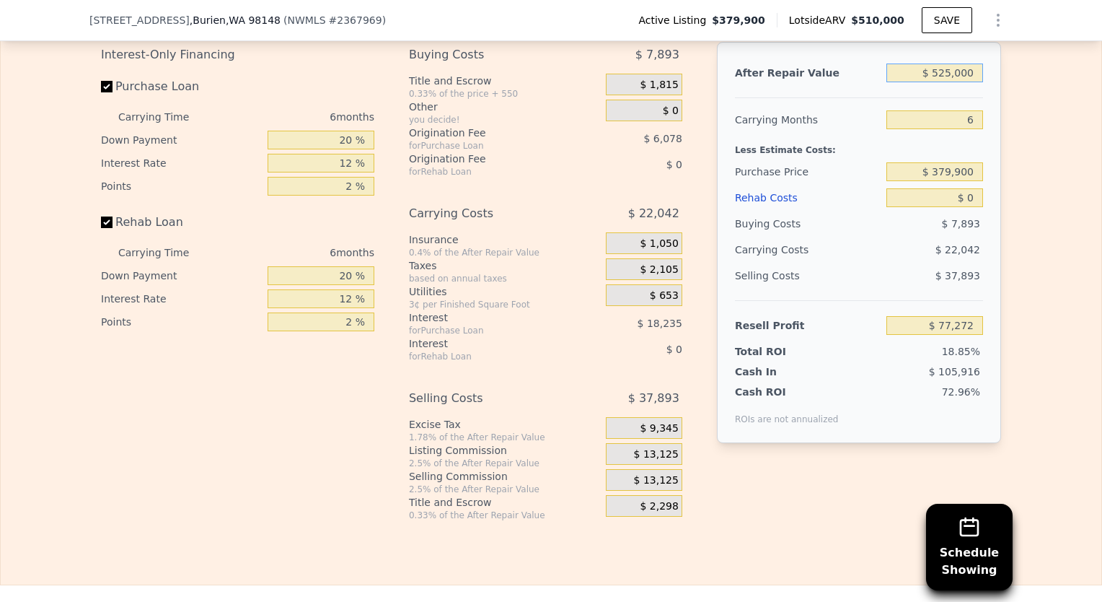
type input "$ 525,000"
click at [969, 207] on input "$ 0" at bounding box center [935, 197] width 97 height 19
type input "$ 12"
type input "$ 77,260"
type input "$ 125"
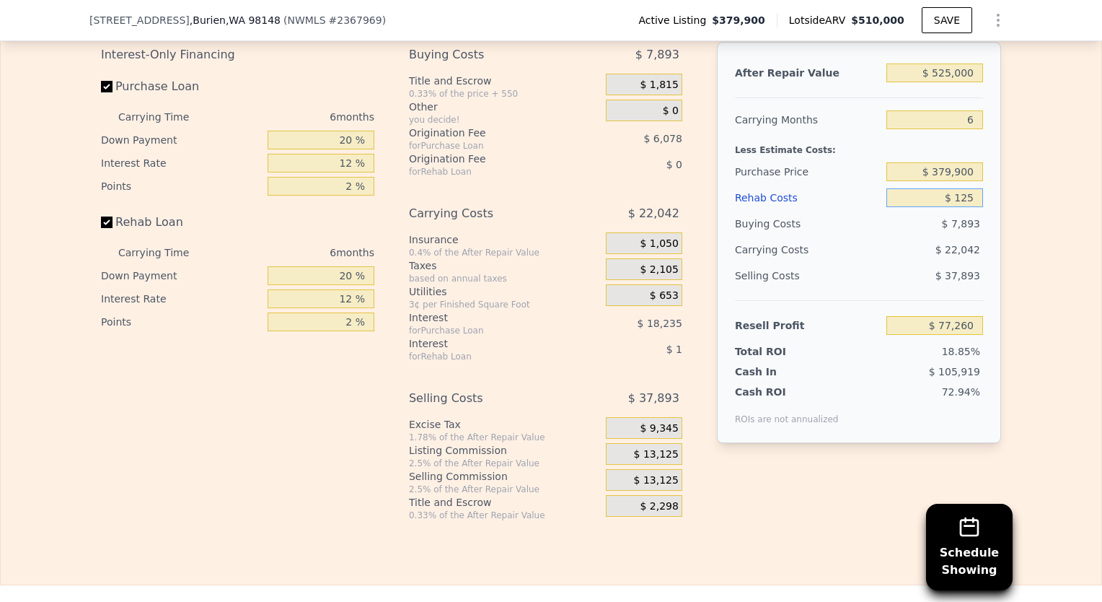
type input "$ 77,139"
type input "$ 12,500"
type input "$ 63,972"
type input "$ 125,000"
type input "-$ 55,728"
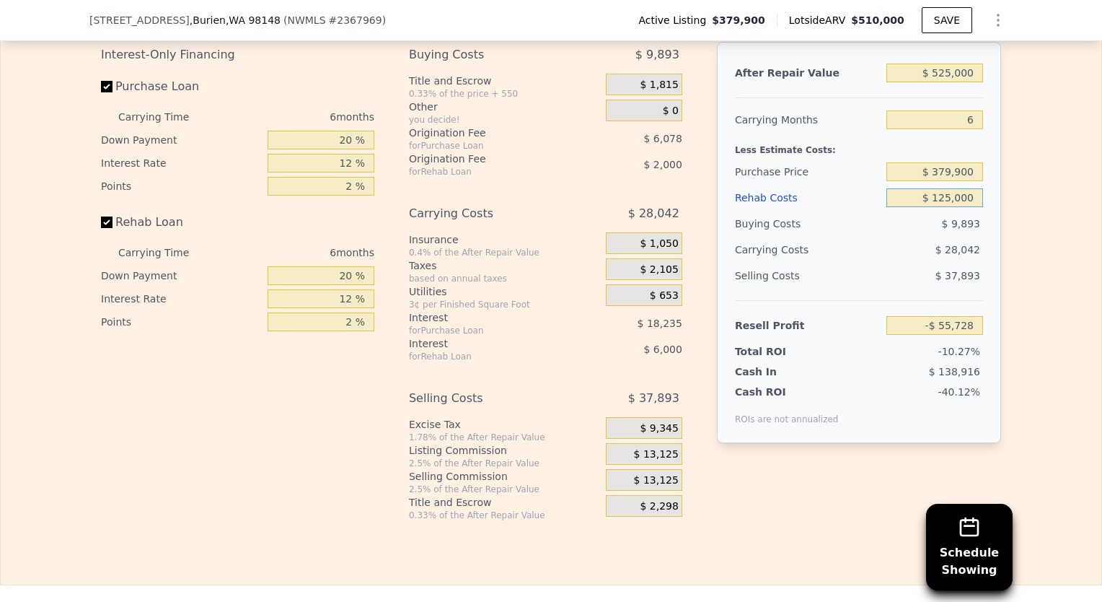
click at [948, 207] on input "$ 125,000" at bounding box center [935, 197] width 97 height 19
type input "$ 1,000"
type input "$ 76,208"
type input "$ 000"
type input "$ 77,272"
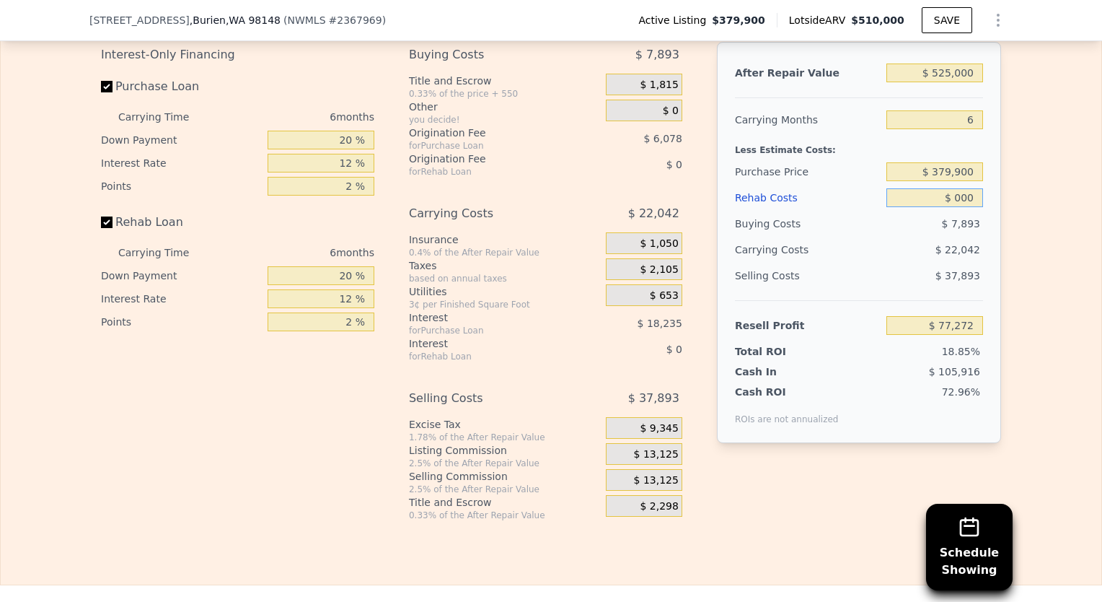
type input "$ 1,000"
type input "$ 76,208"
type input "$ 11,000"
type input "$ 65,568"
type input "$ 110,000"
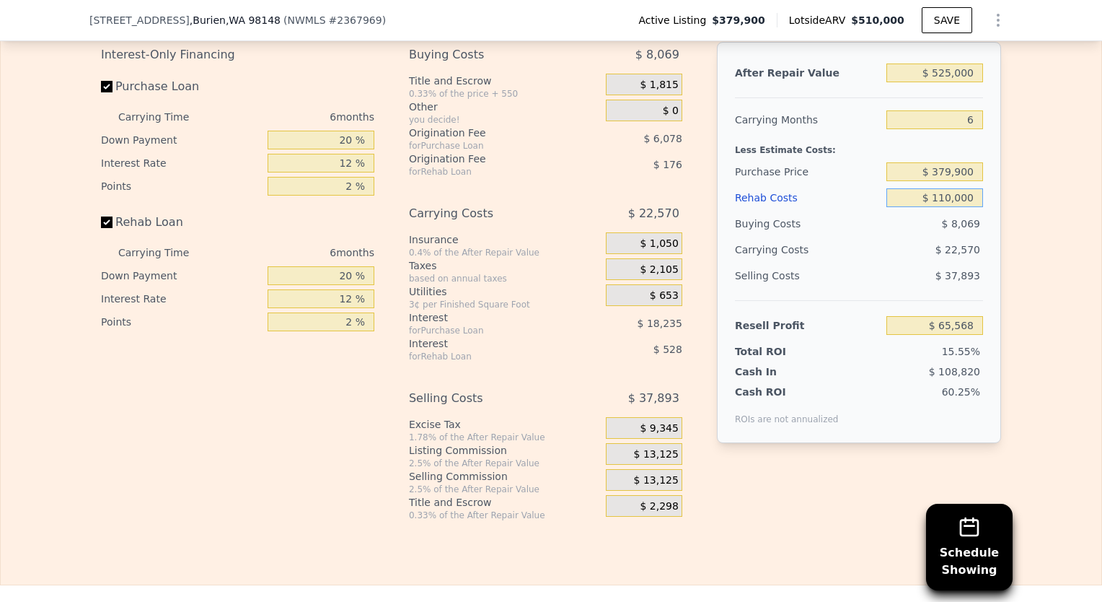
type input "-$ 39,768"
type input "$ 110,000"
click at [945, 335] on input "-$ 39,768" at bounding box center [935, 325] width 97 height 19
click at [949, 335] on input "-$ 39,768" at bounding box center [935, 325] width 97 height 19
click at [964, 335] on input "-$ 39,768" at bounding box center [935, 325] width 97 height 19
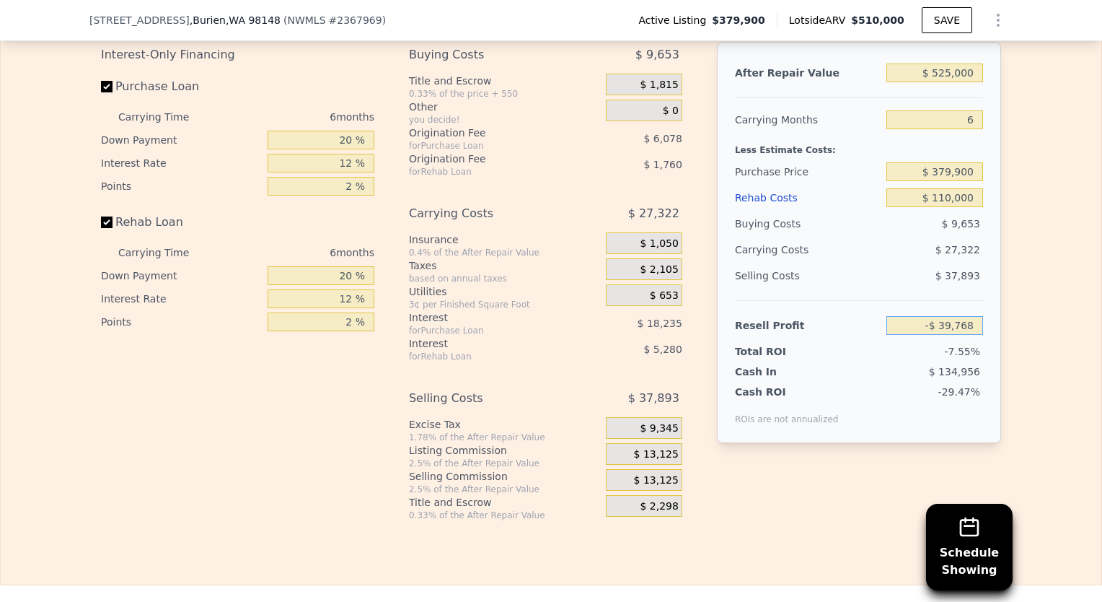
click at [964, 335] on input "-$ 39,768" at bounding box center [935, 325] width 97 height 19
type input "$ 50,000"
click at [958, 207] on input "$ 110,000" at bounding box center [935, 197] width 97 height 19
type input "$ 295,795"
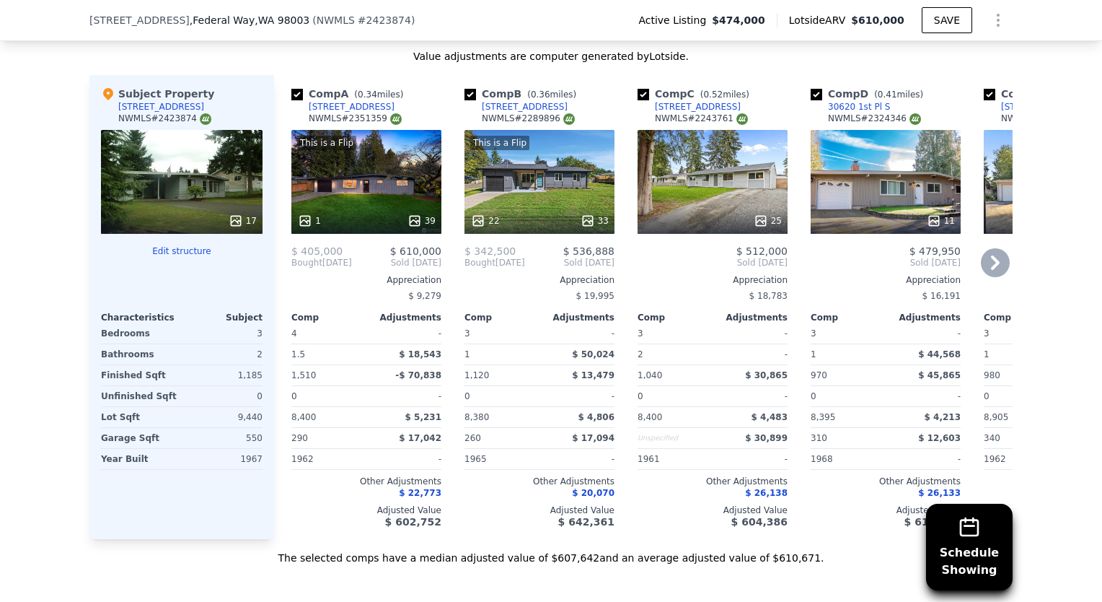
scroll to position [1293, 0]
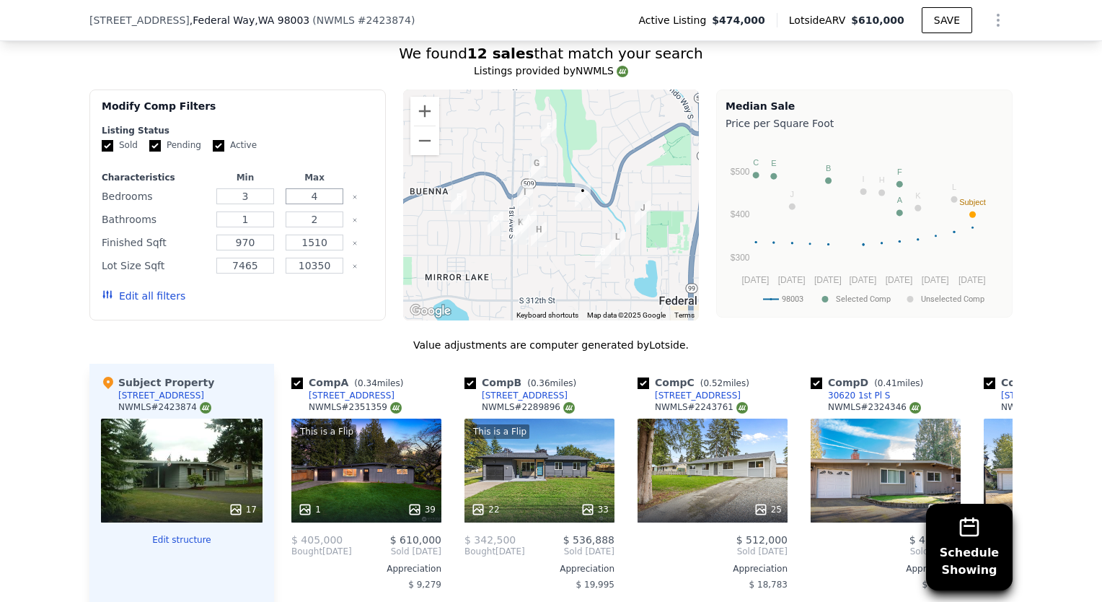
click at [319, 204] on input "4" at bounding box center [314, 196] width 57 height 16
type input "3"
click at [237, 333] on div "We found 12 sales that match your search Listings provided by NWMLS Filters Map…" at bounding box center [550, 448] width 923 height 810
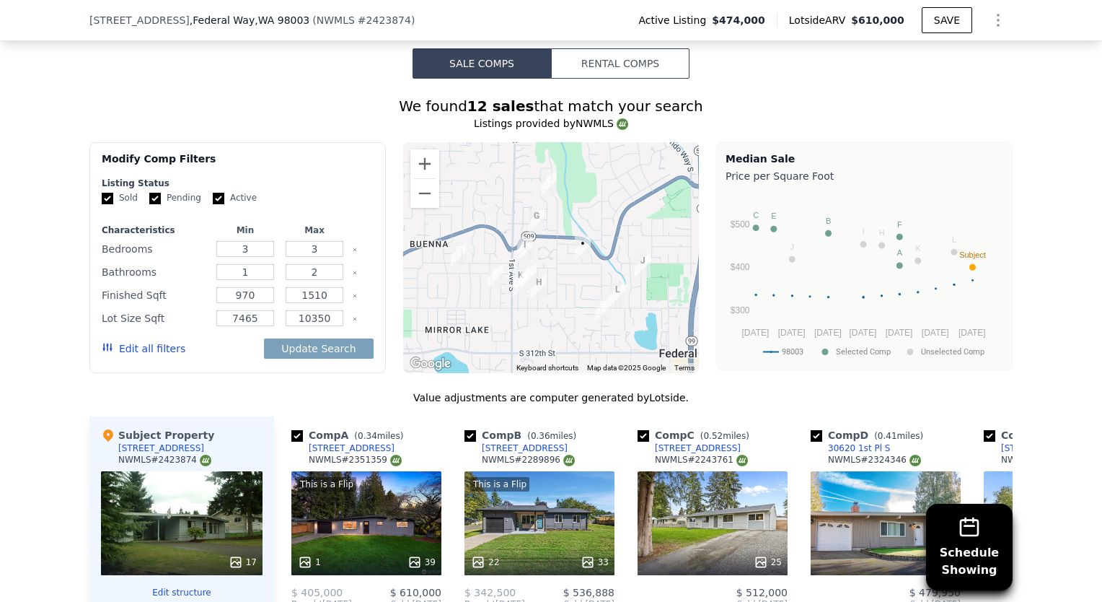
scroll to position [1221, 0]
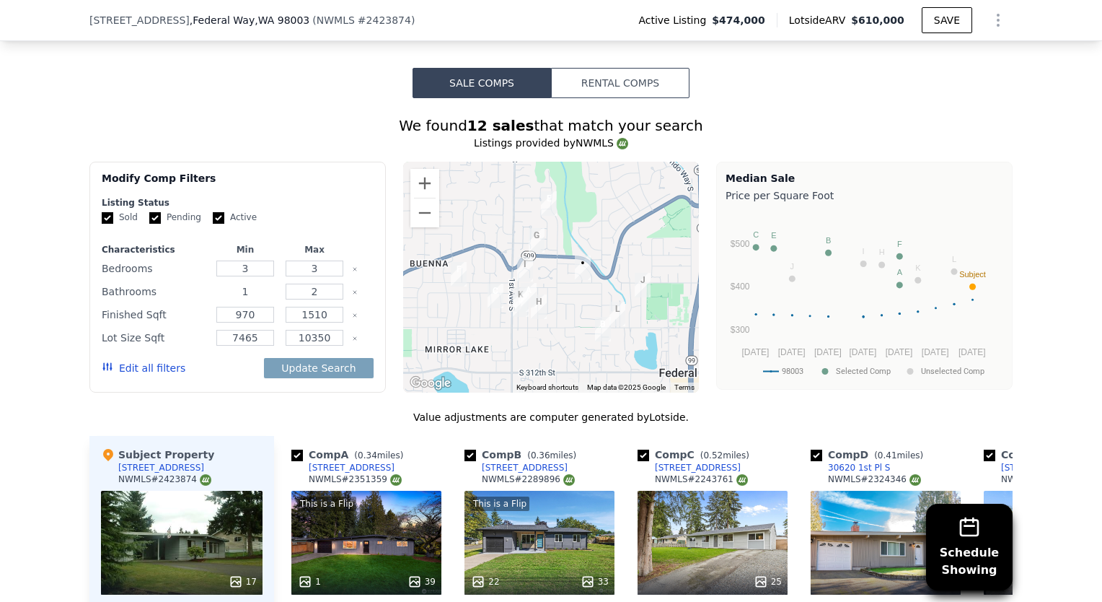
click at [245, 299] on input "1" at bounding box center [244, 291] width 57 height 16
type input "2"
click at [222, 385] on div "Edit all filters Update Search" at bounding box center [238, 368] width 272 height 40
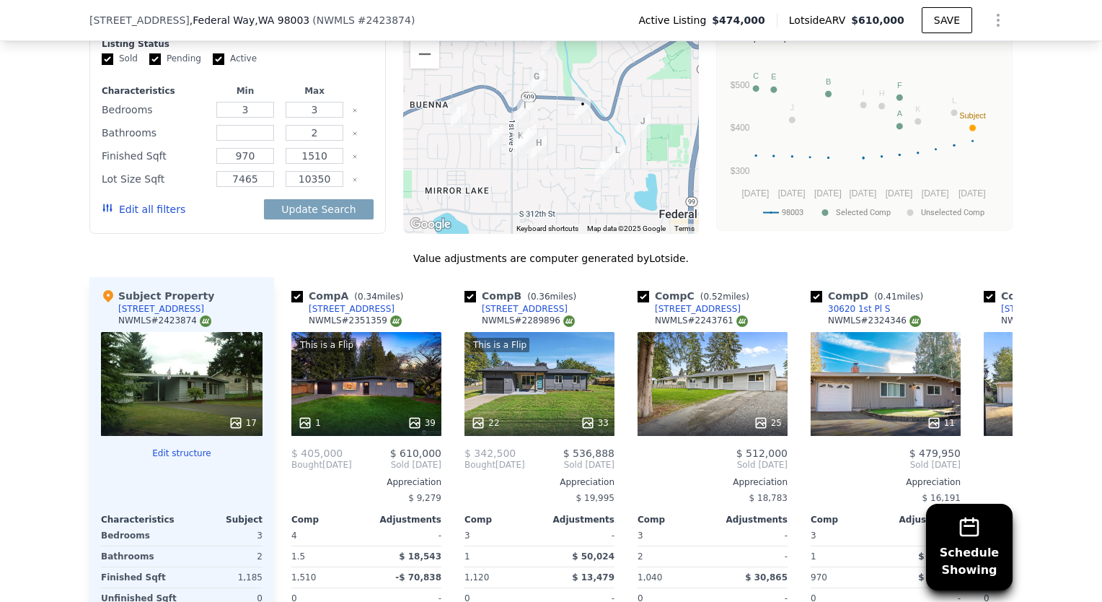
scroll to position [1437, 0]
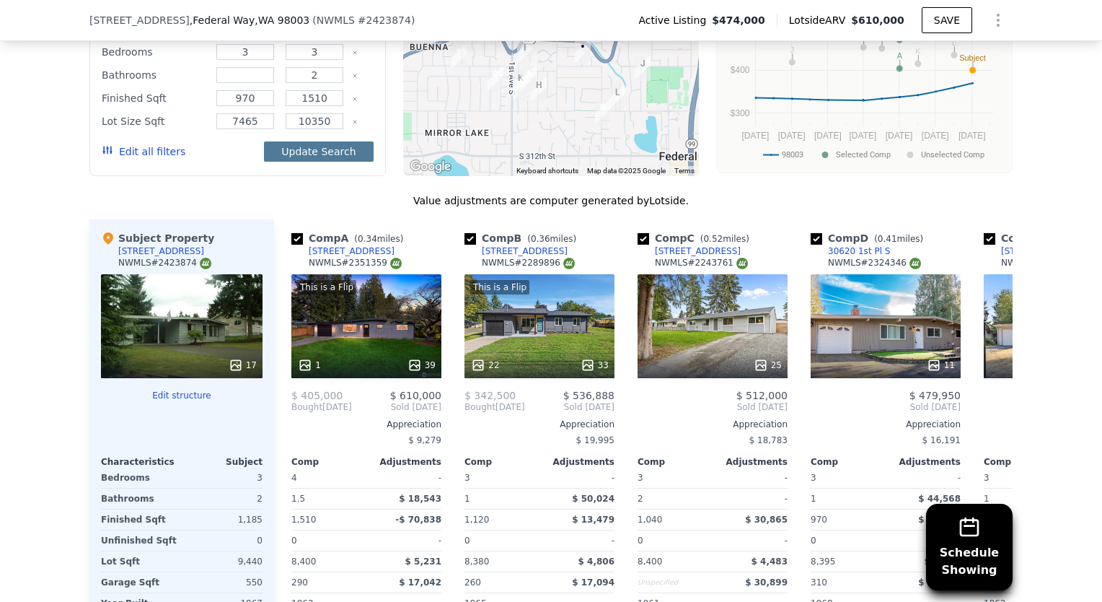
click at [314, 161] on button "Update Search" at bounding box center [318, 151] width 109 height 20
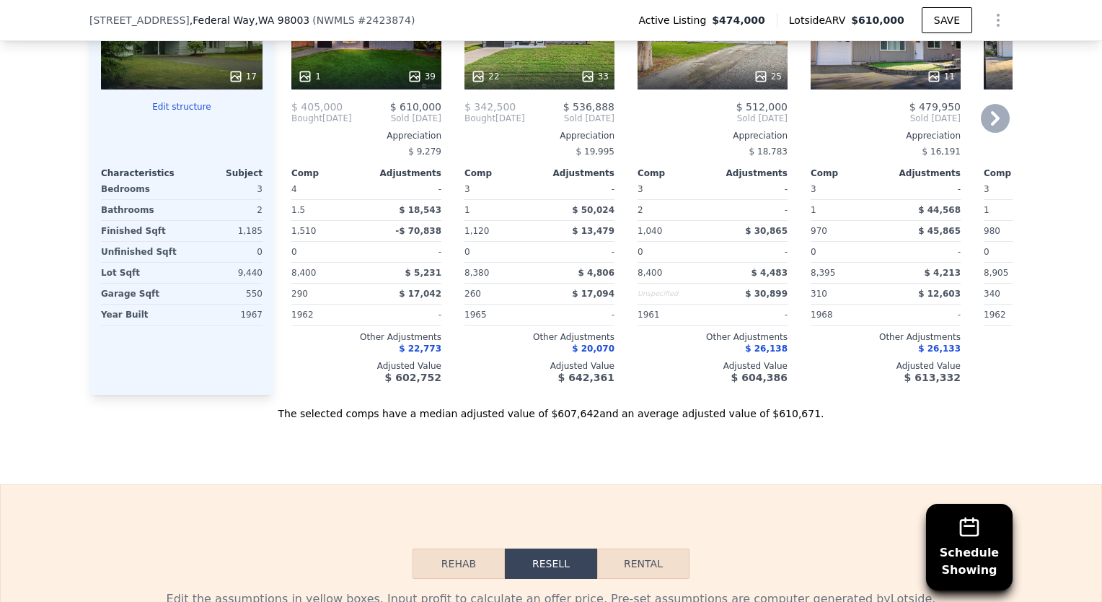
checkbox input "false"
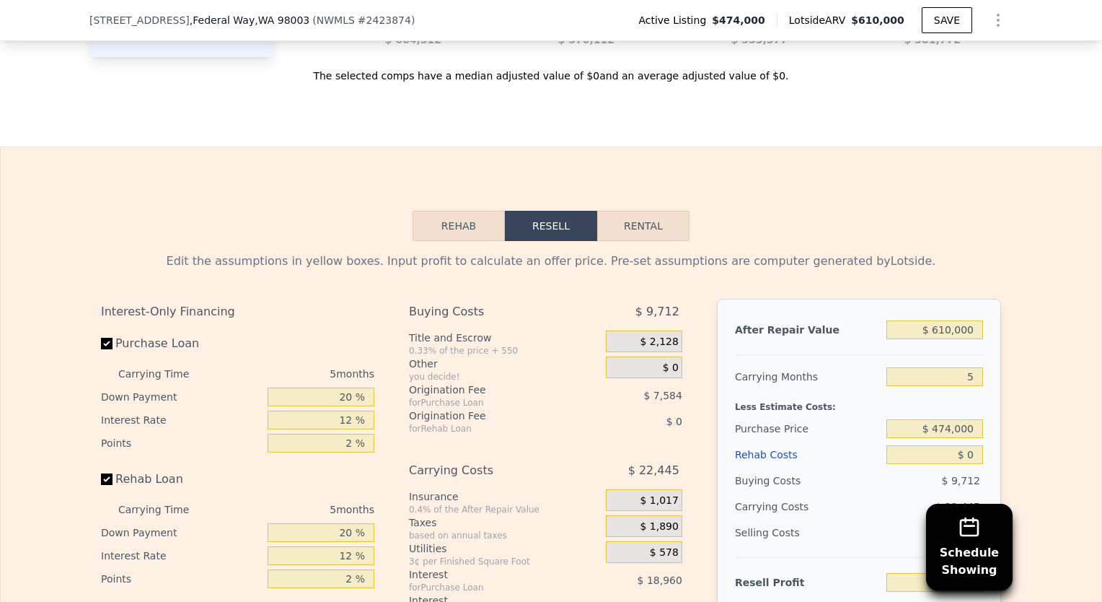
scroll to position [2086, 0]
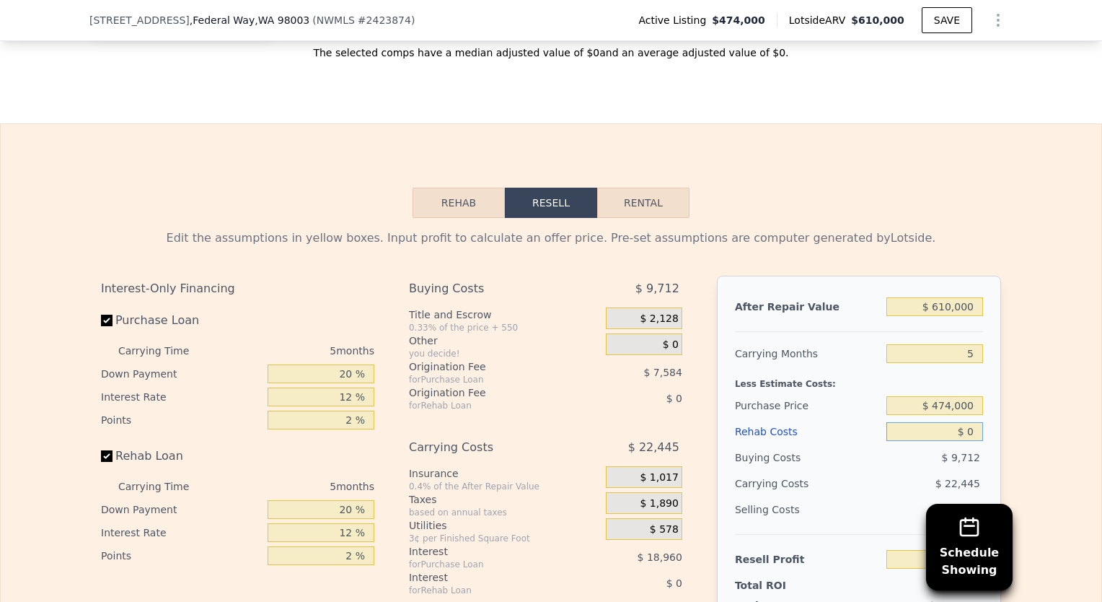
click at [971, 441] on input "$ 0" at bounding box center [935, 431] width 97 height 19
type input "$ 0120"
type input "$ 59,777"
type input "$ 01,200"
type input "$ 58,635"
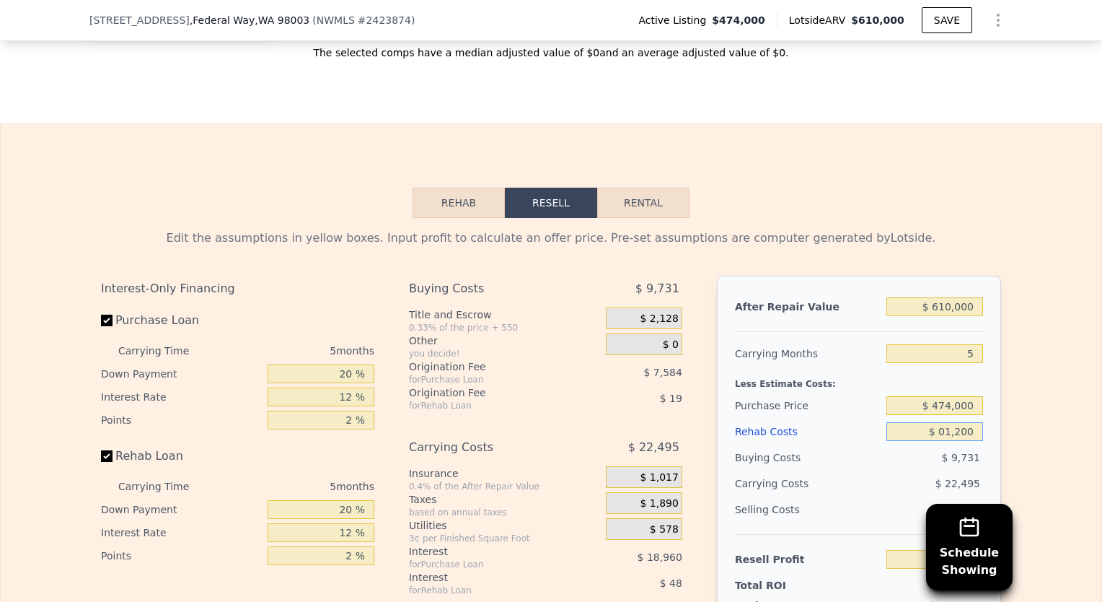
type input "$ 012,000"
type input "$ 47,232"
type input "$ 0120,000"
type input "-$ 66,816"
type input "$ 120,000"
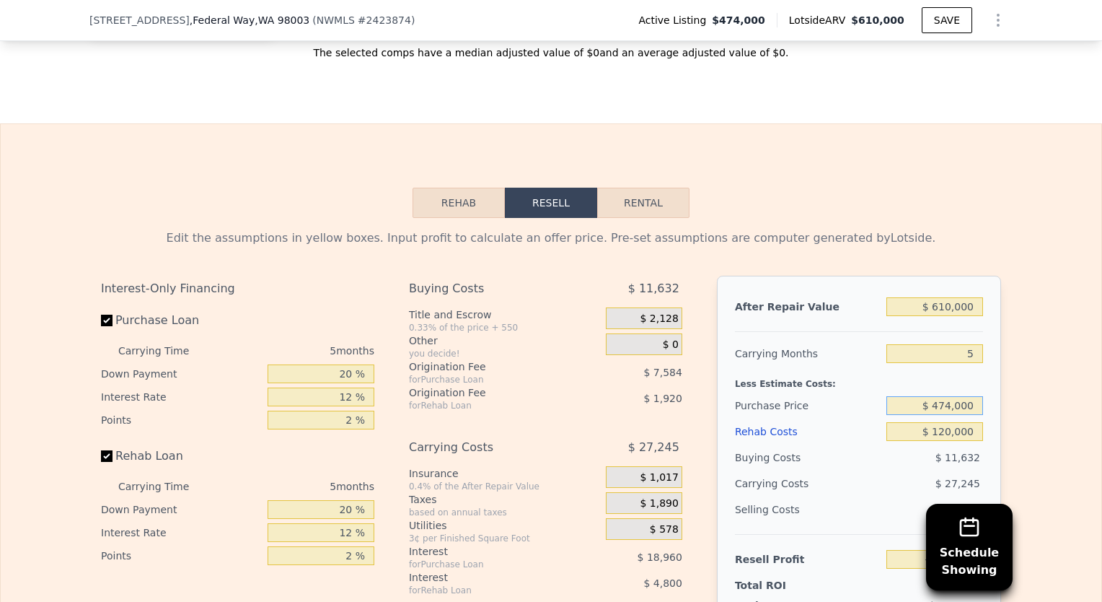
click at [952, 415] on input "$ 474,000" at bounding box center [935, 405] width 97 height 19
click at [949, 316] on input "$ 610,000" at bounding box center [935, 306] width 97 height 19
type input "$ 000"
type input "-$ 632,410"
type input "$ 5,000"
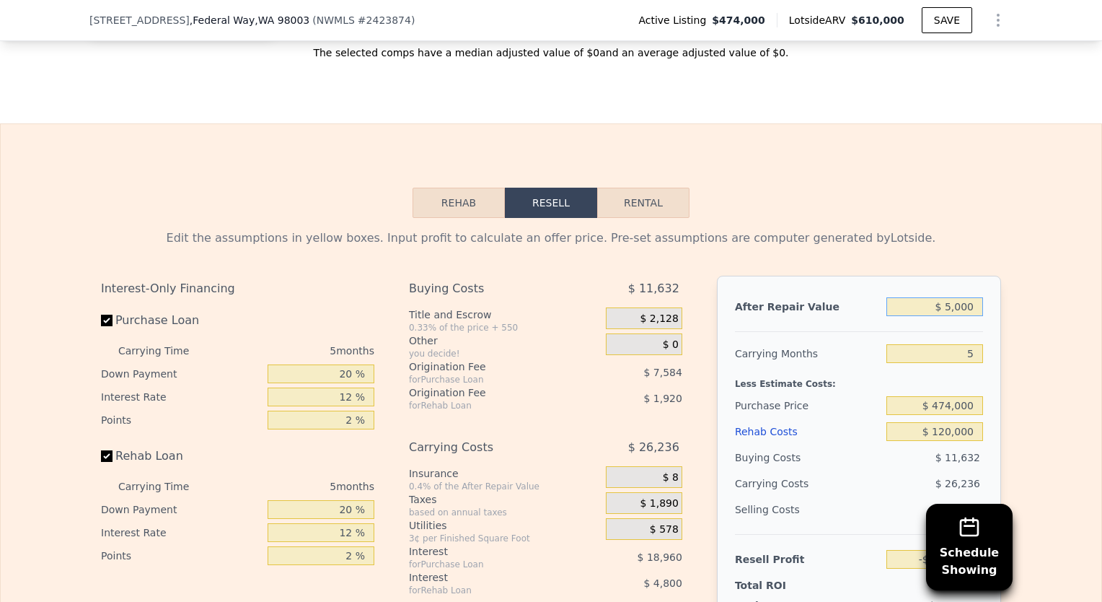
type input "-$ 627,774"
type input "$ 500,000"
type input "-$ 168,808"
type input "$ 500,000"
click at [898, 332] on div at bounding box center [859, 326] width 248 height 12
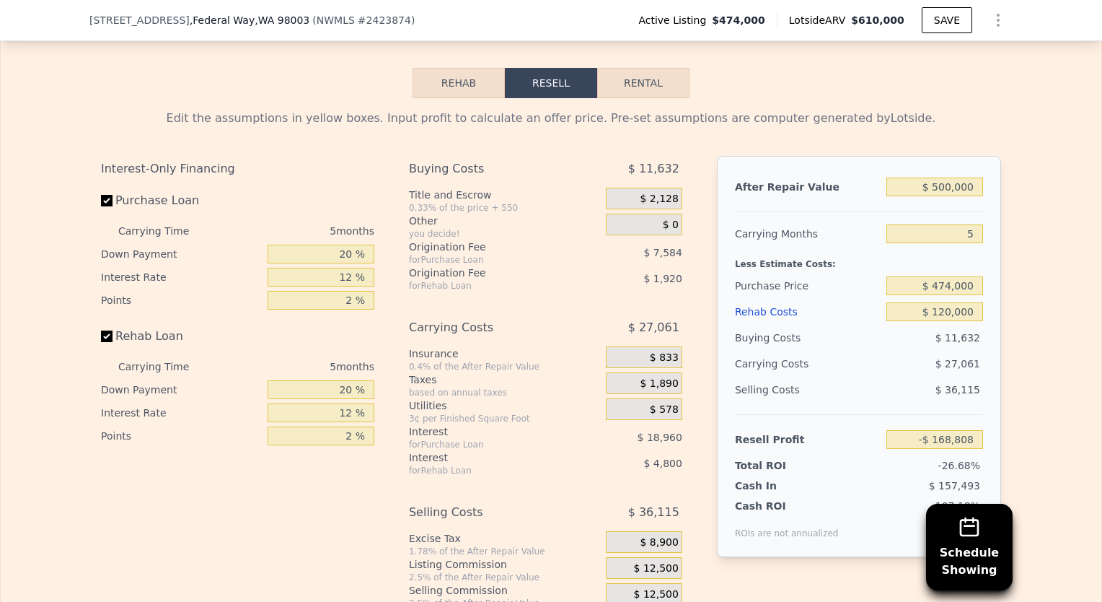
scroll to position [2230, 0]
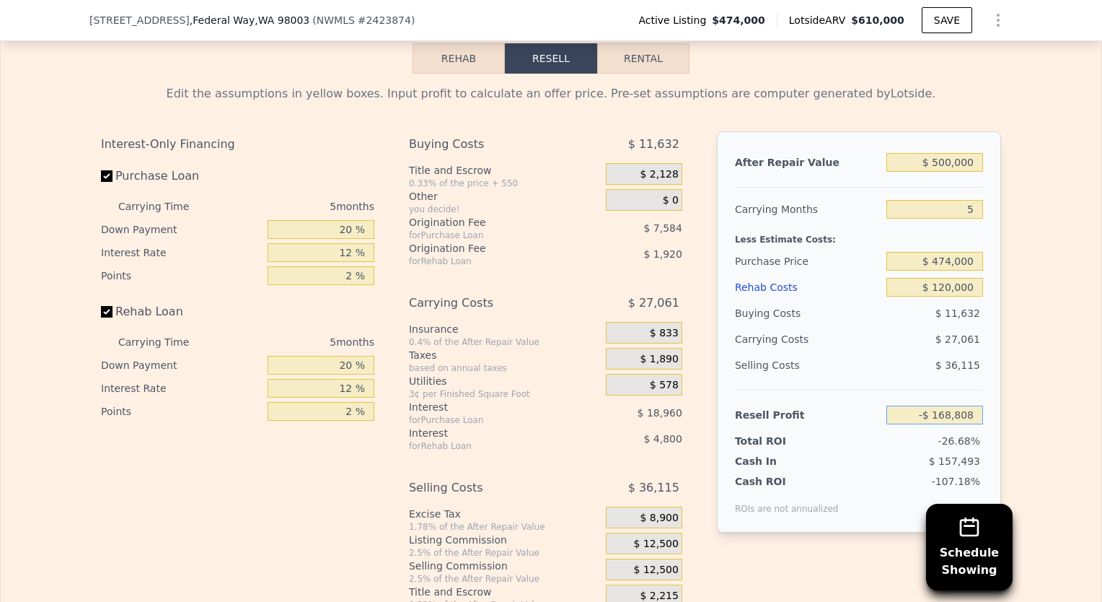
click at [946, 424] on input "-$ 168,808" at bounding box center [935, 414] width 97 height 19
type input "$ 50,000"
click at [949, 371] on span "$ 36,115" at bounding box center [958, 365] width 45 height 12
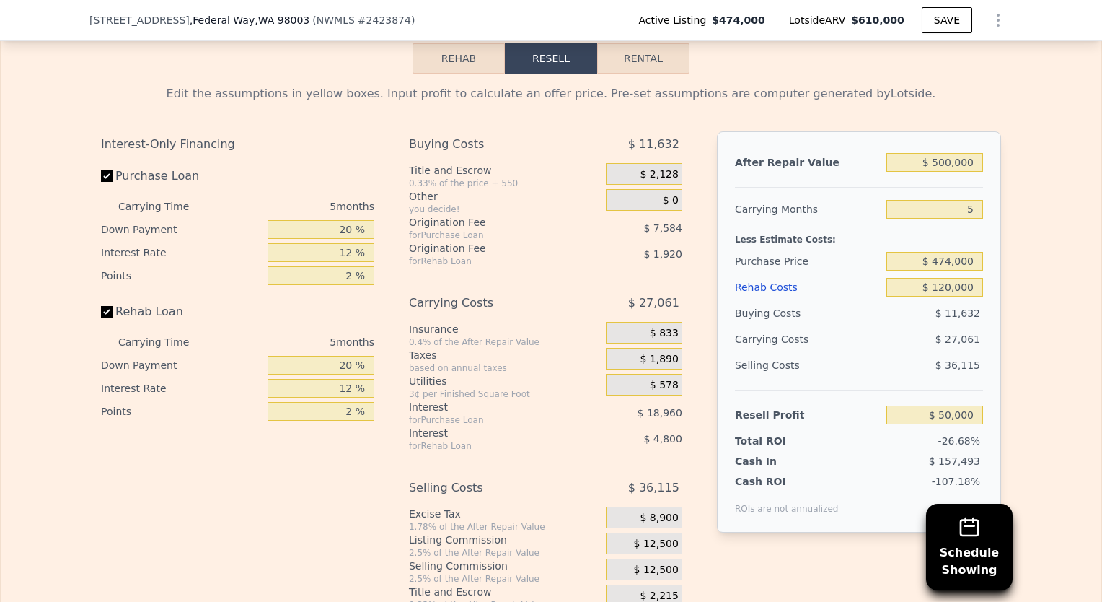
type input "$ 267,444"
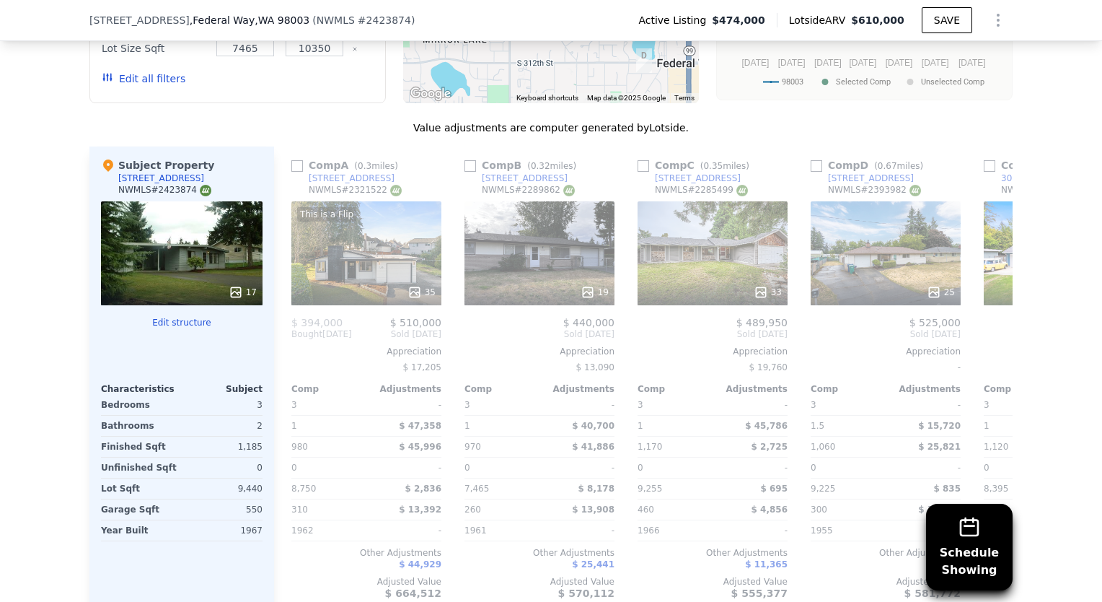
scroll to position [1509, 0]
